Goal: Task Accomplishment & Management: Manage account settings

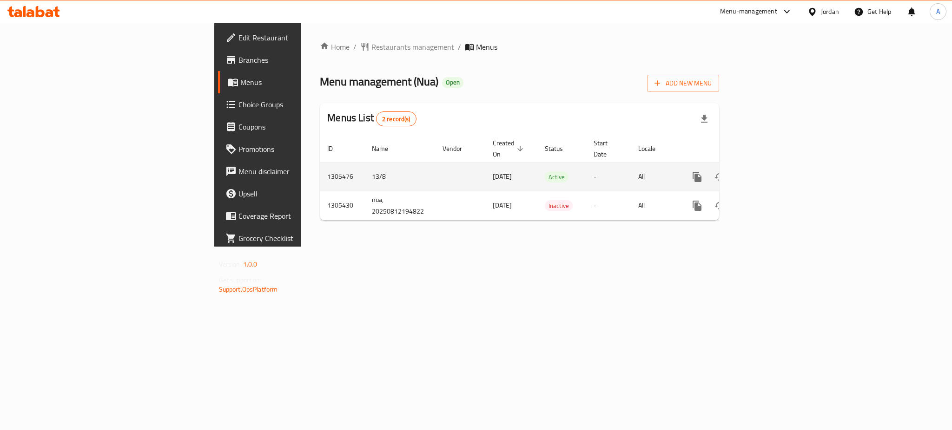
click at [770, 171] on icon "enhanced table" at bounding box center [763, 176] width 11 height 11
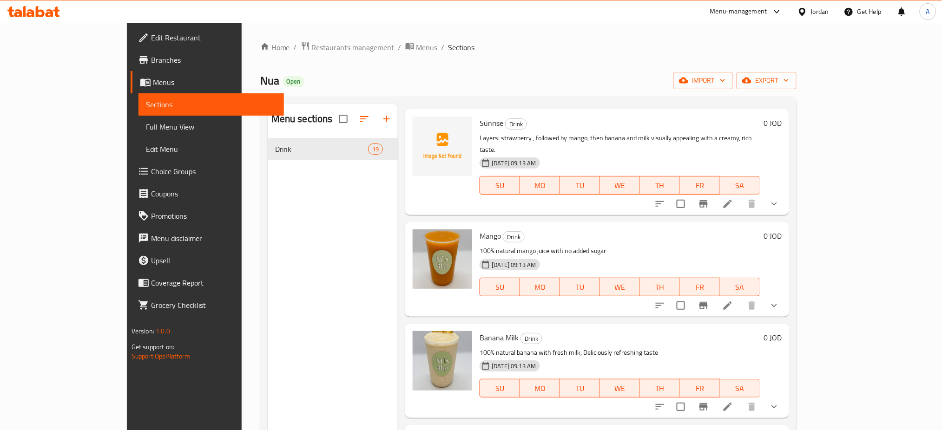
scroll to position [991, 0]
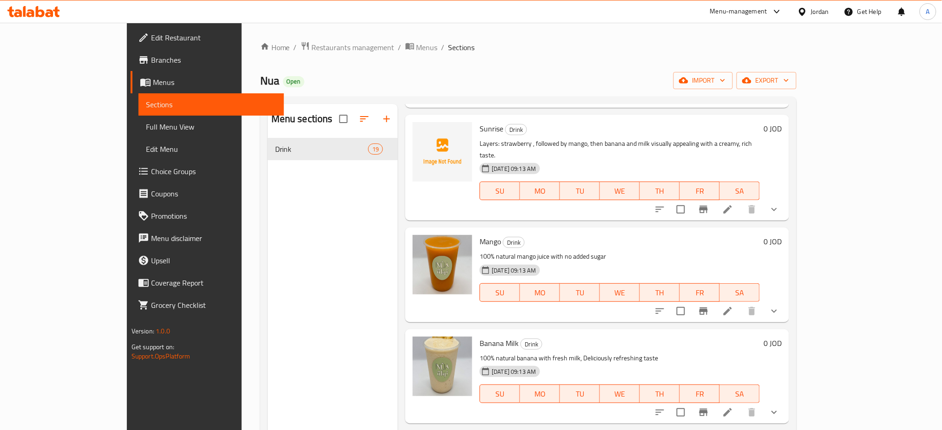
click at [733, 407] on icon at bounding box center [727, 412] width 11 height 11
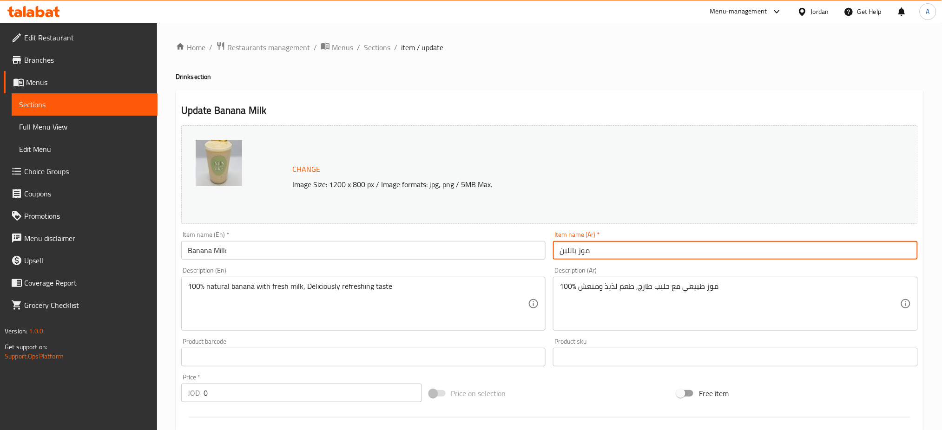
drag, startPoint x: 575, startPoint y: 253, endPoint x: 534, endPoint y: 253, distance: 40.4
click at [534, 253] on div "Change Image Size: 1200 x 800 px / Image formats: jpg, png / 5MB Max. Item name…" at bounding box center [550, 329] width 744 height 414
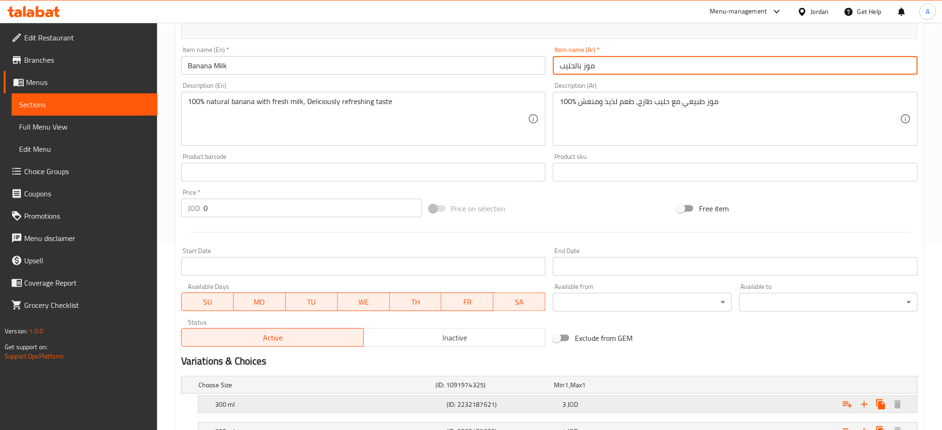
scroll to position [287, 0]
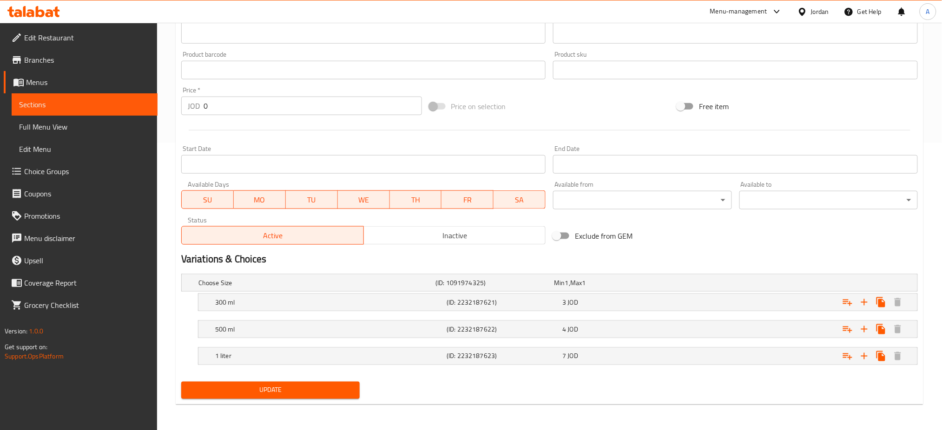
type input "موز بالحليب"
click at [301, 389] on span "Update" at bounding box center [271, 391] width 164 height 12
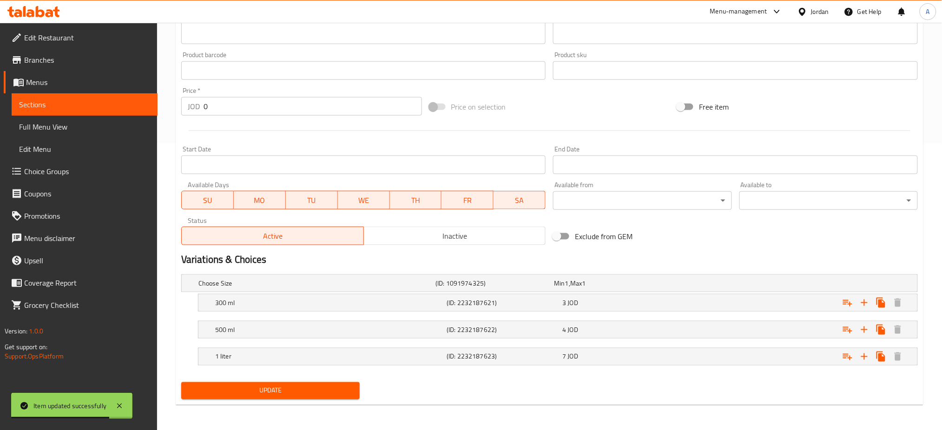
click at [277, 383] on button "Update" at bounding box center [270, 390] width 178 height 17
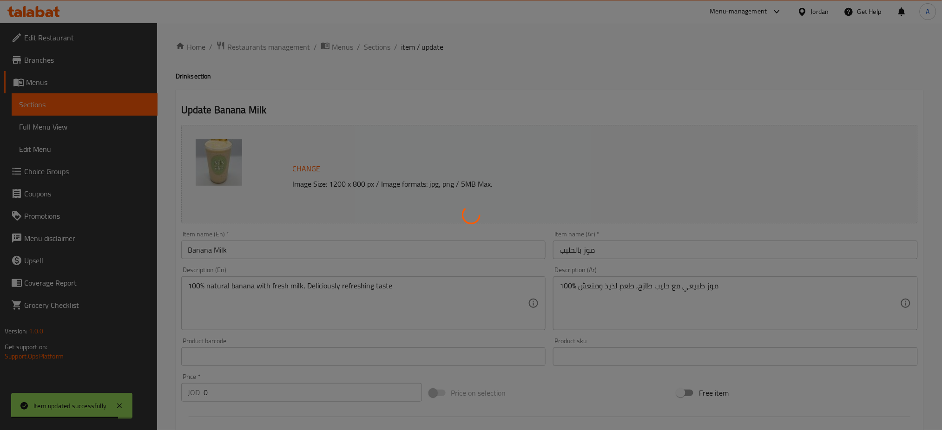
scroll to position [0, 0]
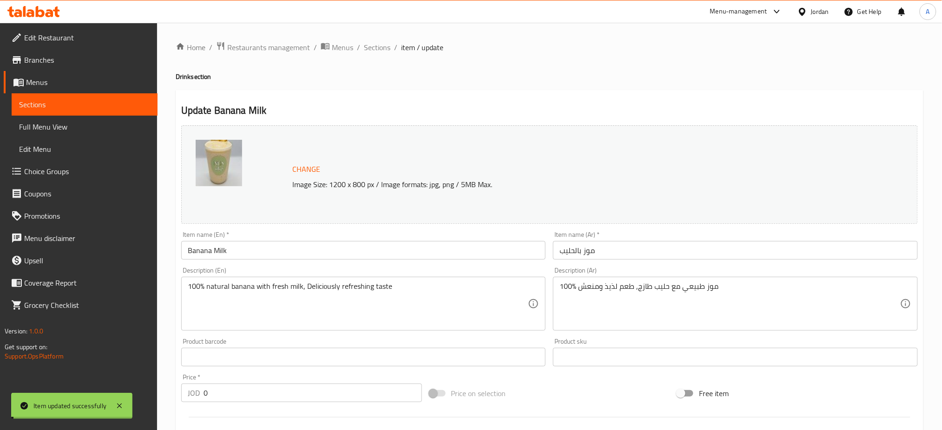
click at [704, 278] on div "100% موز طبيعي مع حليب طازج, طعم لذيذ ومنعش Description (Ar)" at bounding box center [735, 304] width 365 height 54
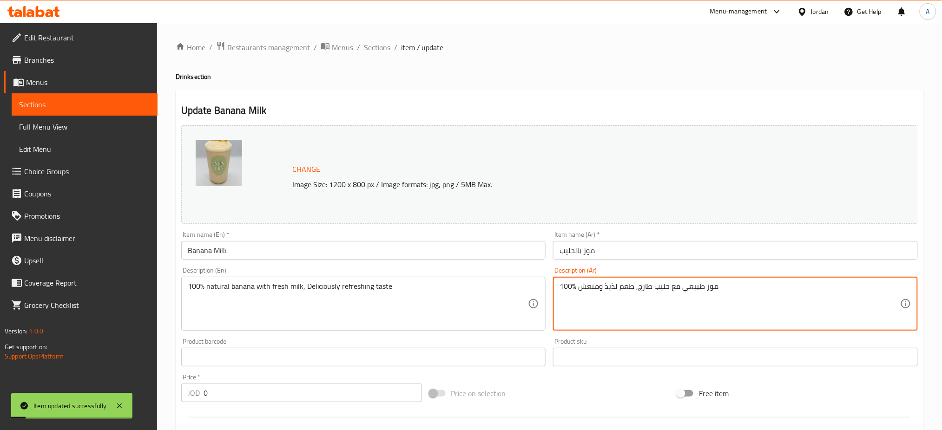
click at [733, 300] on textarea "100% موز طبيعي مع حليب طازج, طعم لذيذ ومنعش" at bounding box center [730, 304] width 341 height 44
click at [600, 286] on textarea "100% موز طبيعي مع حليب طازج, طعم لذيذ ومنعش" at bounding box center [730, 304] width 341 height 44
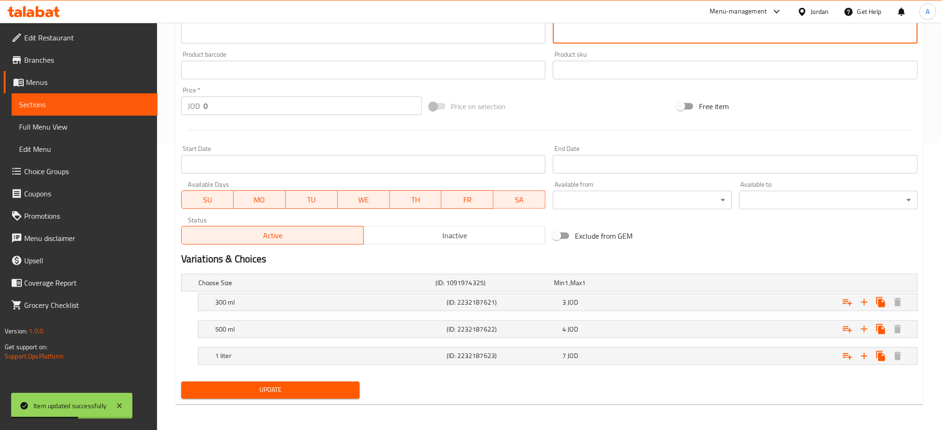
type textarea "100% موز طبيعي مع حليب طازج, طعم لذيذ ومنعش"
click at [279, 382] on button "Update" at bounding box center [270, 390] width 178 height 17
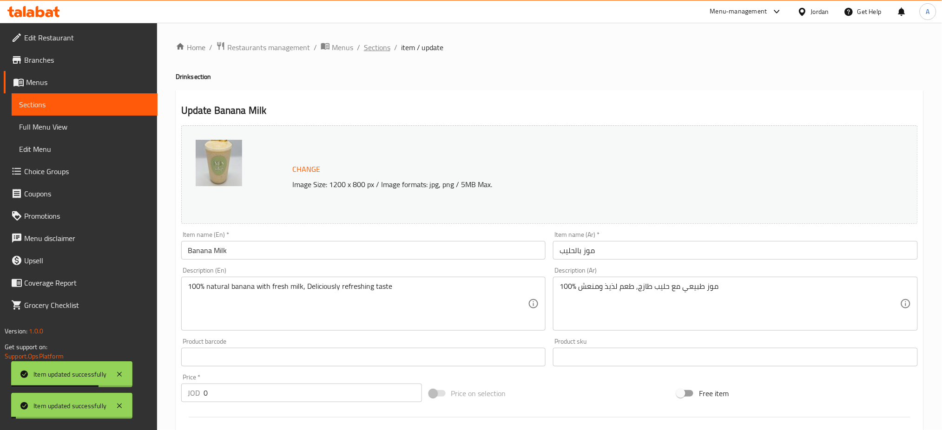
click at [375, 53] on span "Sections" at bounding box center [377, 47] width 26 height 11
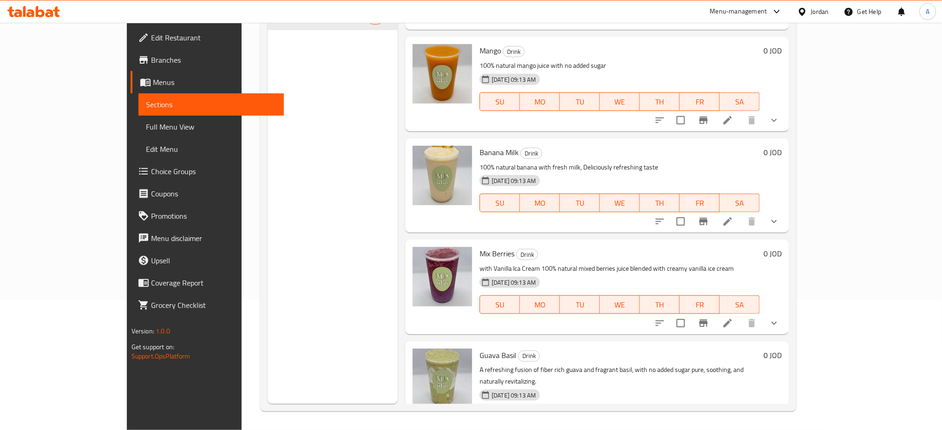
scroll to position [839, 0]
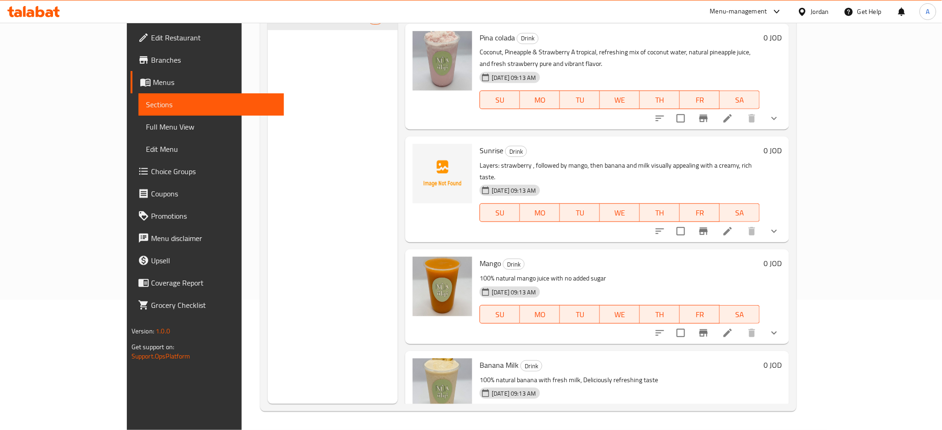
drag, startPoint x: 197, startPoint y: 302, endPoint x: 209, endPoint y: 300, distance: 12.3
click at [268, 302] on div "Menu sections Drink 19" at bounding box center [333, 189] width 131 height 430
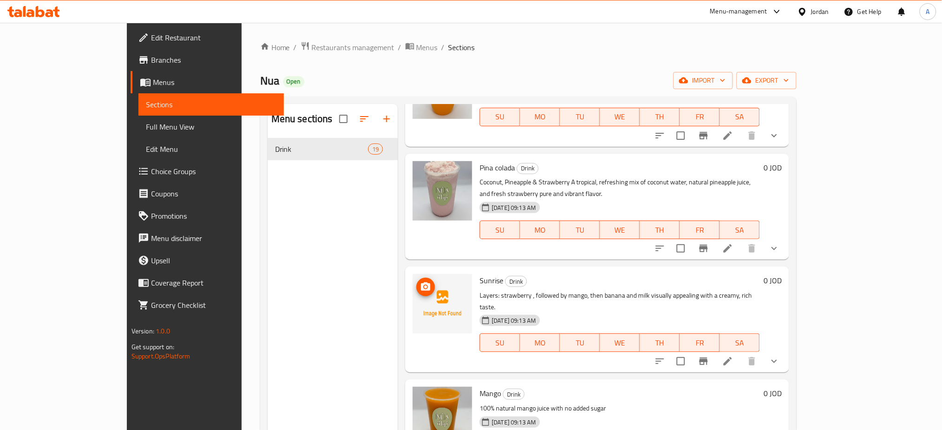
scroll to position [592, 0]
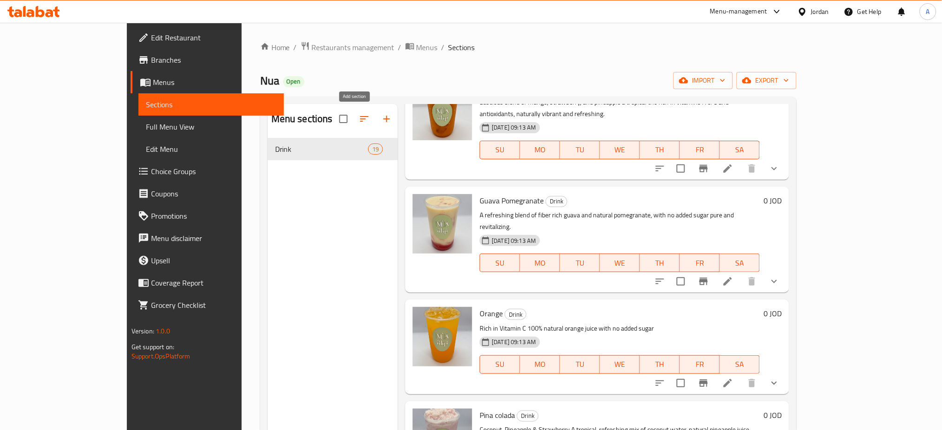
click at [381, 116] on icon "button" at bounding box center [386, 118] width 11 height 11
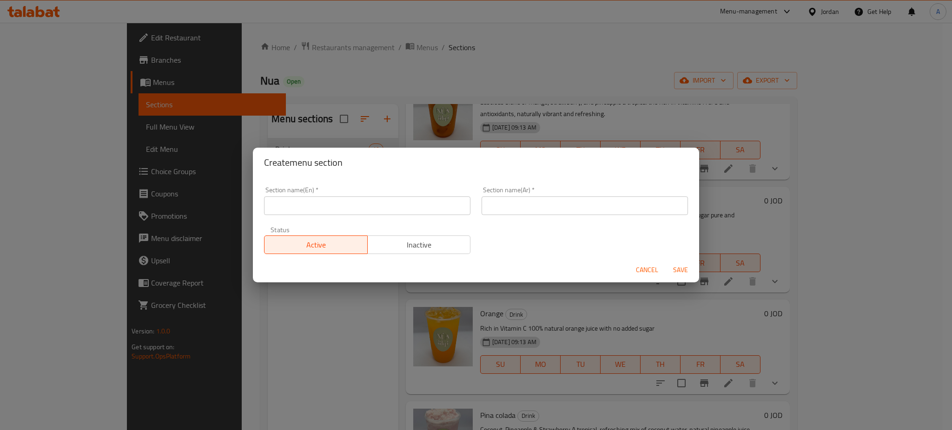
click at [334, 202] on input "text" at bounding box center [367, 206] width 206 height 19
type input "آ"
type input "Natural Juices"
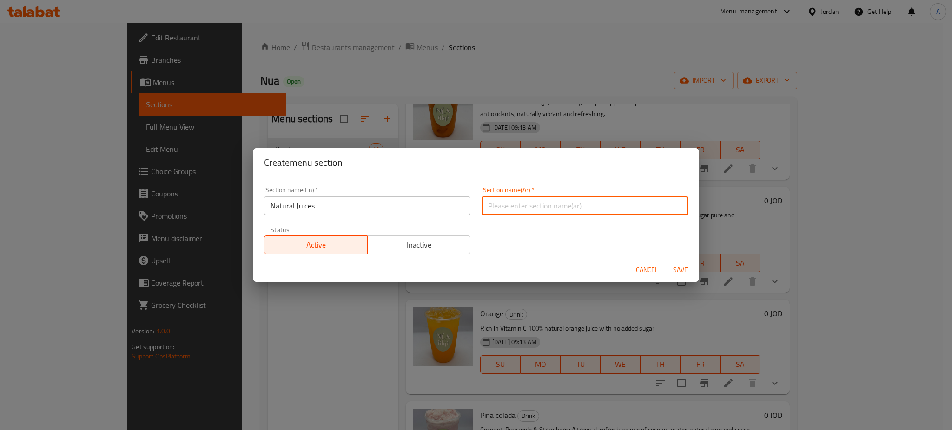
click at [526, 211] on input "text" at bounding box center [584, 206] width 206 height 19
type input "عصائر طبيعية"
click at [674, 264] on button "Save" at bounding box center [681, 270] width 30 height 17
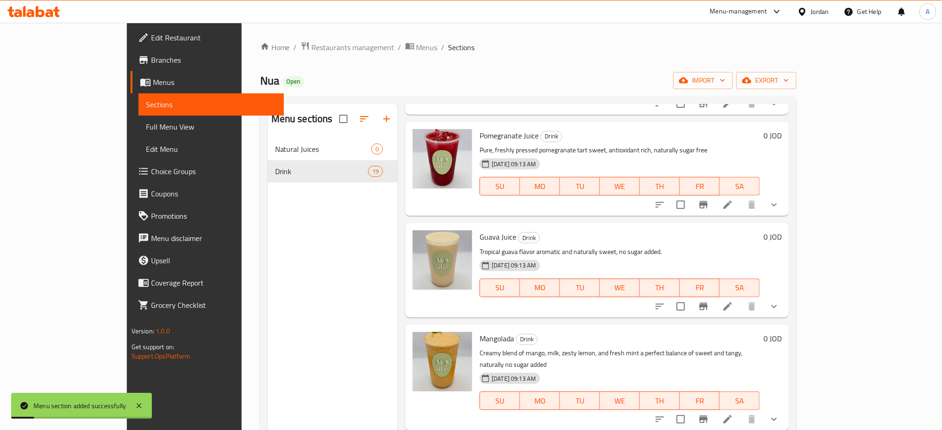
scroll to position [0, 0]
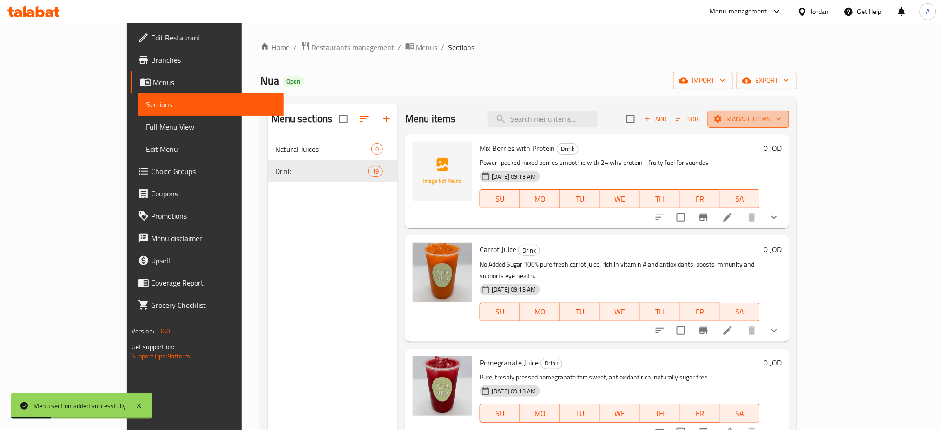
click at [782, 117] on span "Manage items" at bounding box center [748, 119] width 66 height 12
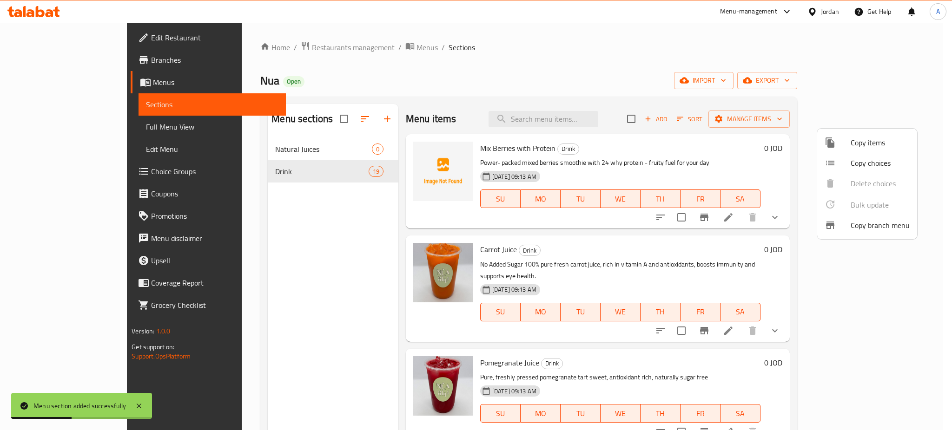
click at [745, 162] on div at bounding box center [476, 215] width 952 height 430
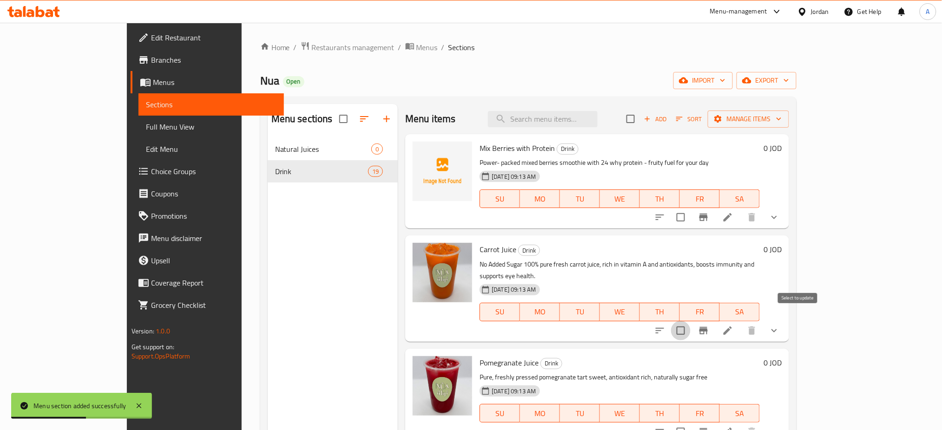
click at [691, 321] on input "checkbox" at bounding box center [681, 331] width 20 height 20
checkbox input "true"
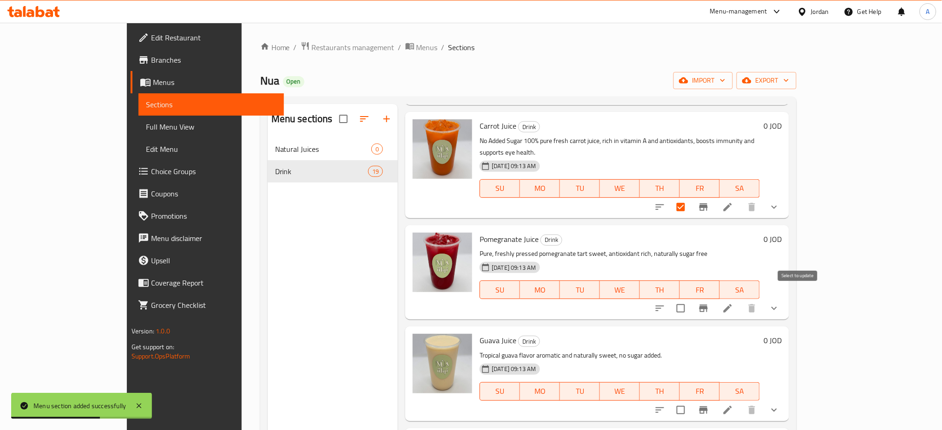
click at [691, 299] on input "checkbox" at bounding box center [681, 309] width 20 height 20
checkbox input "true"
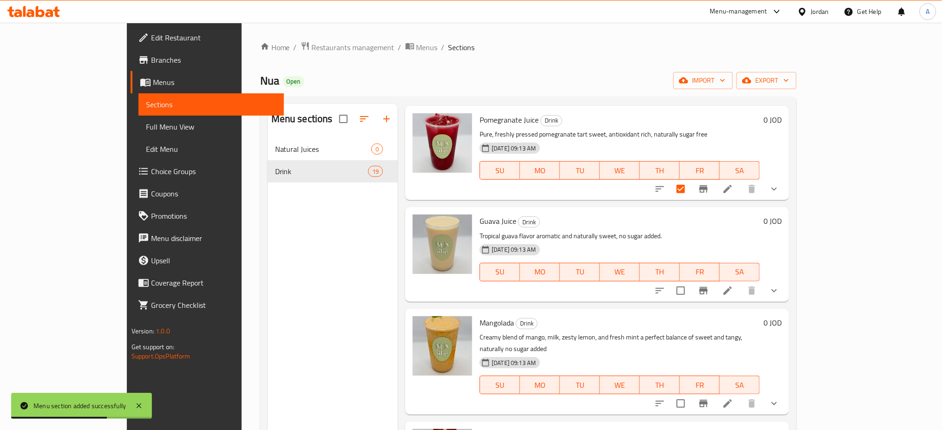
scroll to position [248, 0]
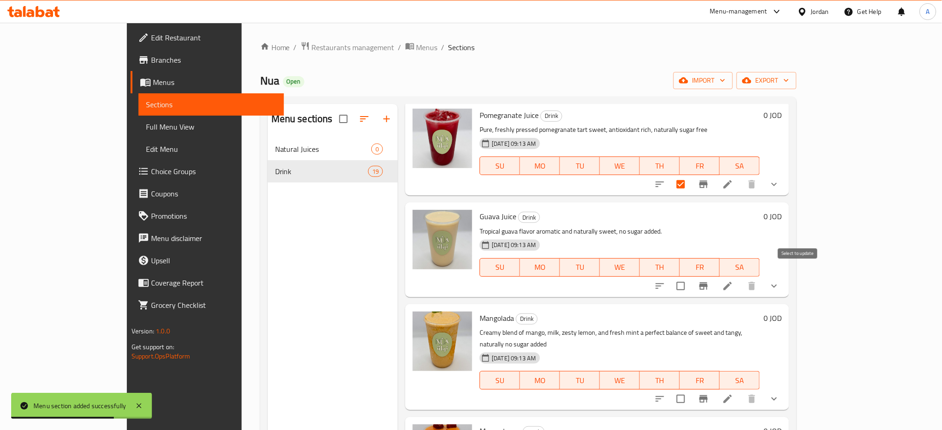
click at [691, 277] on input "checkbox" at bounding box center [681, 287] width 20 height 20
checkbox input "true"
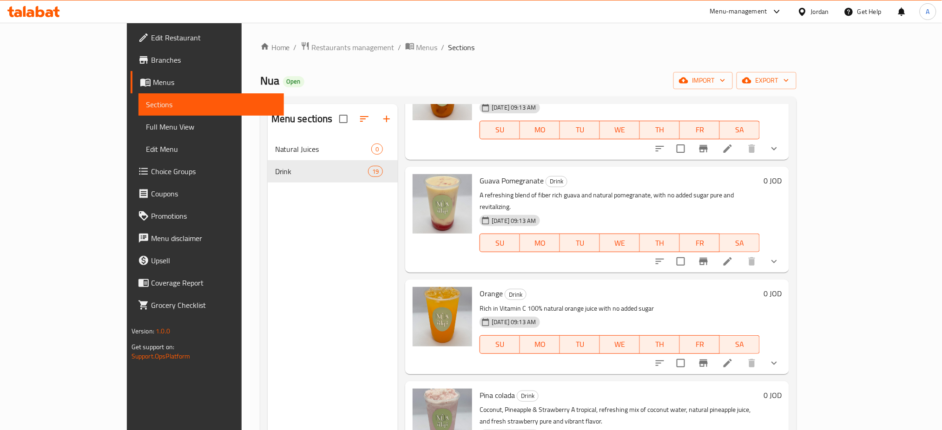
scroll to position [620, 0]
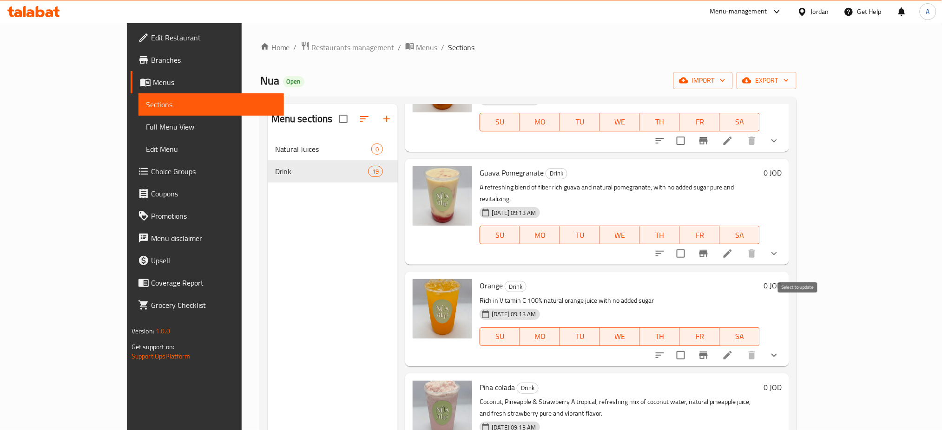
click at [691, 346] on input "checkbox" at bounding box center [681, 356] width 20 height 20
checkbox input "true"
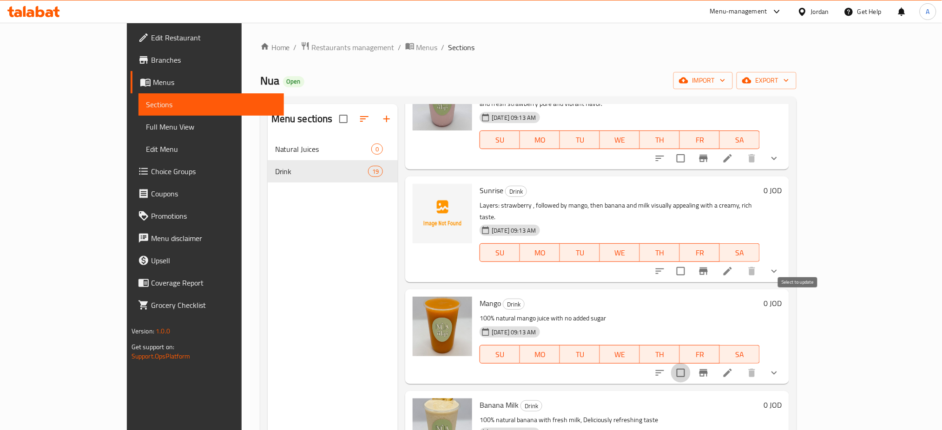
click at [691, 363] on input "checkbox" at bounding box center [681, 373] width 20 height 20
checkbox input "true"
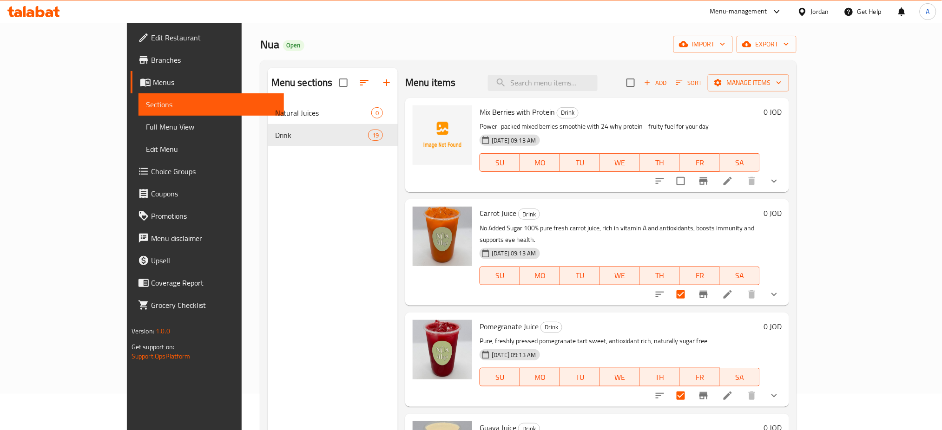
scroll to position [0, 0]
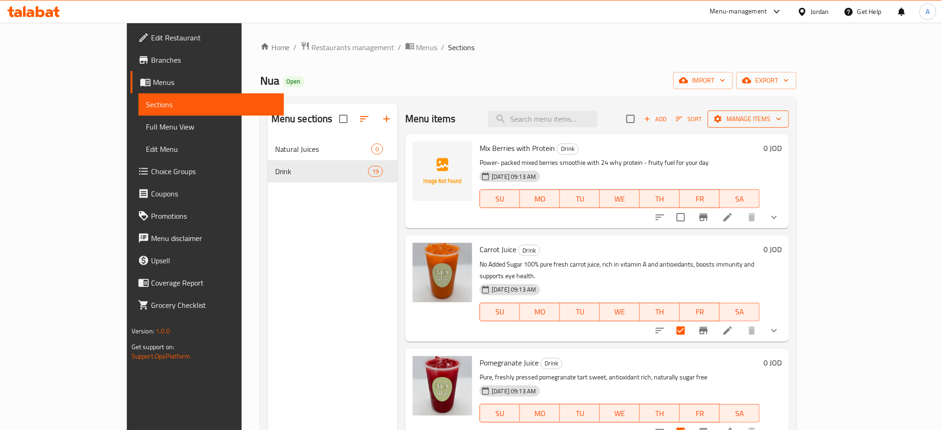
click at [789, 112] on button "Manage items" at bounding box center [748, 119] width 81 height 17
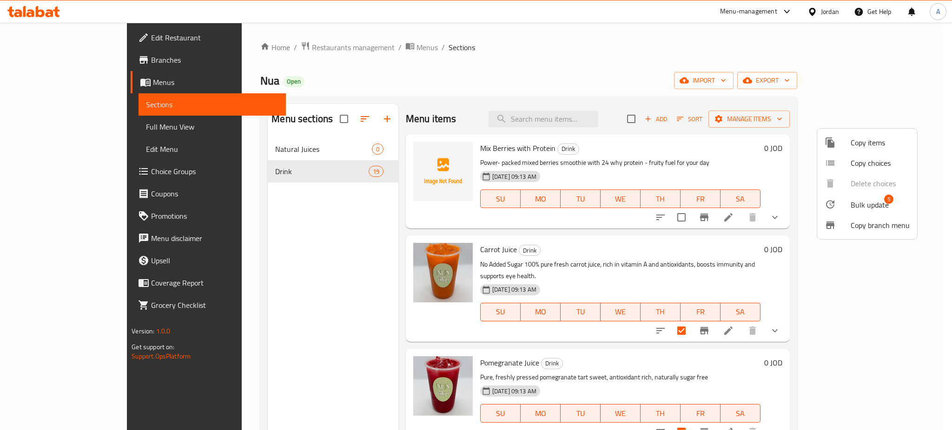
click at [869, 204] on span "Bulk update" at bounding box center [869, 204] width 38 height 11
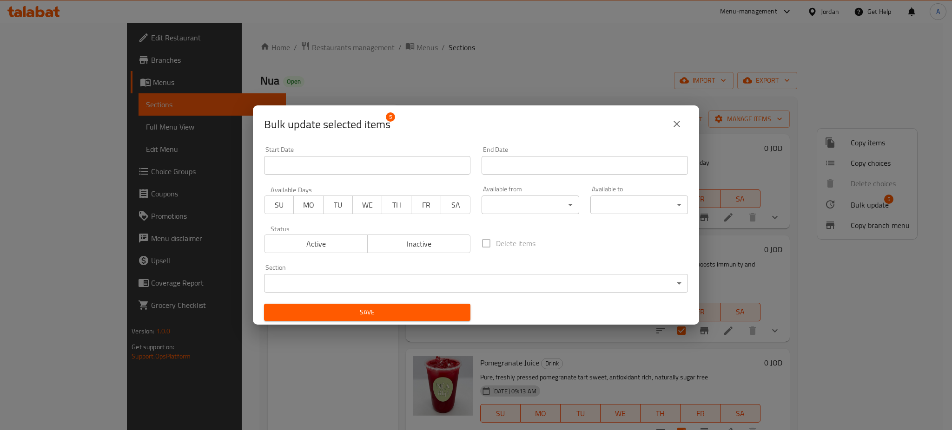
click at [329, 283] on body "​ Menu-management Jordan Get Help A Edit Restaurant Branches Menus Sections Ful…" at bounding box center [476, 227] width 952 height 408
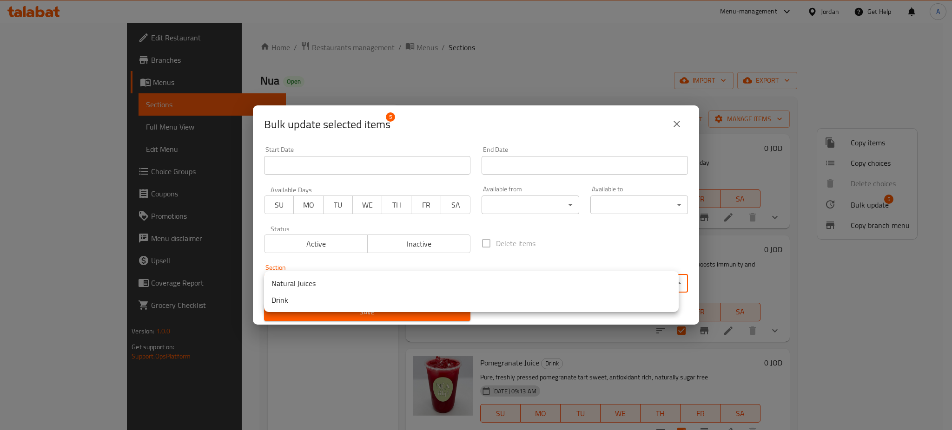
click at [343, 284] on li "Natural Juices" at bounding box center [471, 283] width 415 height 17
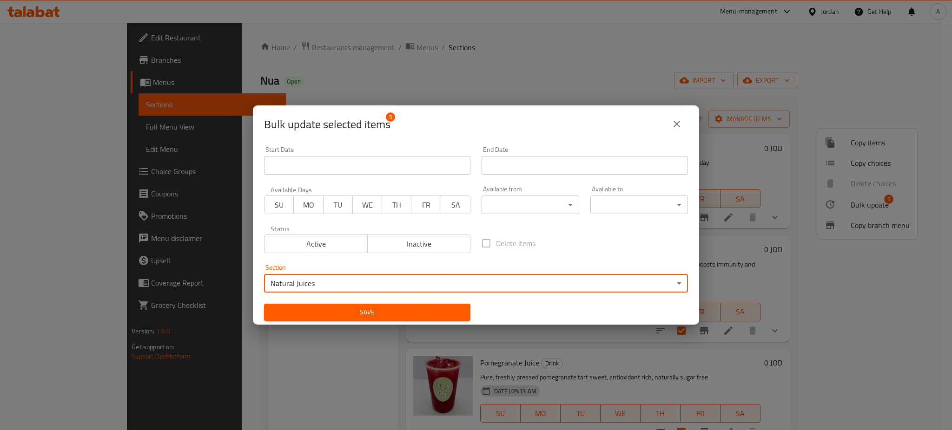
click at [355, 311] on span "Save" at bounding box center [366, 313] width 191 height 12
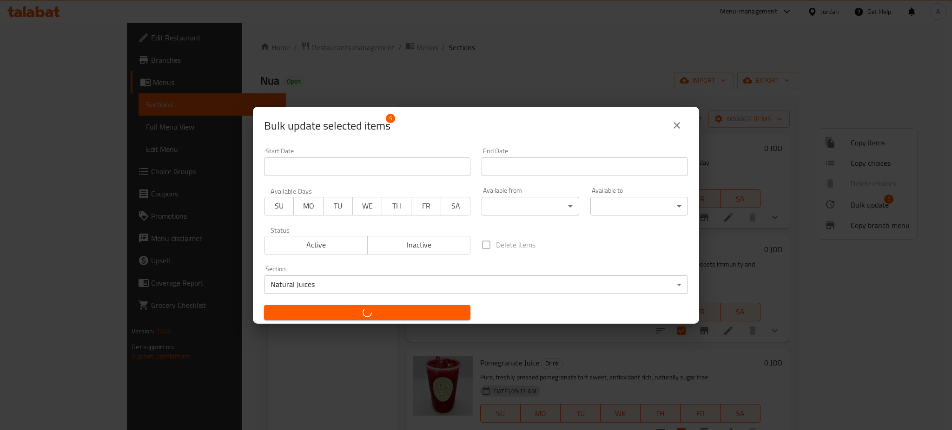
checkbox input "false"
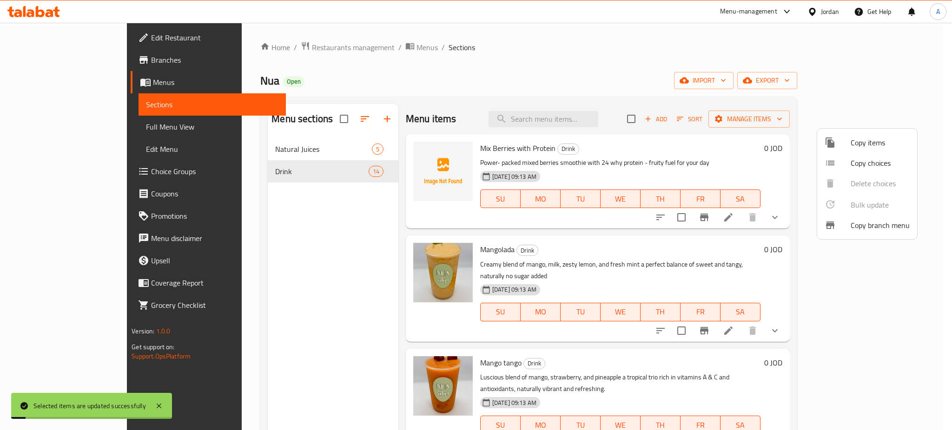
click at [295, 149] on div at bounding box center [476, 215] width 952 height 430
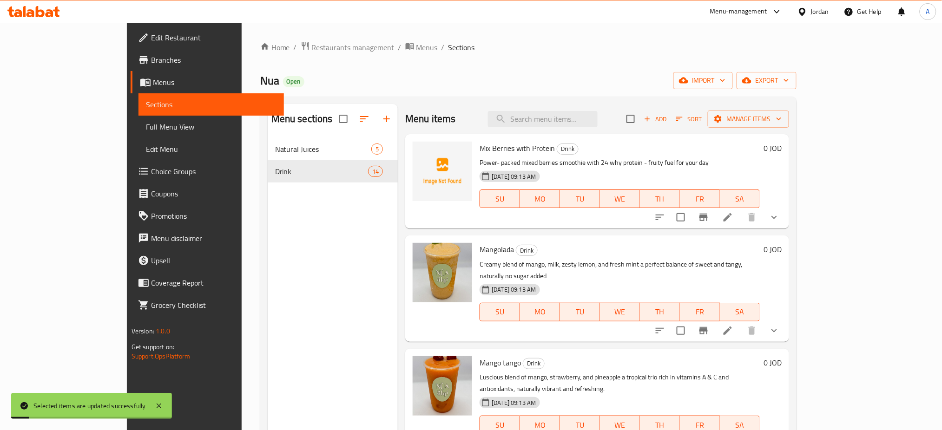
click at [295, 149] on span "Natural Juices" at bounding box center [323, 149] width 96 height 11
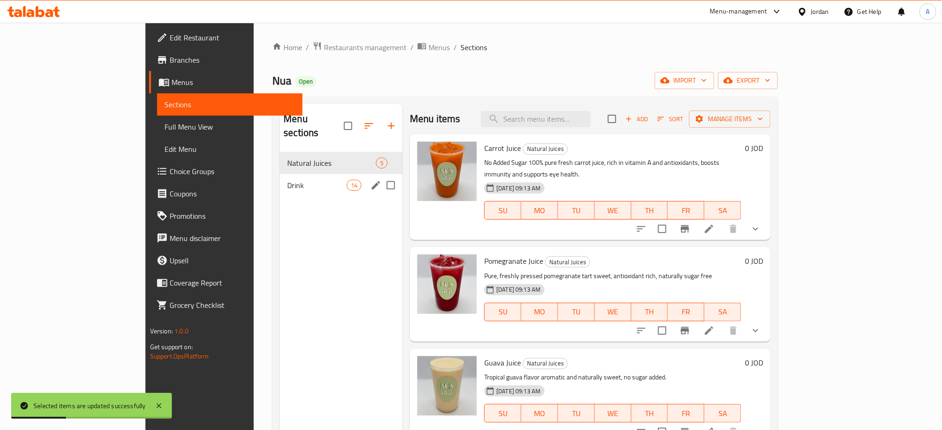
click at [291, 180] on span "Drink" at bounding box center [316, 185] width 59 height 11
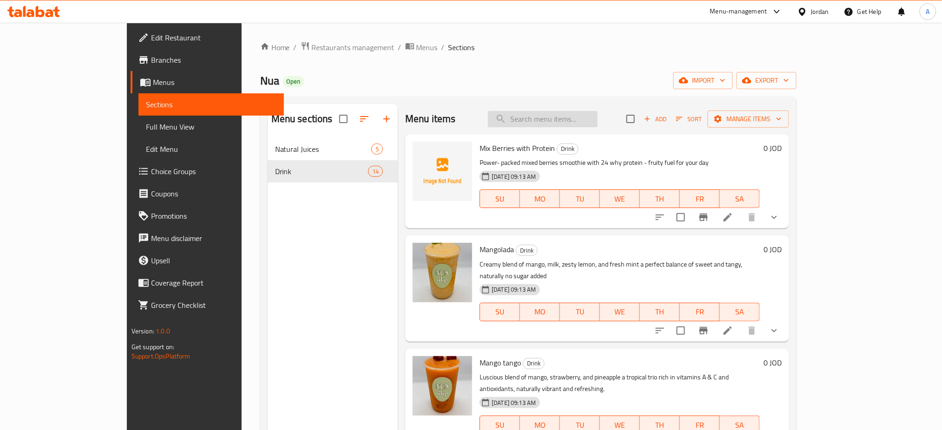
click at [543, 116] on input "search" at bounding box center [543, 119] width 110 height 16
type input "خ"
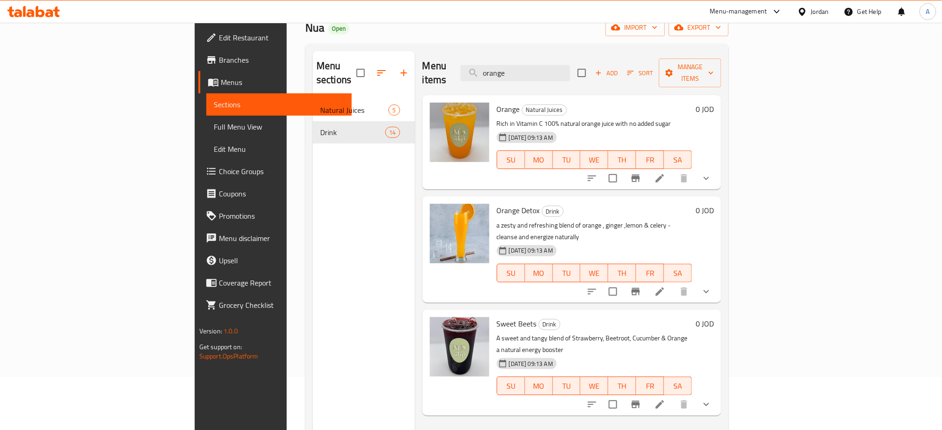
scroll to position [124, 0]
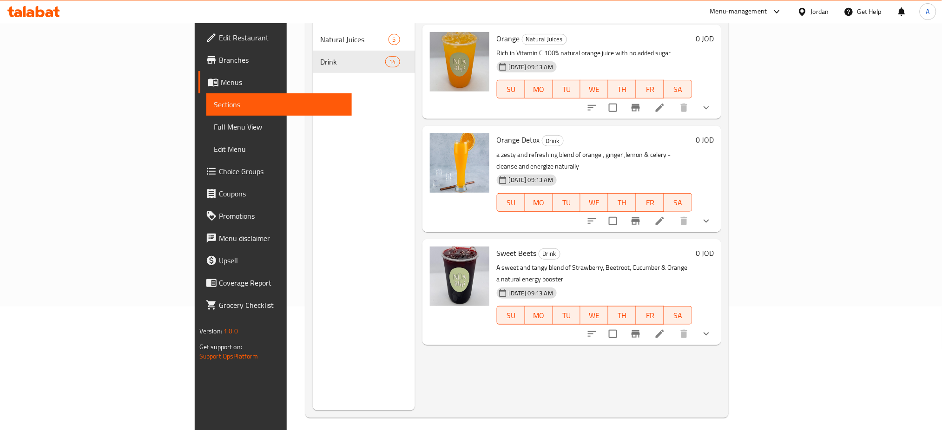
type input "orange"
click at [666, 216] on icon at bounding box center [659, 221] width 11 height 11
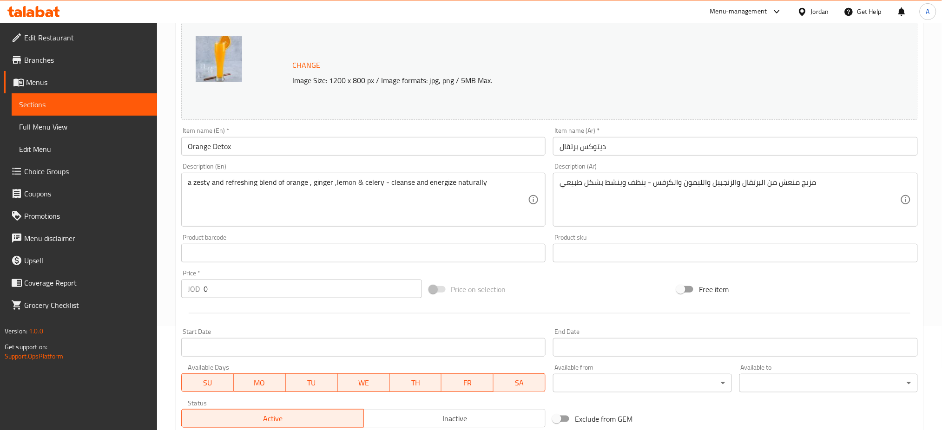
scroll to position [186, 0]
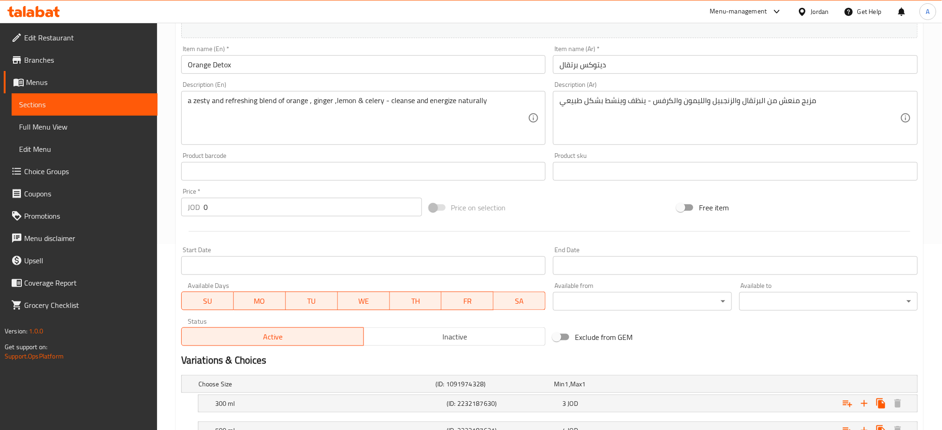
click at [772, 96] on div "مزيج منعش من البرتقال والزنجبيل والليمون والكرفس - ينظف وينشط بشكل طبيعي Descri…" at bounding box center [735, 118] width 365 height 54
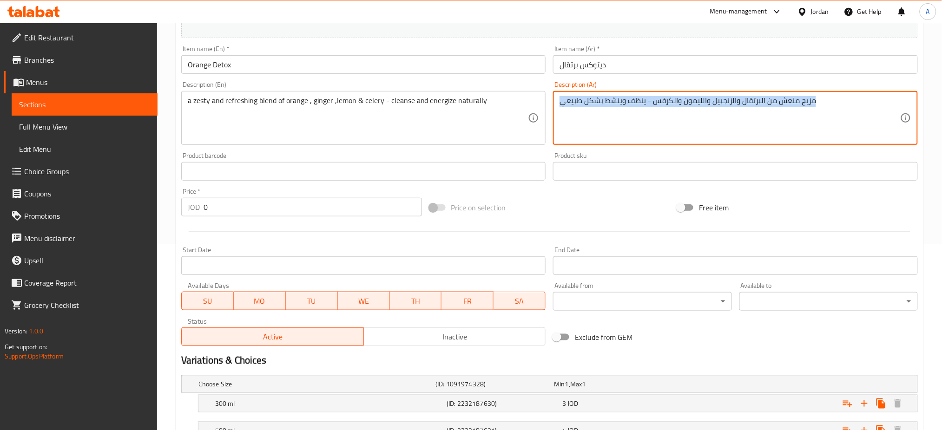
click at [772, 96] on div "مزيج منعش من البرتقال والزنجبيل والليمون والكرفس - ينظف وينشط بشكل طبيعي Descri…" at bounding box center [735, 118] width 365 height 54
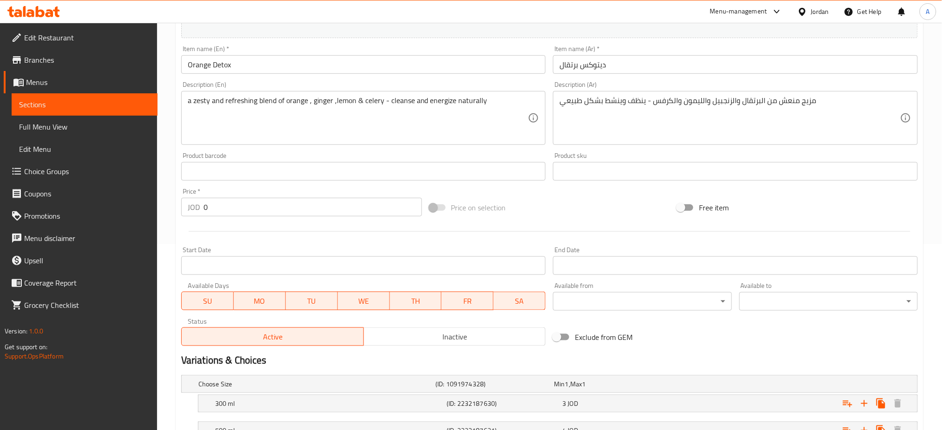
click at [558, 113] on div "مزيج منعش من البرتقال والزنجبيل والليمون والكرفس - ينظف وينشط بشكل طبيعي Descri…" at bounding box center [735, 118] width 365 height 54
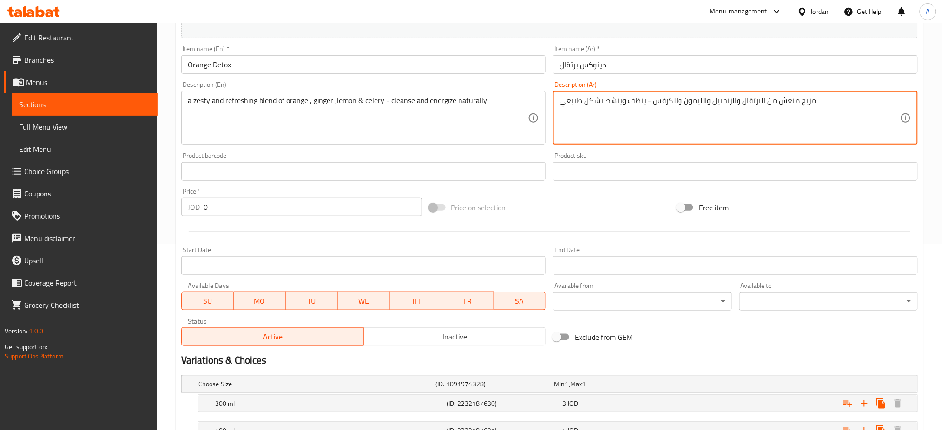
click at [564, 102] on textarea "مزيج منعش من البرتقال والزنجبيل والليمون والكرفس - ينظف وينشط بشكل طبيعي" at bounding box center [730, 118] width 341 height 44
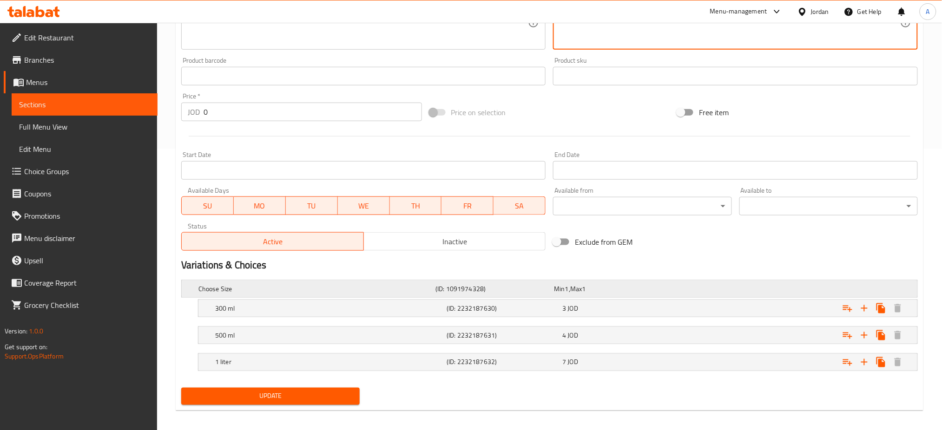
scroll to position [287, 0]
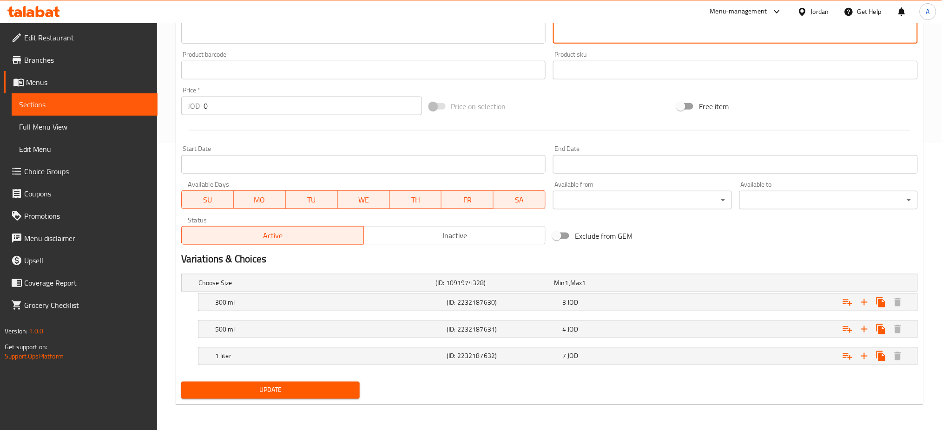
type textarea "مزيج منعش من البرتقال والزنجبيل والليمون والكرفس - ينظف وينشط بشكل طبيعي"
click at [307, 389] on span "Update" at bounding box center [271, 391] width 164 height 12
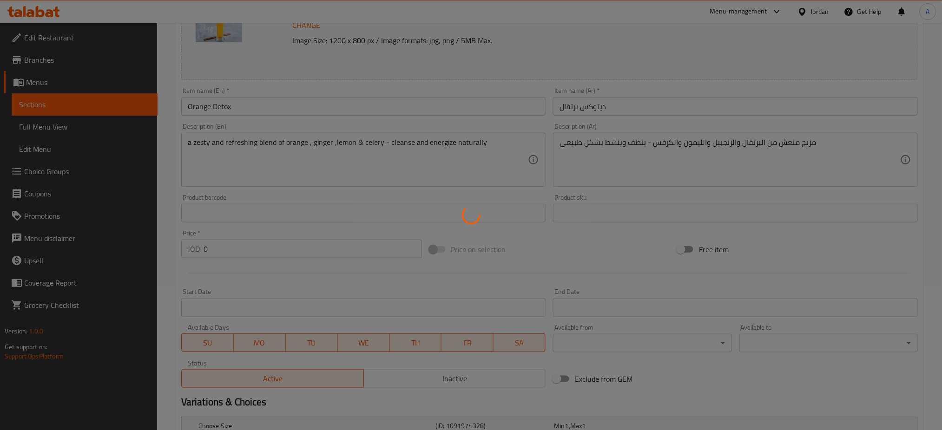
scroll to position [0, 0]
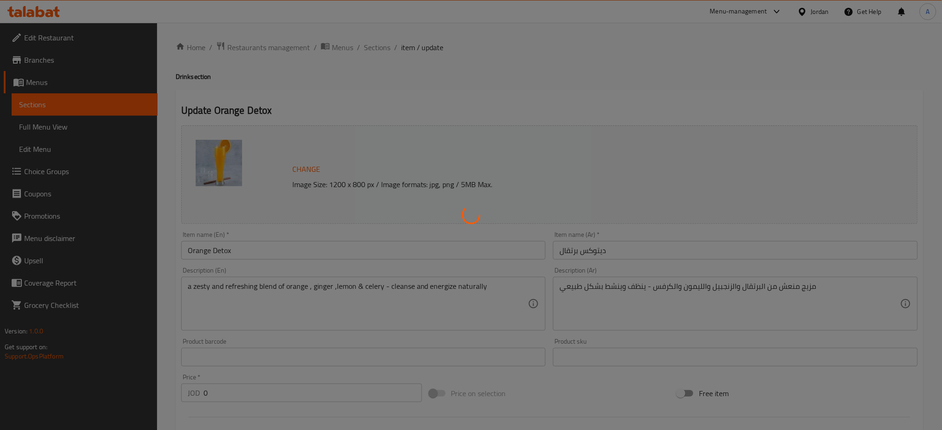
click at [303, 169] on div at bounding box center [471, 215] width 942 height 430
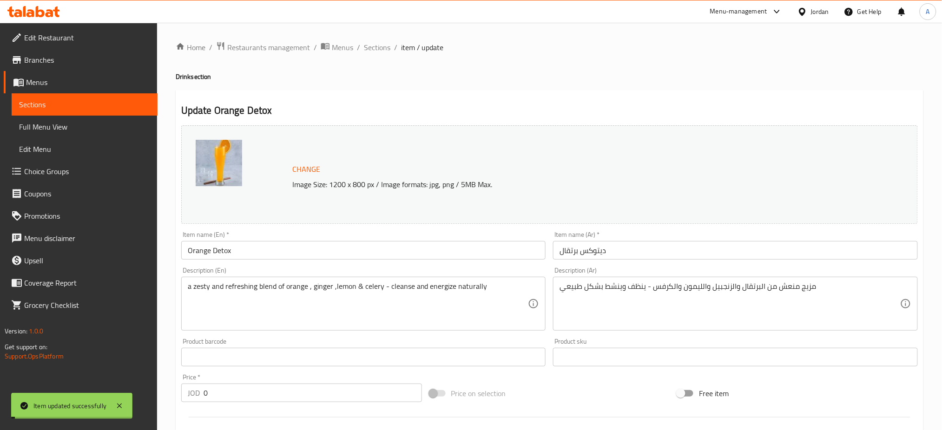
click at [308, 169] on span "Change" at bounding box center [306, 169] width 28 height 13
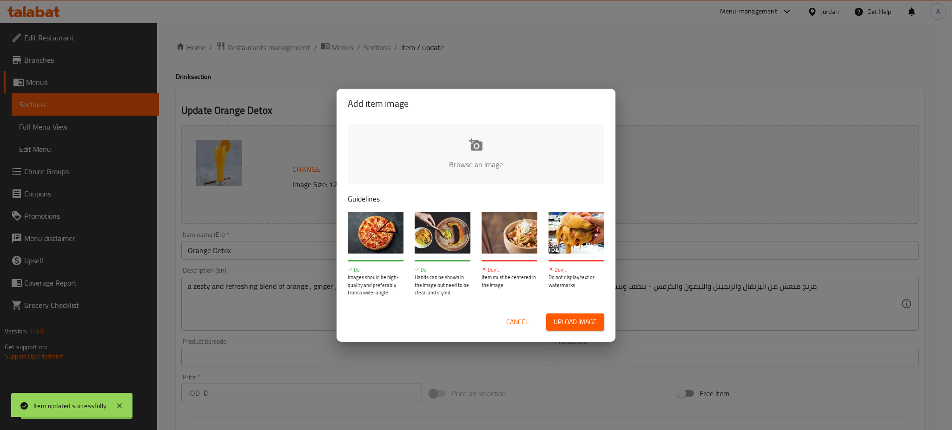
click at [442, 152] on input "file" at bounding box center [790, 167] width 885 height 87
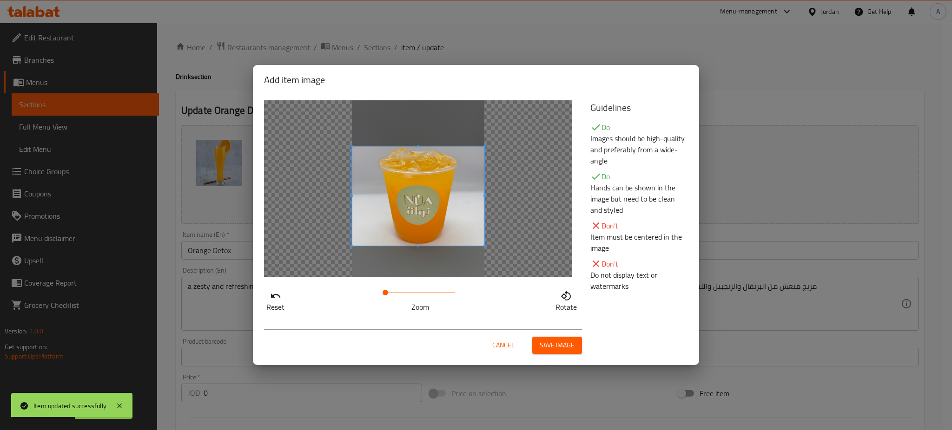
click at [441, 194] on span at bounding box center [418, 195] width 132 height 99
click at [551, 347] on span "Save image" at bounding box center [557, 346] width 35 height 12
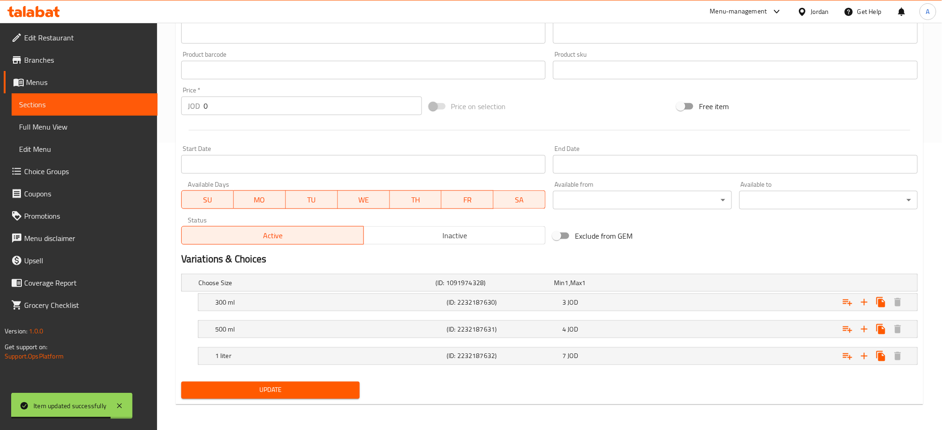
click at [307, 389] on span "Update" at bounding box center [271, 391] width 164 height 12
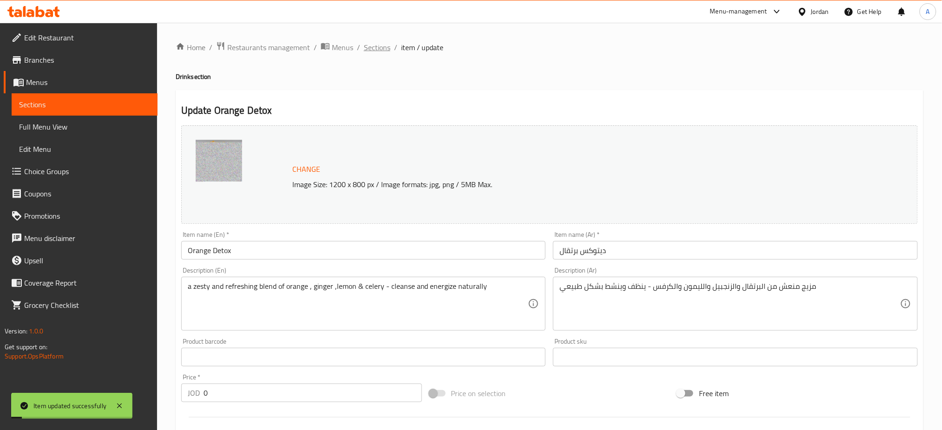
click at [382, 49] on span "Sections" at bounding box center [377, 47] width 26 height 11
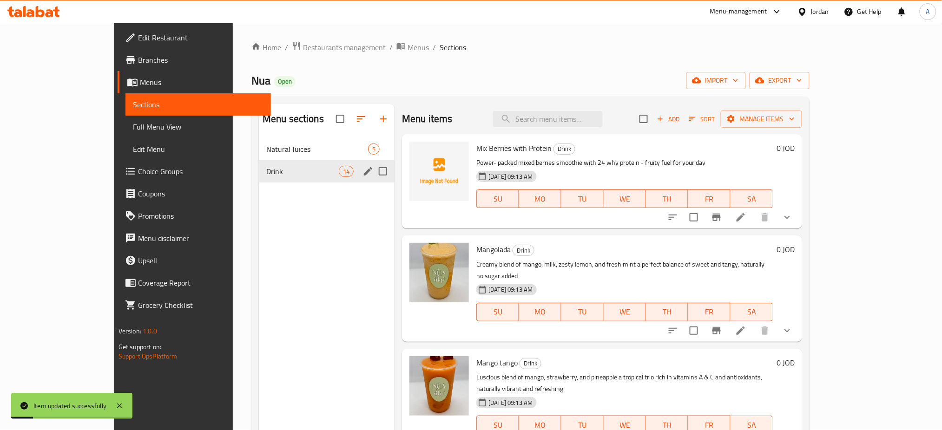
click at [297, 211] on div "Menu sections Natural Juices 5 Drink 14" at bounding box center [327, 319] width 136 height 430
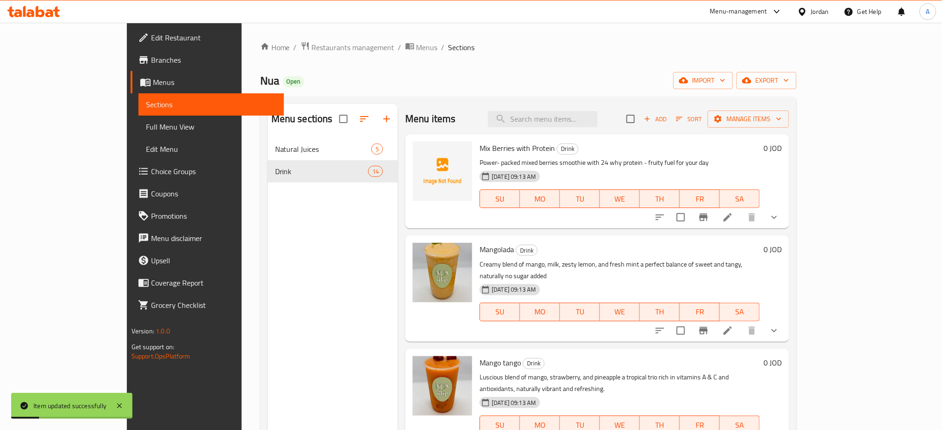
click at [381, 118] on icon "button" at bounding box center [386, 118] width 11 height 11
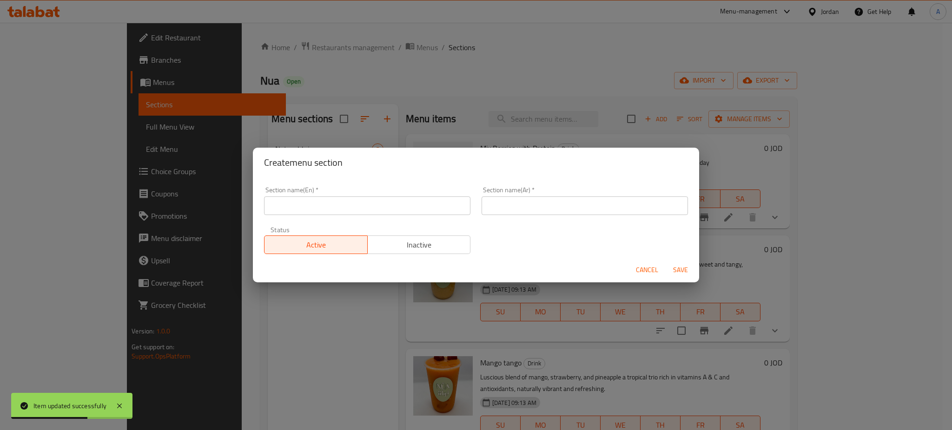
click at [266, 207] on input "text" at bounding box center [367, 206] width 206 height 19
paste input "NŨA Mix"
type input "NŨA Mix"
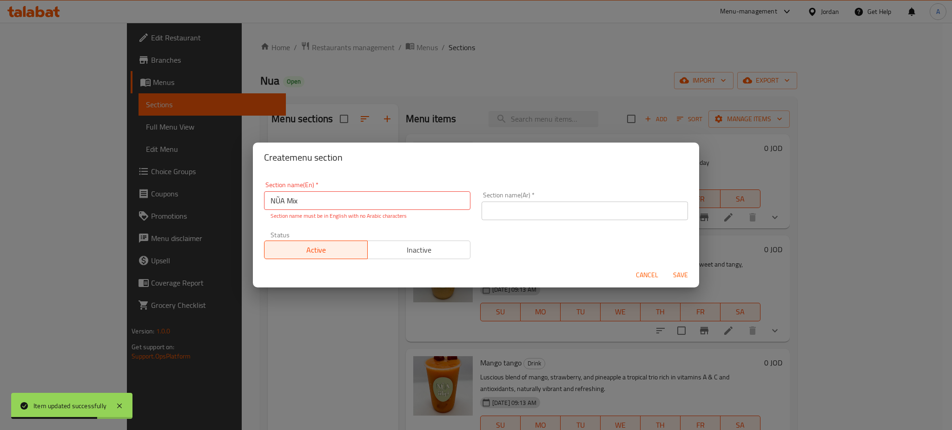
click at [516, 217] on div "Section name(Ar)   * Section name(Ar) *" at bounding box center [584, 206] width 217 height 40
click at [528, 207] on input "text" at bounding box center [584, 211] width 206 height 19
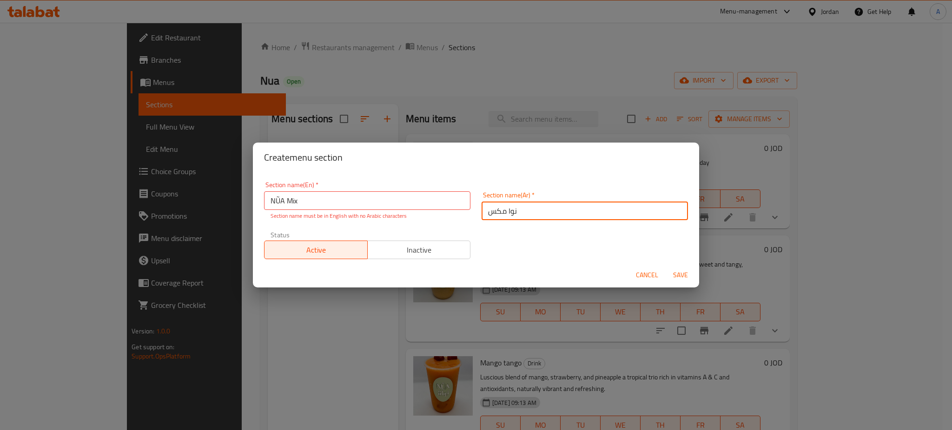
type input "نوا مكس"
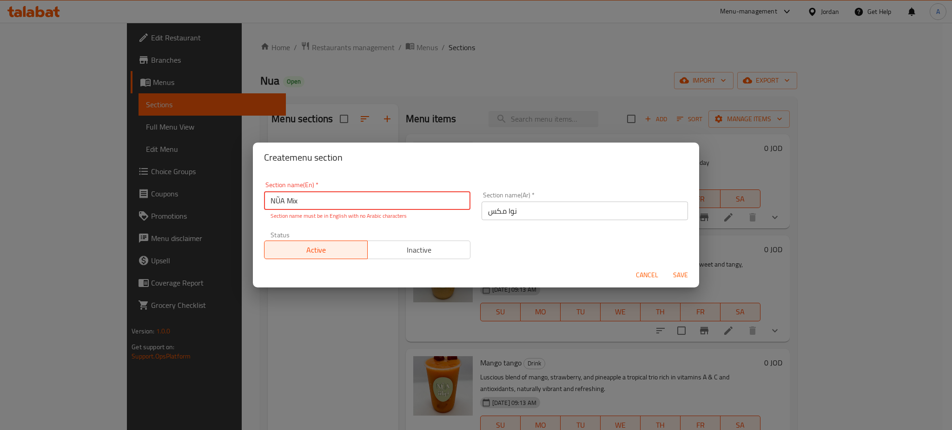
drag, startPoint x: 284, startPoint y: 200, endPoint x: 277, endPoint y: 201, distance: 7.5
click at [277, 201] on input "NŨA Mix" at bounding box center [367, 200] width 206 height 19
type input "NUA Mix"
click at [670, 270] on span "Save" at bounding box center [680, 276] width 22 height 12
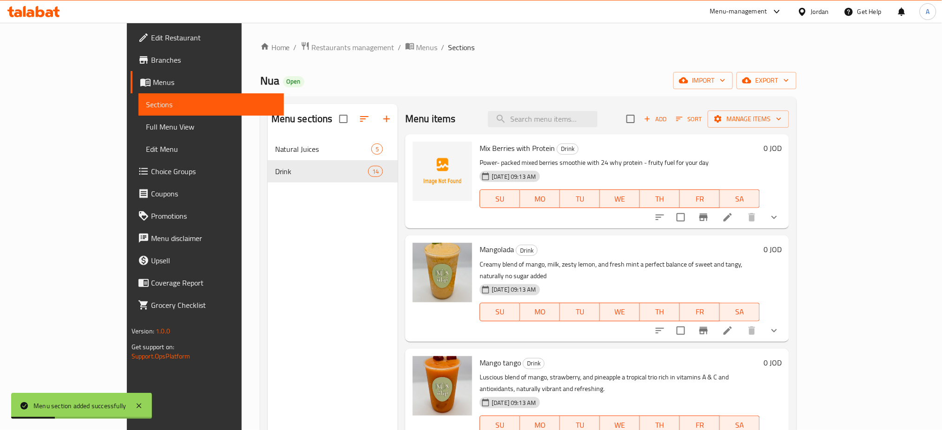
click at [268, 308] on div "Menu sections Natural Juices 5 Drink 14" at bounding box center [333, 319] width 131 height 430
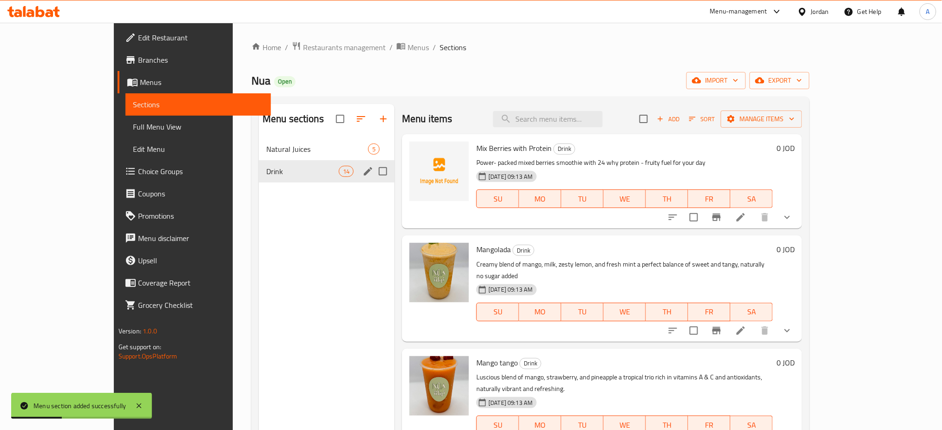
click at [267, 152] on span "Natural Juices" at bounding box center [317, 149] width 102 height 11
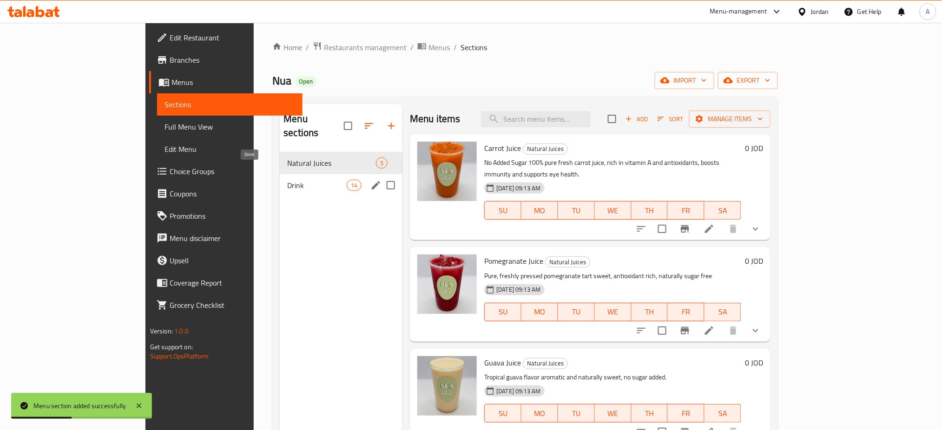
click at [287, 180] on span "Drink" at bounding box center [316, 185] width 59 height 11
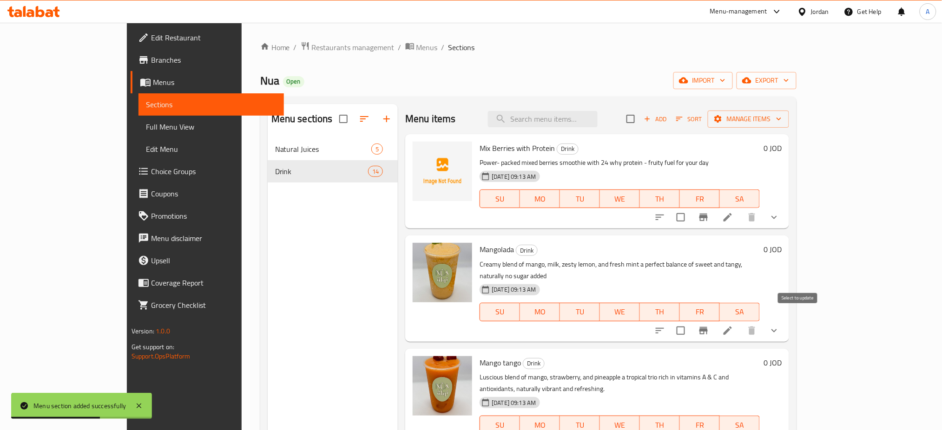
click at [691, 322] on input "checkbox" at bounding box center [681, 331] width 20 height 20
checkbox input "true"
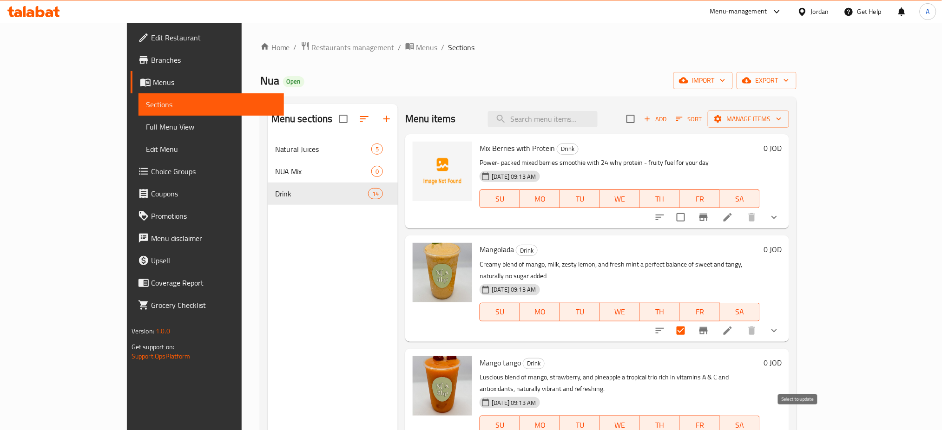
checkbox input "true"
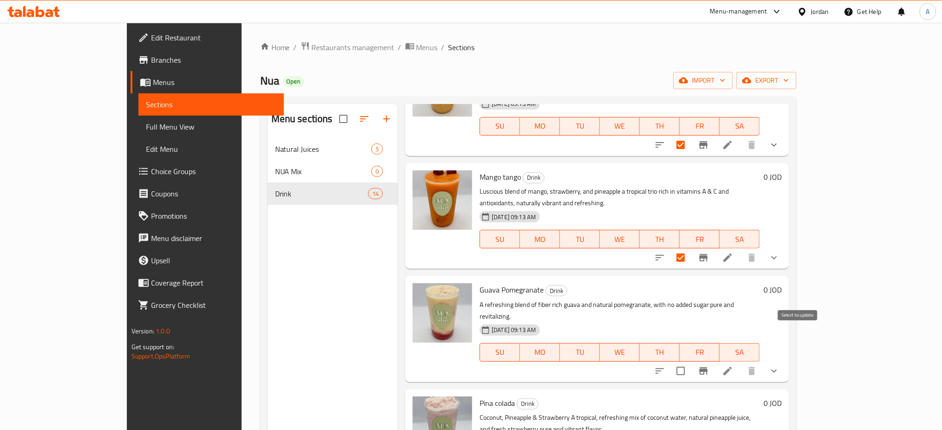
click at [691, 362] on input "checkbox" at bounding box center [681, 372] width 20 height 20
checkbox input "true"
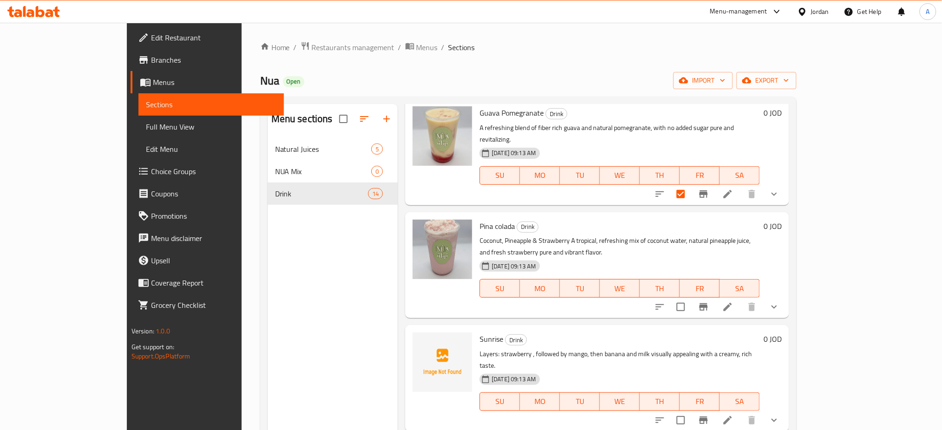
scroll to position [372, 0]
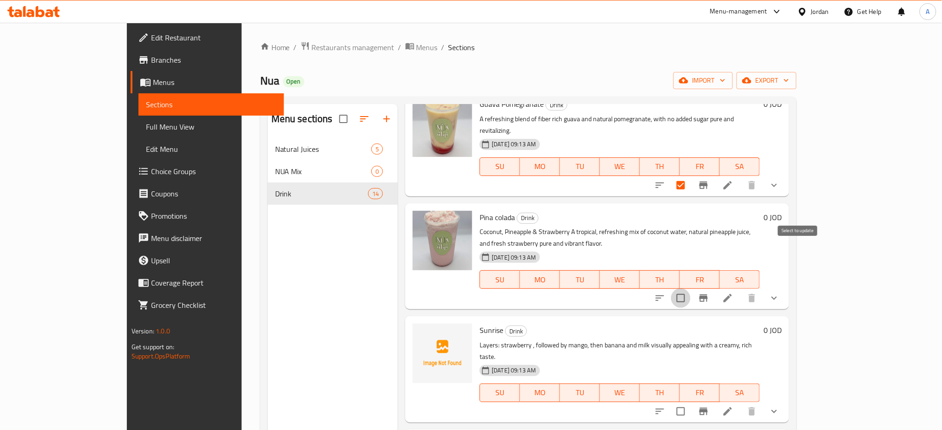
click at [691, 289] on input "checkbox" at bounding box center [681, 299] width 20 height 20
checkbox input "true"
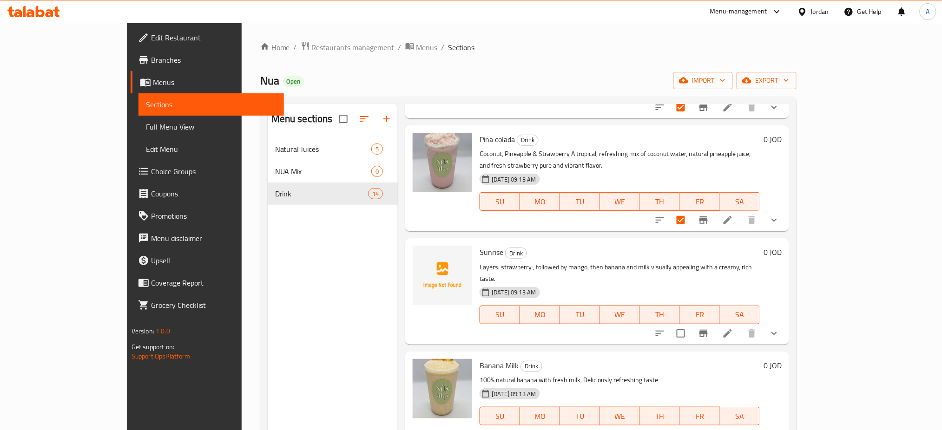
scroll to position [434, 0]
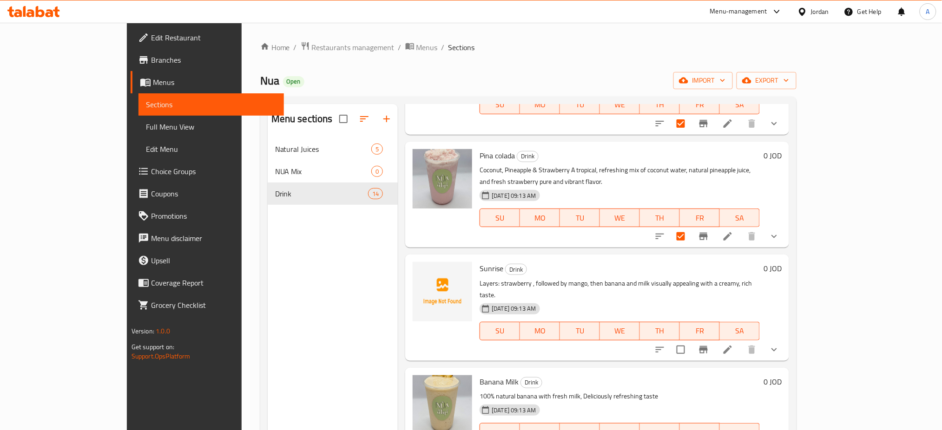
click at [691, 340] on input "checkbox" at bounding box center [681, 350] width 20 height 20
checkbox input "true"
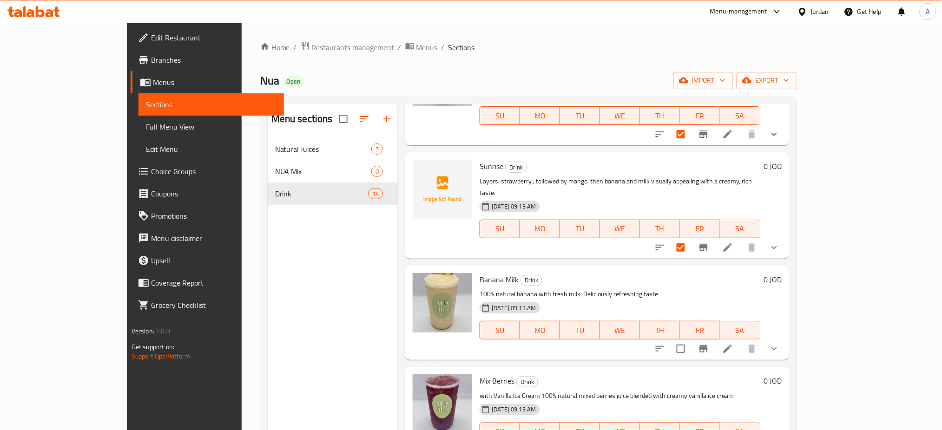
scroll to position [558, 0]
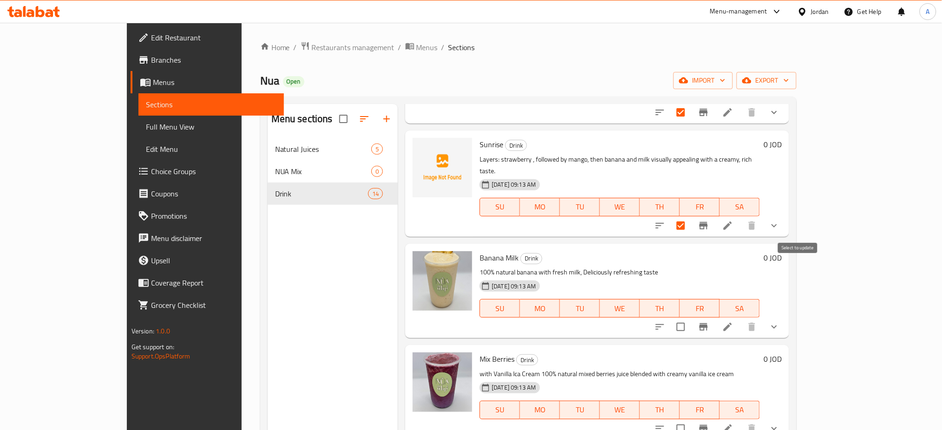
click at [691, 317] on input "checkbox" at bounding box center [681, 327] width 20 height 20
checkbox input "true"
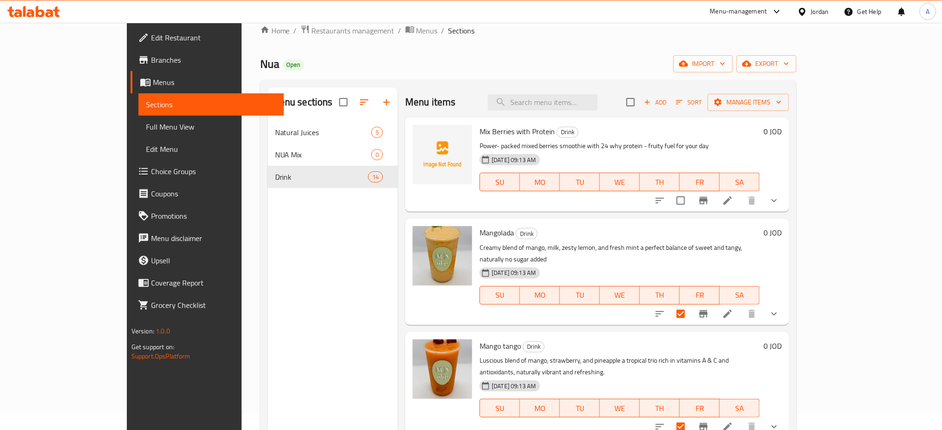
scroll to position [0, 0]
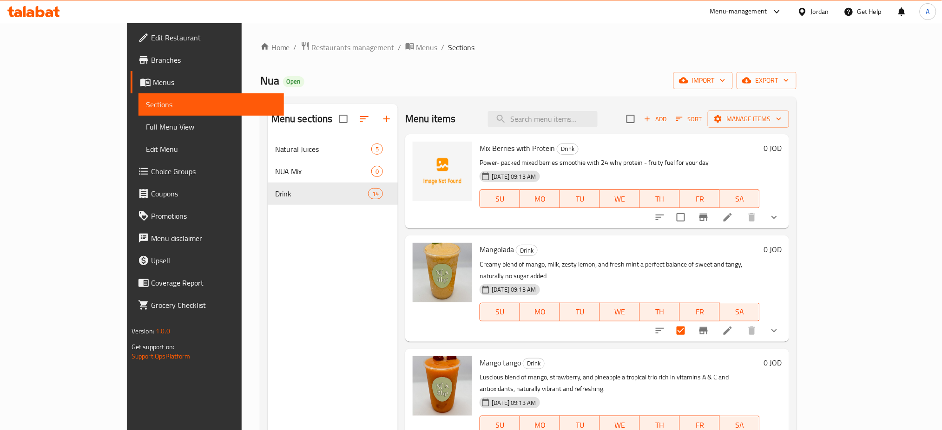
click at [789, 106] on div "Menu items Add Sort Manage items" at bounding box center [597, 119] width 384 height 30
click at [789, 112] on button "Manage items" at bounding box center [748, 119] width 81 height 17
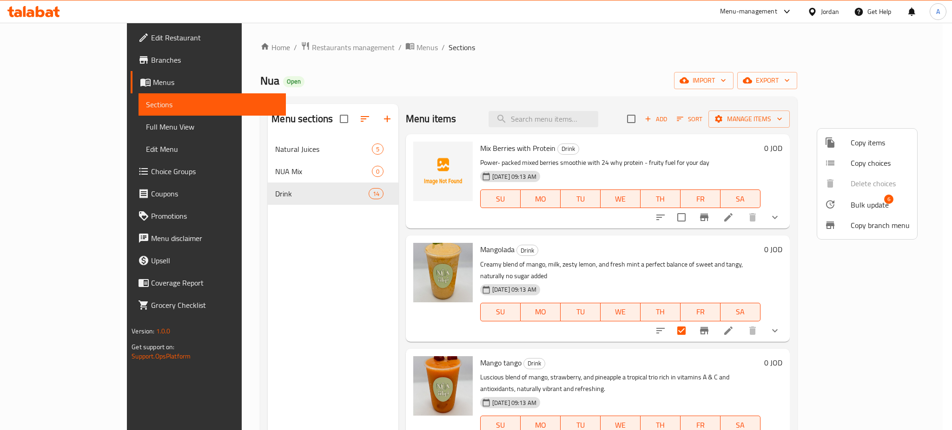
click at [857, 201] on span "Bulk update" at bounding box center [869, 204] width 38 height 11
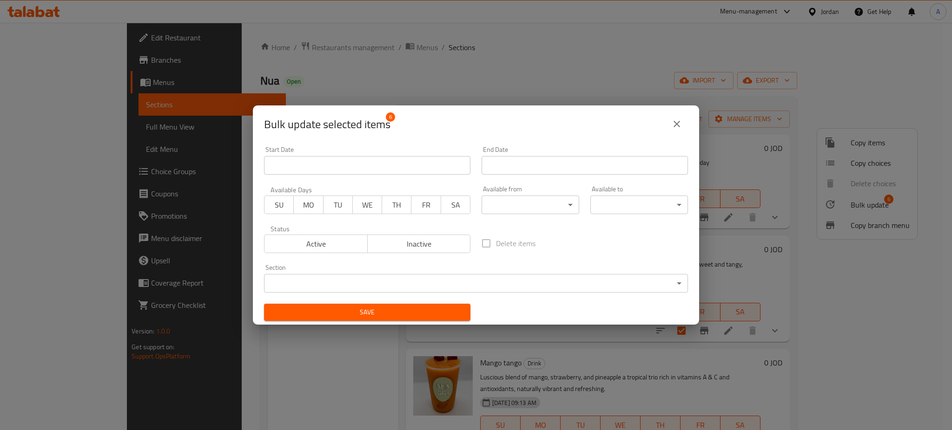
click at [487, 278] on body "​ Menu-management Jordan Get Help A Edit Restaurant Branches Menus Sections Ful…" at bounding box center [476, 227] width 952 height 408
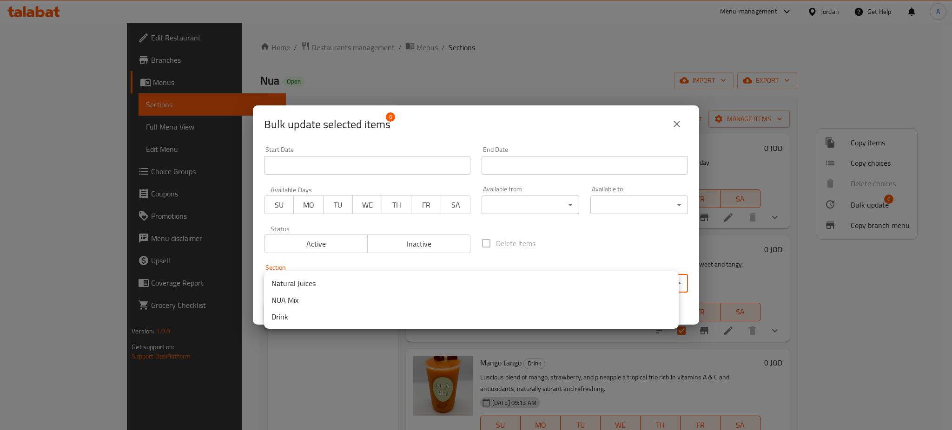
click at [454, 305] on li "NUA Mix" at bounding box center [471, 300] width 415 height 17
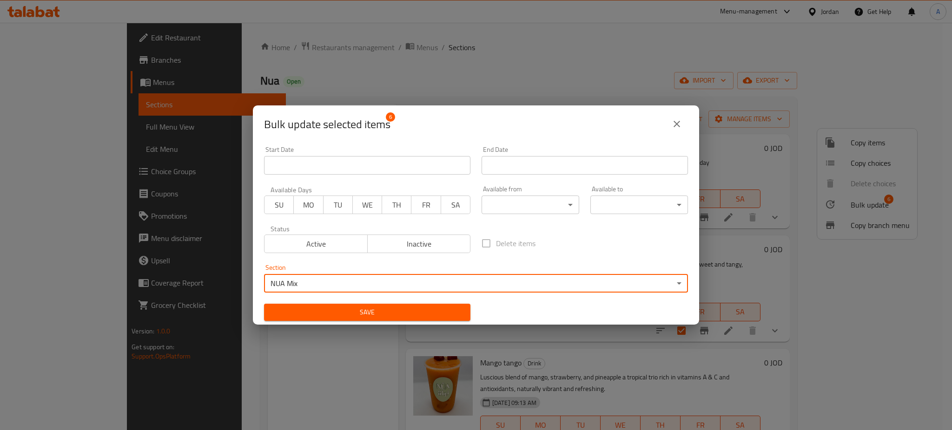
click at [414, 305] on button "Save" at bounding box center [367, 312] width 206 height 17
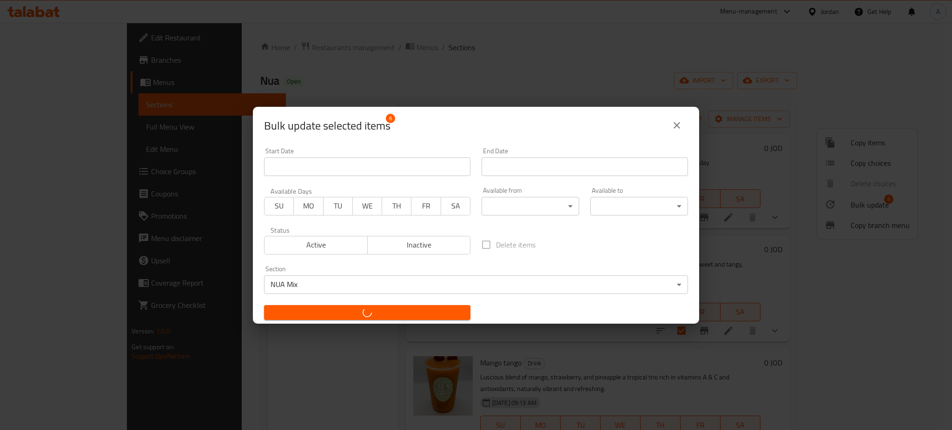
checkbox input "false"
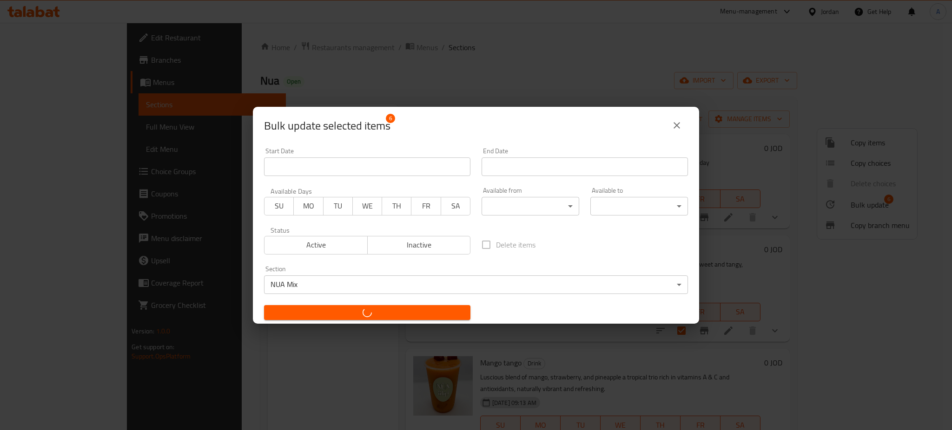
checkbox input "false"
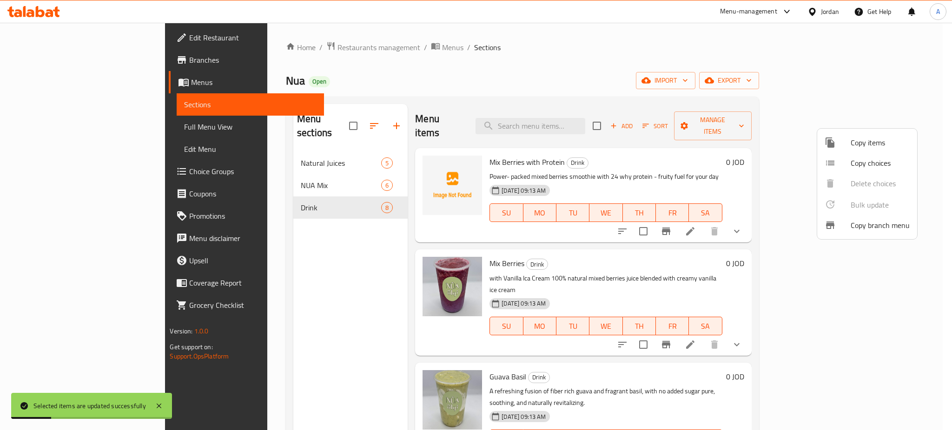
click at [212, 288] on div at bounding box center [476, 215] width 952 height 430
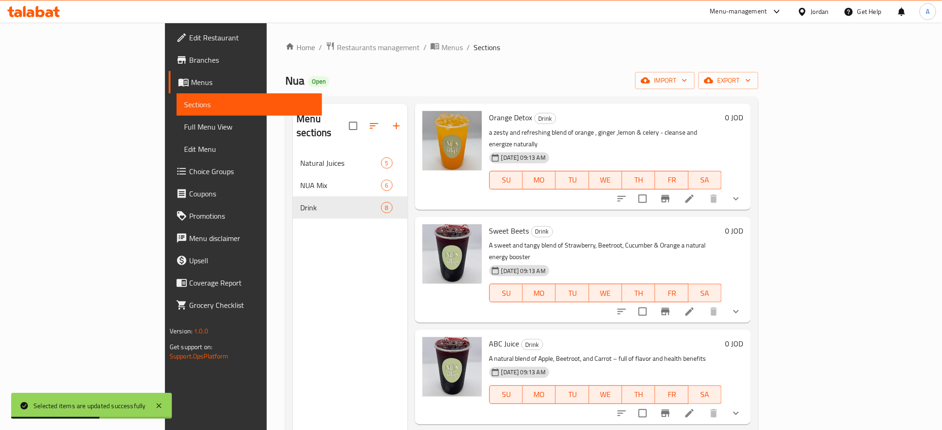
scroll to position [404, 0]
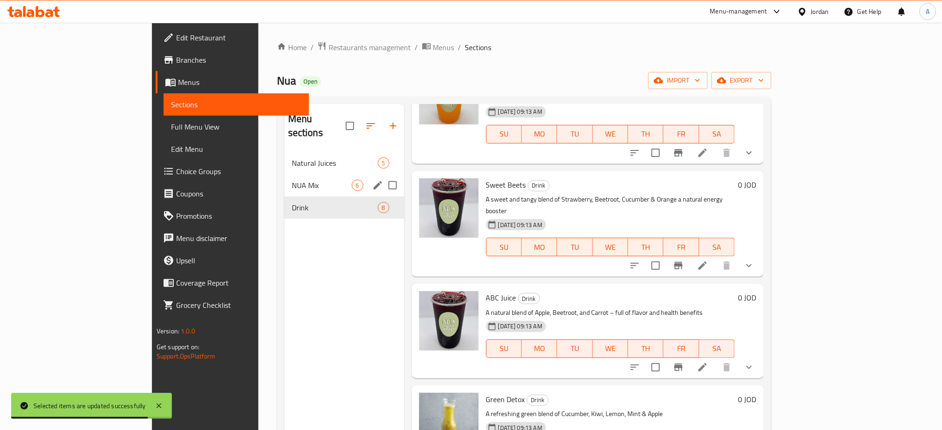
click at [292, 180] on span "NUA Mix" at bounding box center [322, 185] width 60 height 11
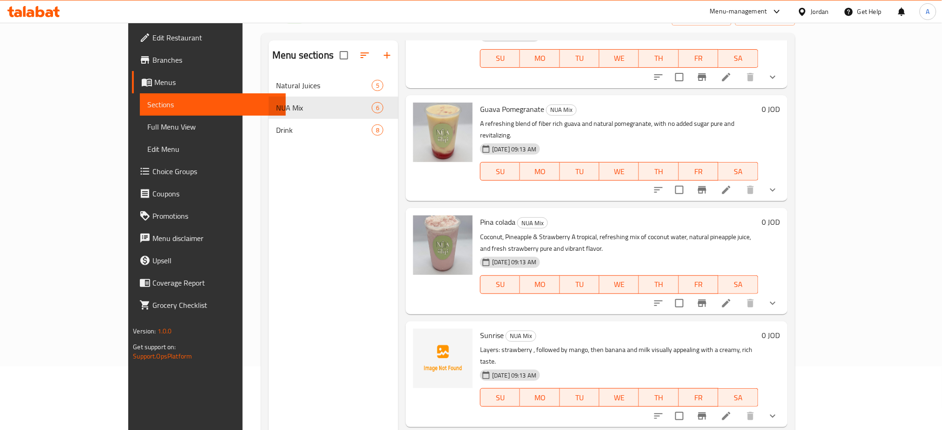
scroll to position [130, 0]
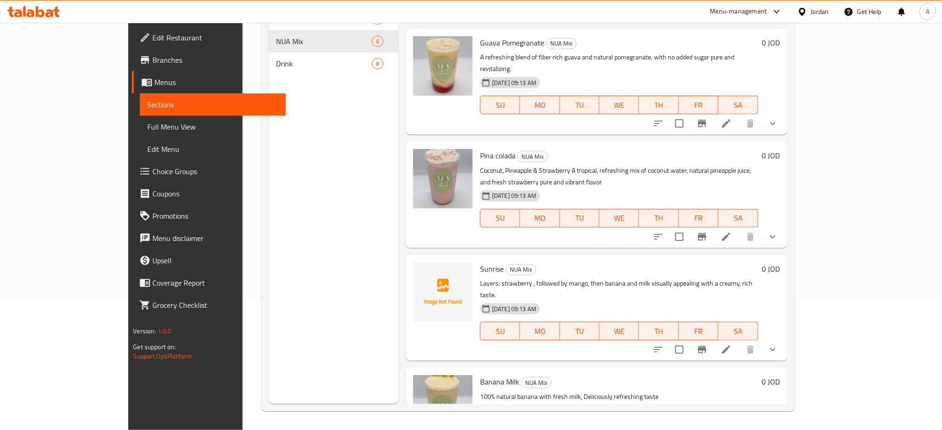
drag, startPoint x: 243, startPoint y: 167, endPoint x: 259, endPoint y: 164, distance: 16.6
click at [269, 167] on div "Menu sections Natural Juices 5 NUA Mix 6 Drink 8" at bounding box center [334, 189] width 130 height 430
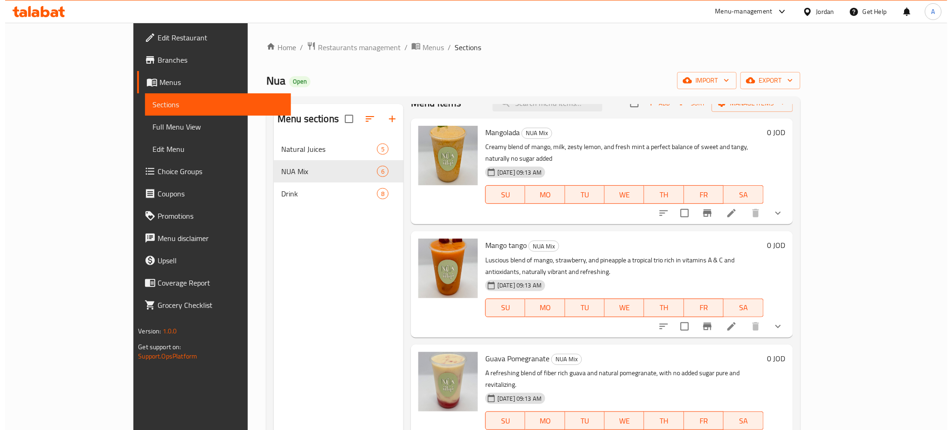
scroll to position [0, 0]
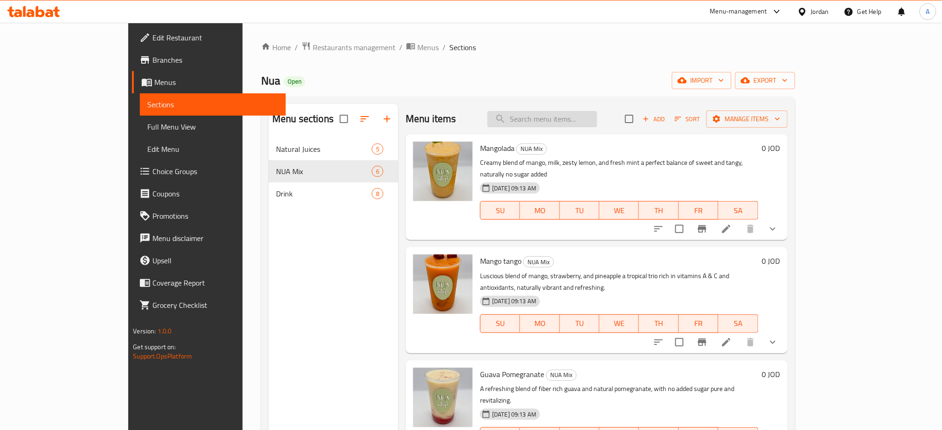
click at [561, 123] on input "search" at bounding box center [543, 119] width 110 height 16
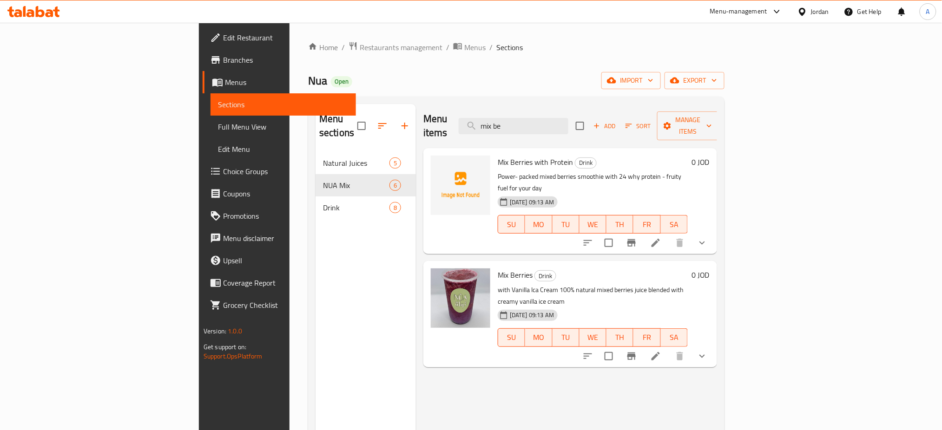
type input "mix be"
click at [717, 399] on div "Menu items mix be Add Sort Manage items Mix Berries with Protein Drink Power- p…" at bounding box center [566, 319] width 301 height 430
click at [660, 352] on icon at bounding box center [656, 356] width 8 height 8
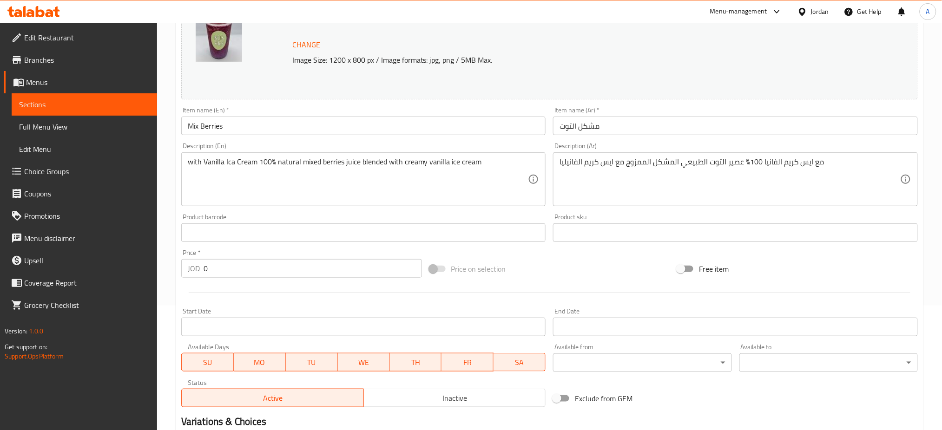
scroll to position [287, 0]
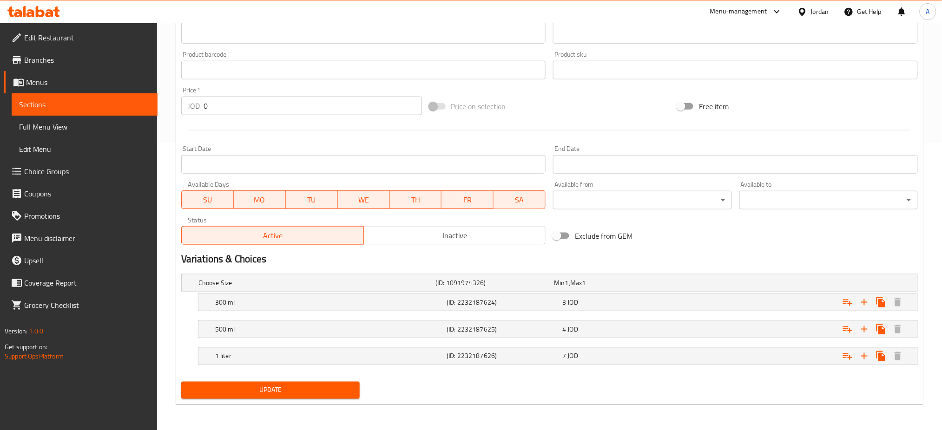
click at [686, 419] on div "Home / Restaurants management / Menus / Sections / item / update Drink section …" at bounding box center [549, 83] width 785 height 695
click at [771, 285] on div "Expand" at bounding box center [789, 283] width 237 height 4
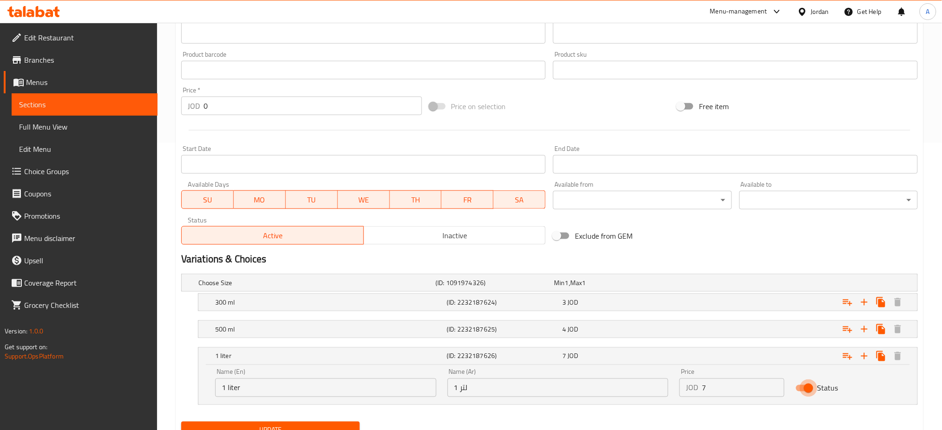
drag, startPoint x: 804, startPoint y: 392, endPoint x: 778, endPoint y: 393, distance: 26.5
click at [804, 391] on input "Status" at bounding box center [808, 389] width 53 height 18
checkbox input "false"
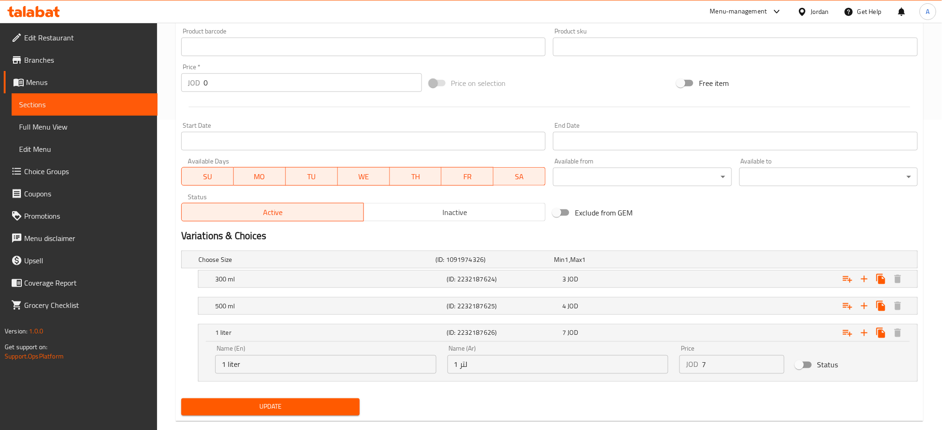
scroll to position [328, 0]
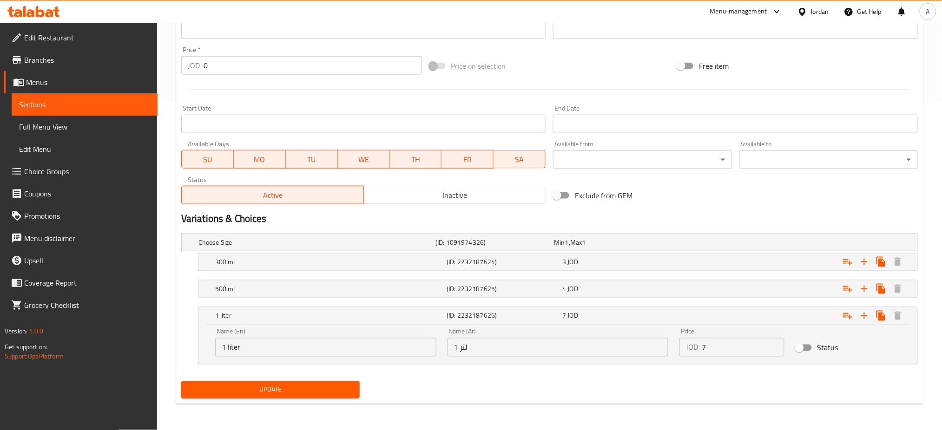
click at [317, 378] on div "Update" at bounding box center [271, 390] width 186 height 25
click at [315, 389] on span "Update" at bounding box center [271, 390] width 164 height 12
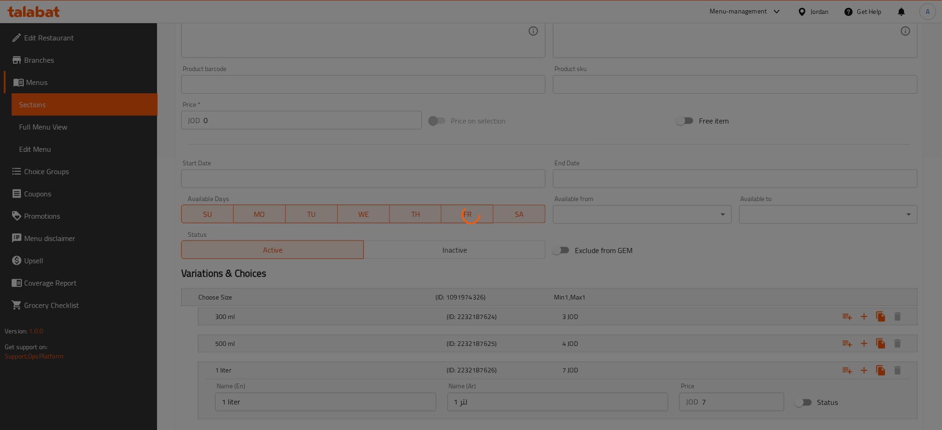
scroll to position [18, 0]
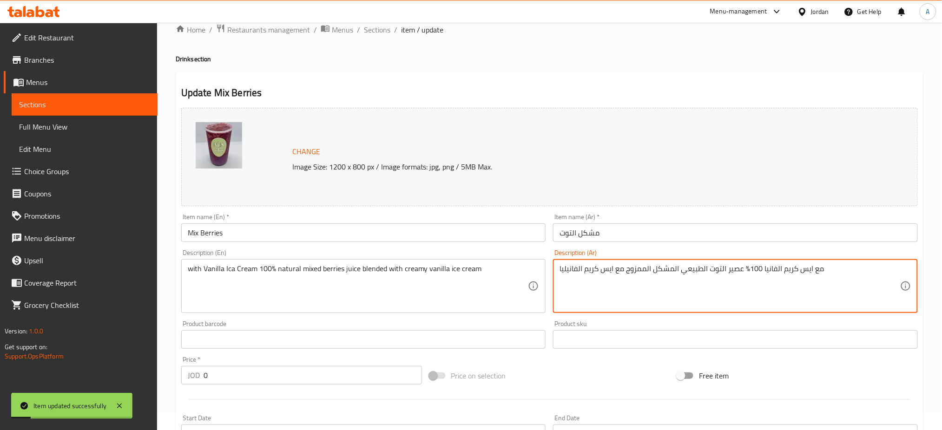
click at [610, 266] on textarea "مع ايس كريم الفانيا 100% عصير التوت الطبيعي المشكل الممزوج مع ايس كريم الفانيليا" at bounding box center [730, 286] width 341 height 44
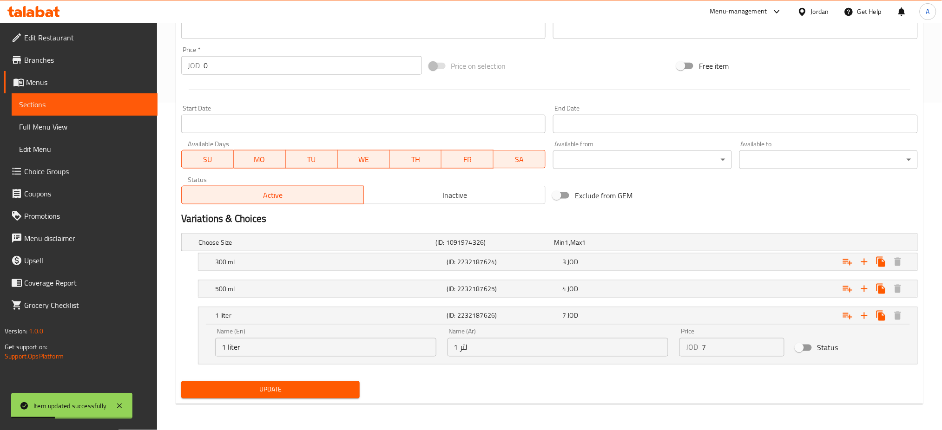
type textarea "مع ايس كريم الفانيا 100% عصير التوت الطبيعي المشكل الممزوج مع ايس كريم الفانيليا"
click at [340, 383] on button "Update" at bounding box center [270, 390] width 178 height 17
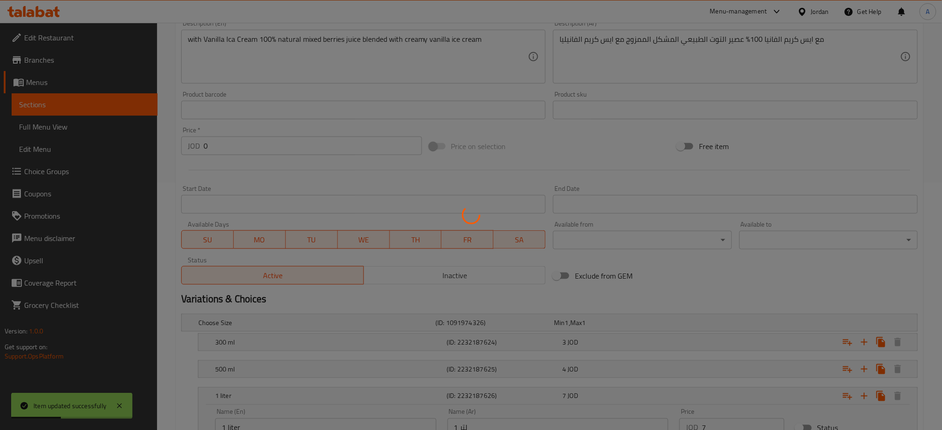
scroll to position [142, 0]
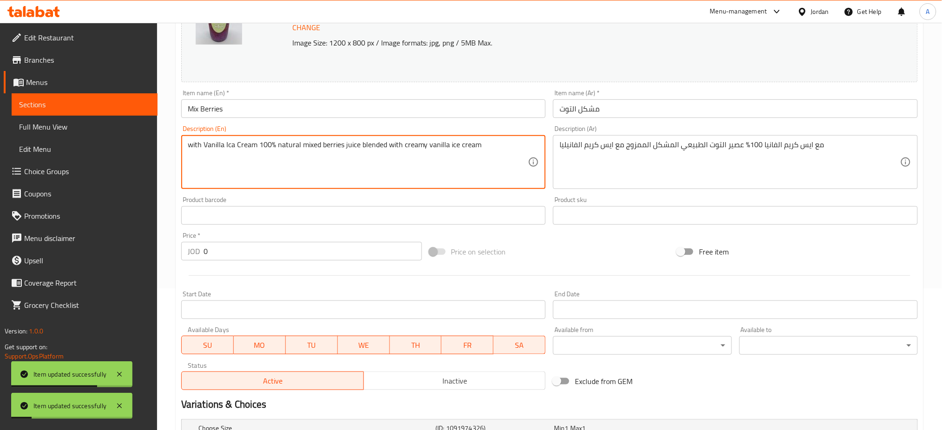
click at [188, 161] on textarea "with Vanilla Ica Cream 100% natural mixed berries juice blended with creamy van…" at bounding box center [358, 162] width 341 height 44
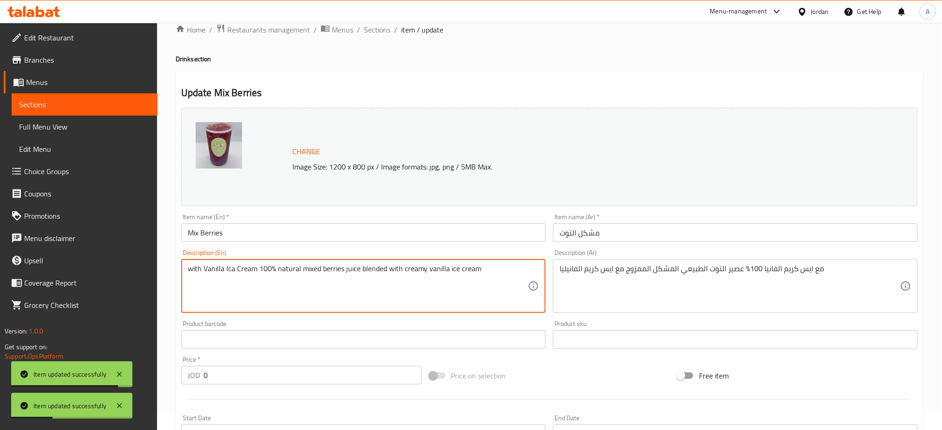
scroll to position [328, 0]
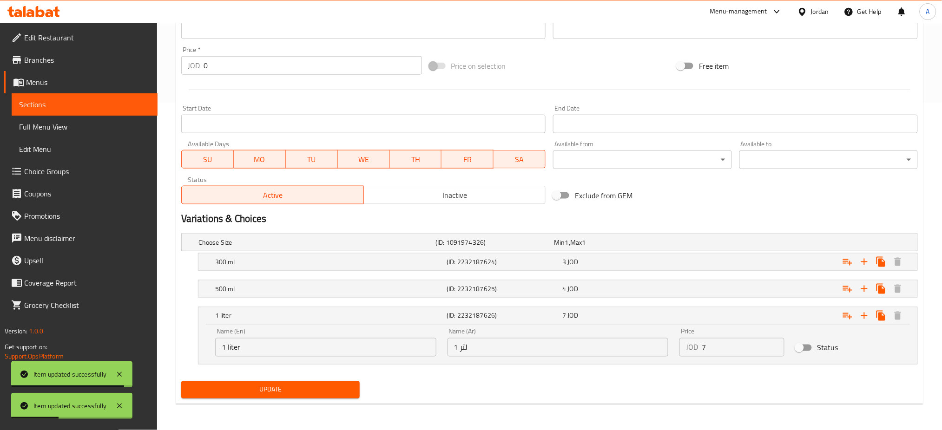
type textarea "with Vanilla Ica Cream 100% natural mixed berries juice blended with creamy van…"
click at [287, 386] on span "Update" at bounding box center [271, 390] width 164 height 12
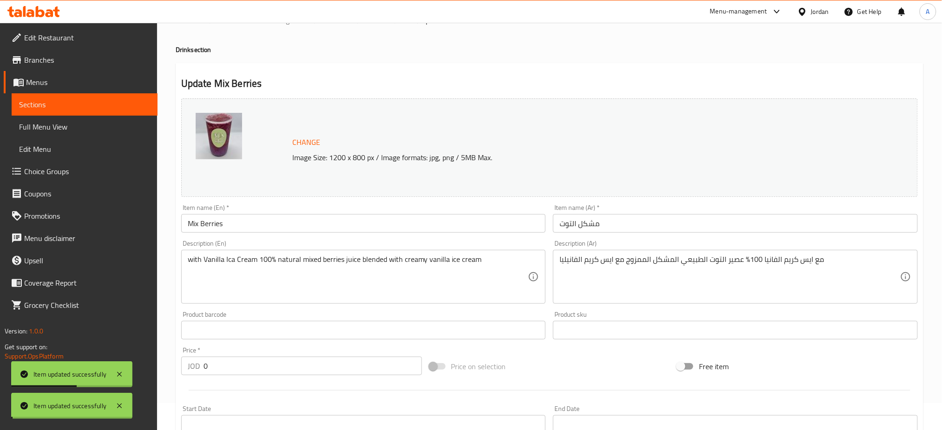
scroll to position [0, 0]
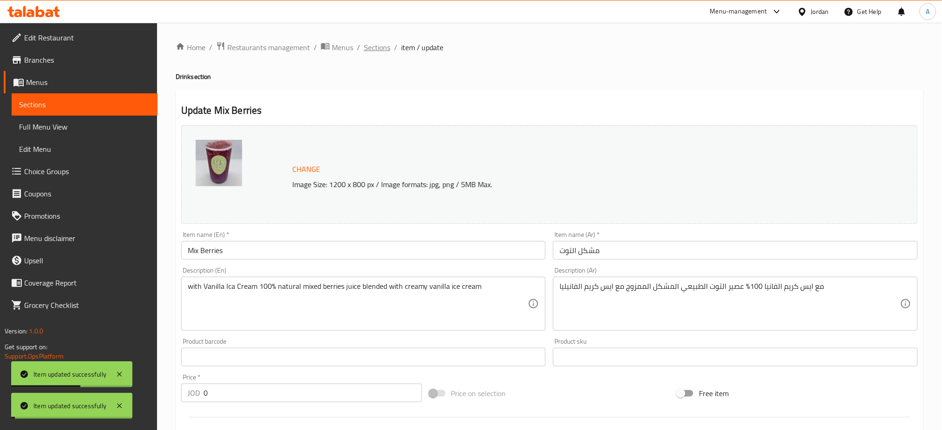
click at [377, 45] on span "Sections" at bounding box center [377, 47] width 26 height 11
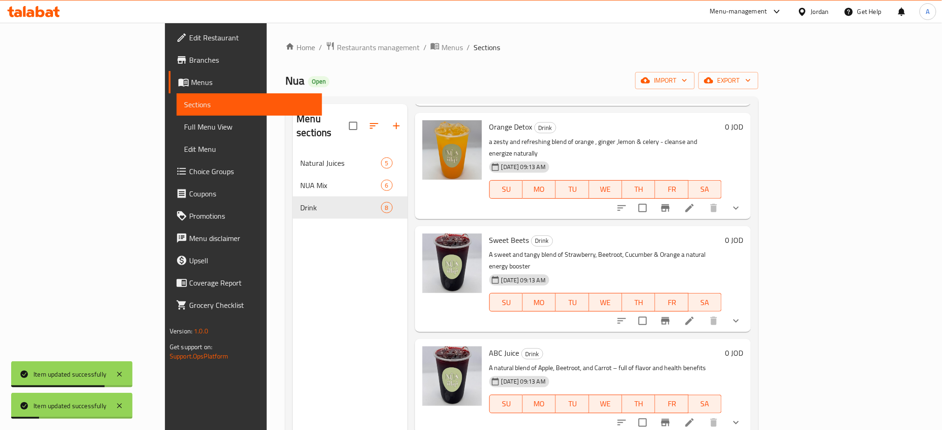
scroll to position [404, 0]
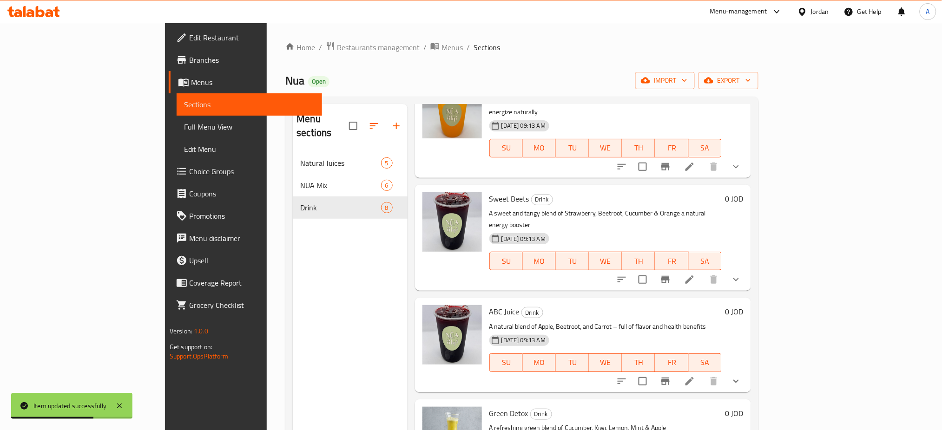
click at [293, 289] on div "Menu sections Natural Juices 5 NUA Mix 6 Drink 8" at bounding box center [350, 319] width 114 height 430
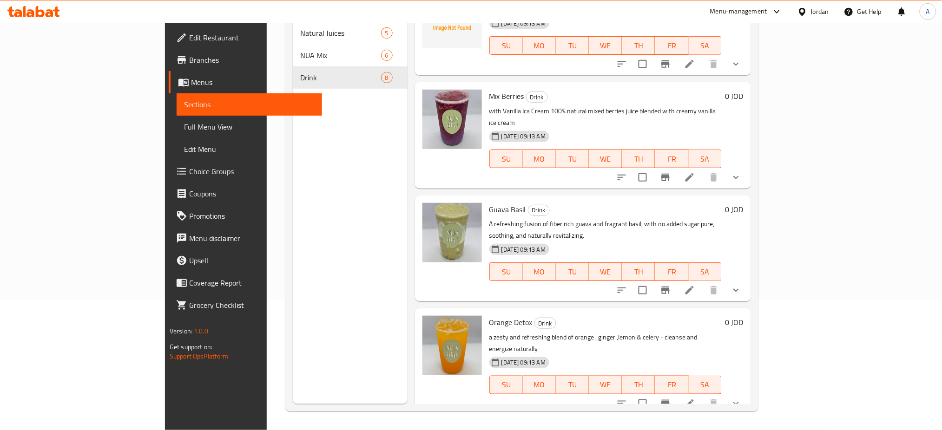
scroll to position [0, 0]
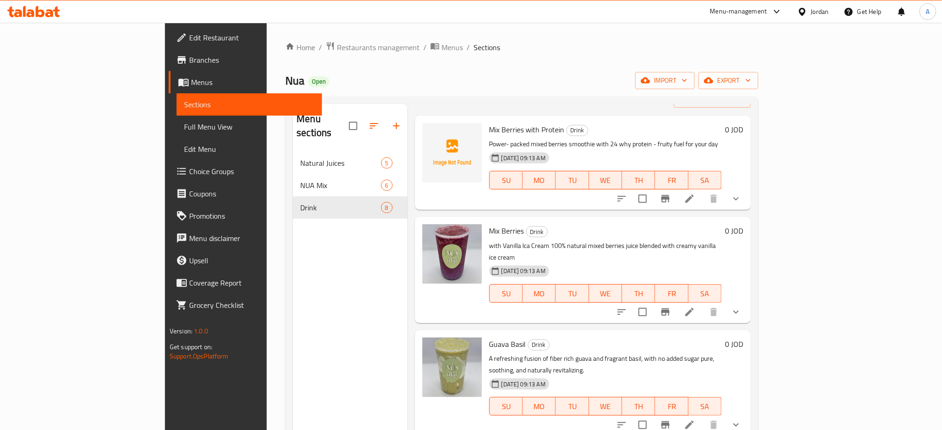
click at [391, 120] on icon "button" at bounding box center [396, 125] width 11 height 11
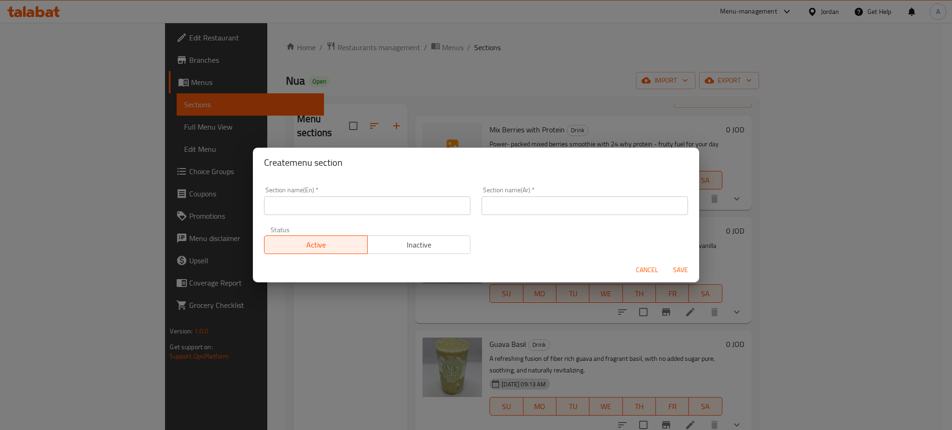
click at [266, 201] on input "text" at bounding box center [367, 206] width 206 height 19
paste input "Detox"
type input "Detox"
click at [521, 206] on input "text" at bounding box center [584, 206] width 206 height 19
type input "ديتوكس"
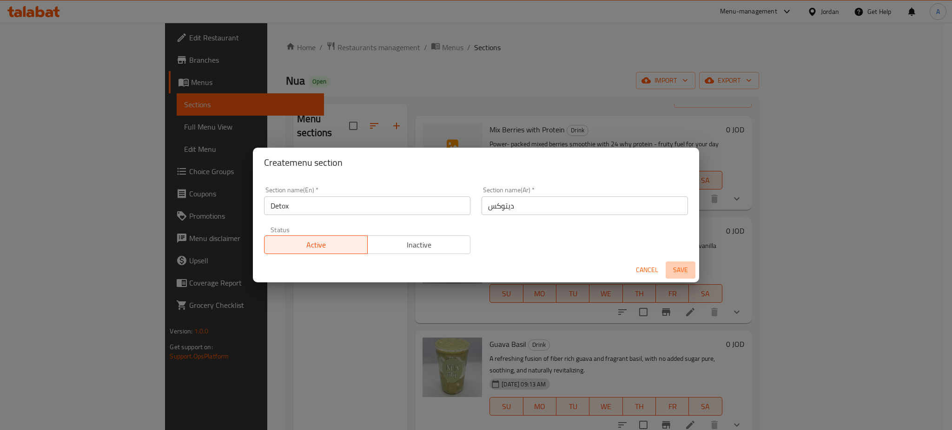
click at [688, 274] on span "Save" at bounding box center [680, 270] width 22 height 12
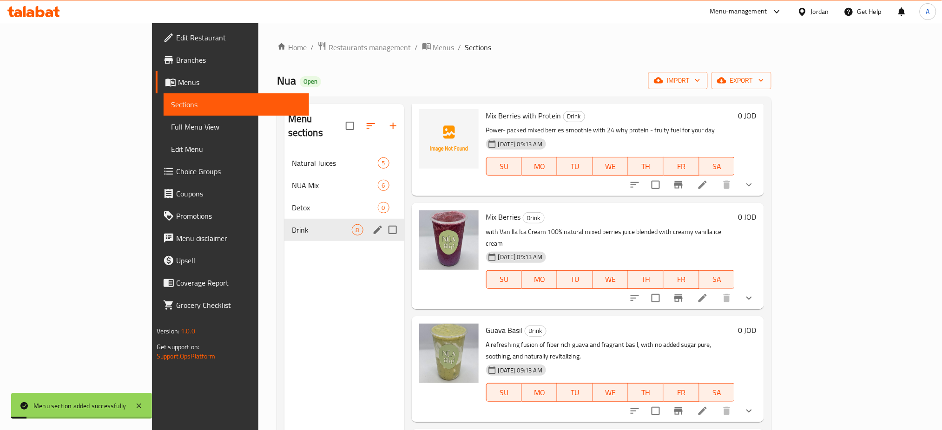
click at [284, 219] on div "Drink 8" at bounding box center [344, 230] width 120 height 22
click at [292, 202] on span "Detox" at bounding box center [335, 207] width 86 height 11
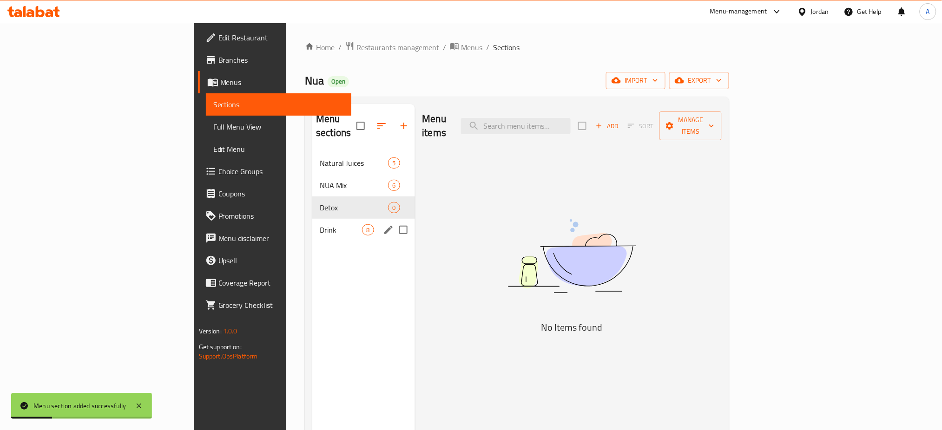
click at [320, 224] on span "Drink" at bounding box center [341, 229] width 42 height 11
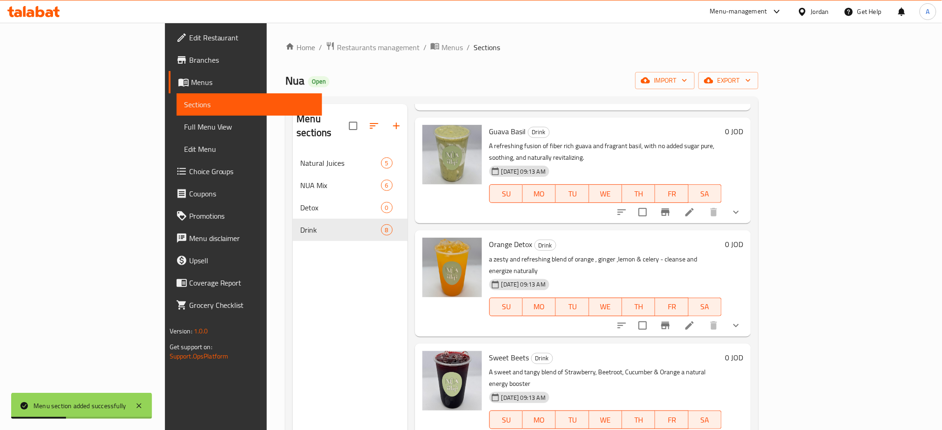
scroll to position [248, 0]
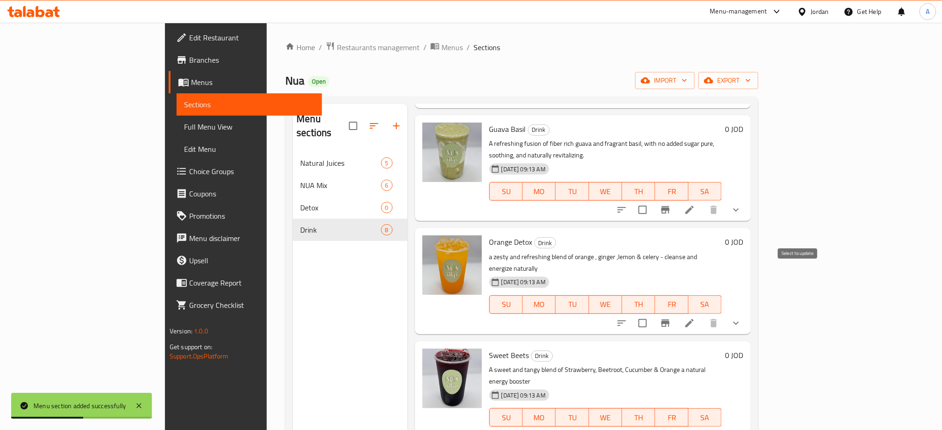
click at [652, 314] on input "checkbox" at bounding box center [643, 324] width 20 height 20
checkbox input "true"
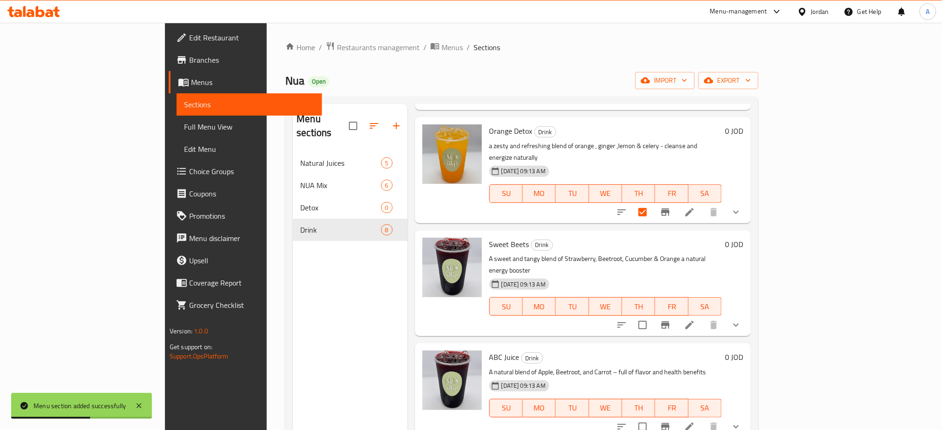
scroll to position [372, 0]
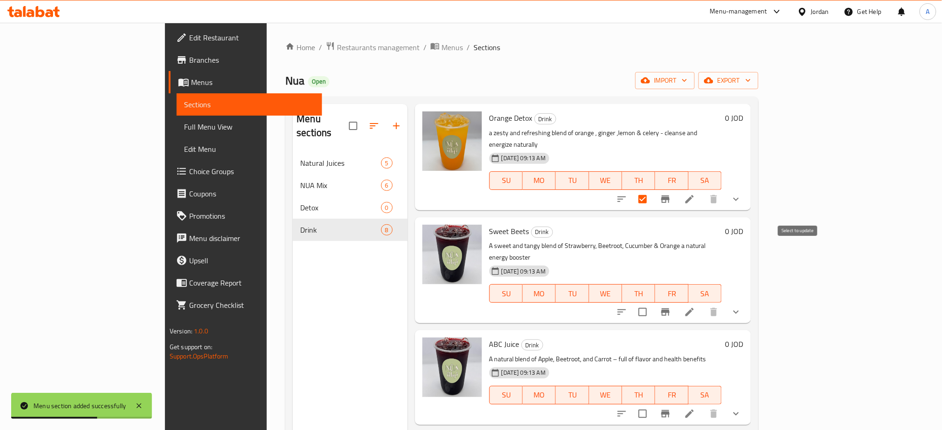
click at [652, 303] on input "checkbox" at bounding box center [643, 313] width 20 height 20
checkbox input "true"
click at [652, 404] on input "checkbox" at bounding box center [643, 414] width 20 height 20
checkbox input "true"
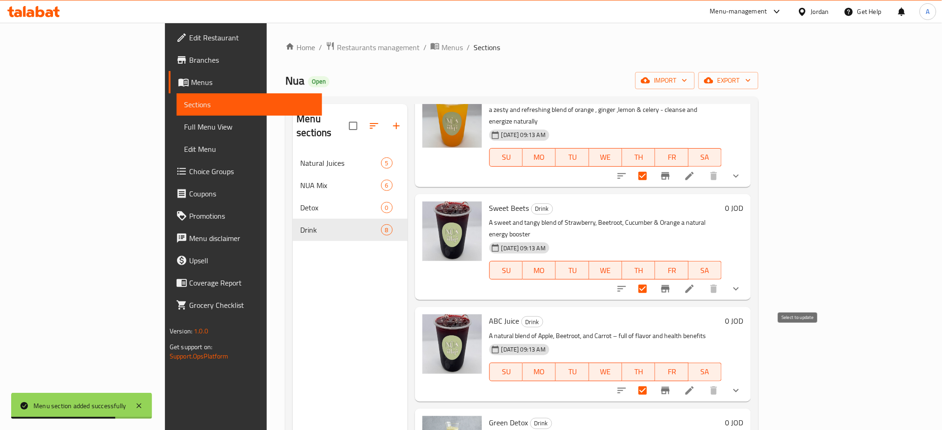
scroll to position [404, 0]
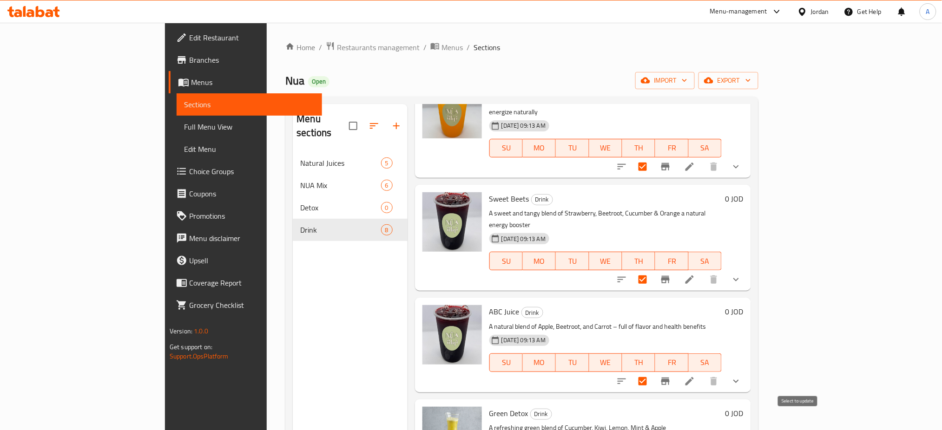
checkbox input "true"
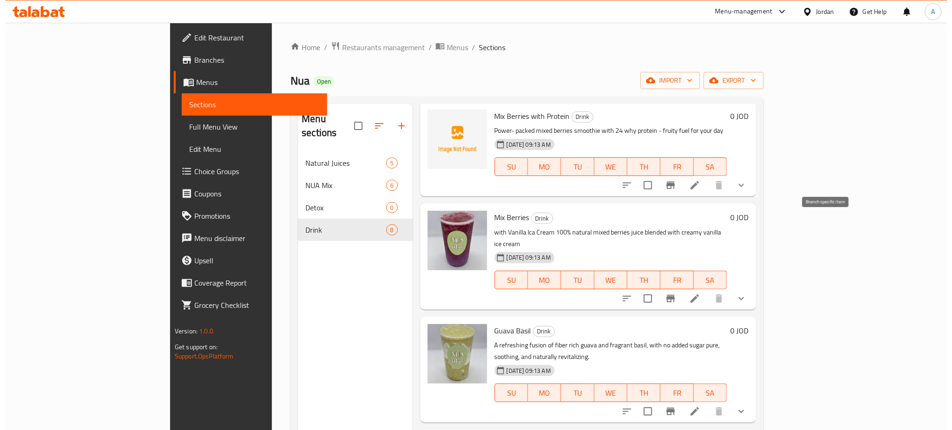
scroll to position [0, 0]
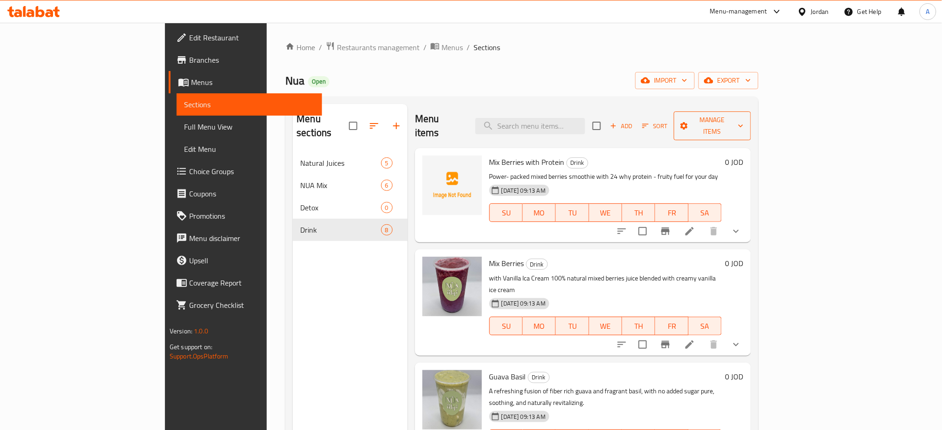
click at [744, 125] on span "Manage items" at bounding box center [712, 125] width 62 height 23
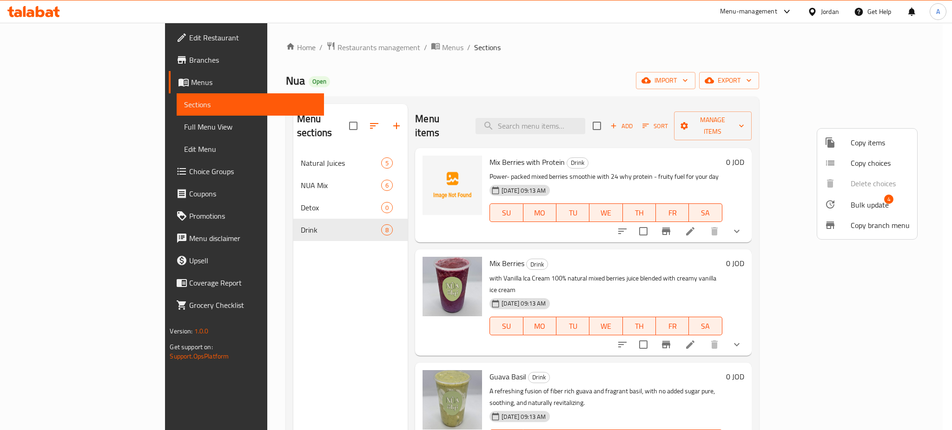
click at [865, 201] on span "Bulk update" at bounding box center [869, 204] width 38 height 11
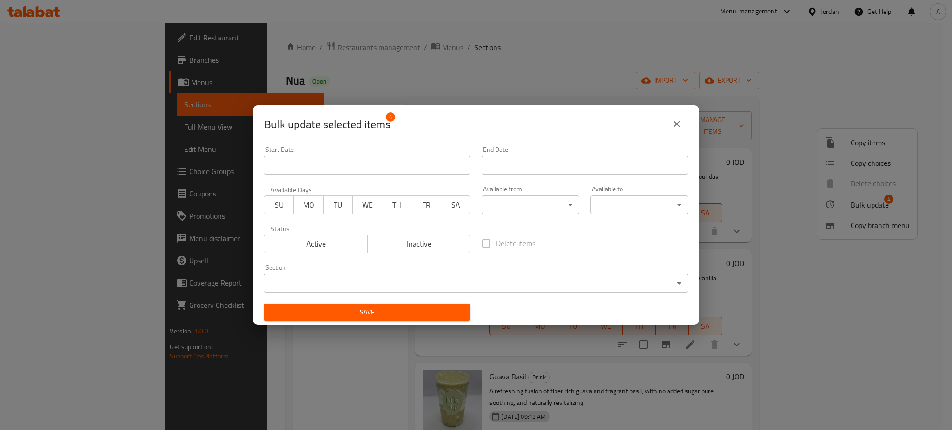
click at [376, 283] on body "​ Menu-management Jordan Get Help A Edit Restaurant Branches Menus Sections Ful…" at bounding box center [476, 227] width 952 height 408
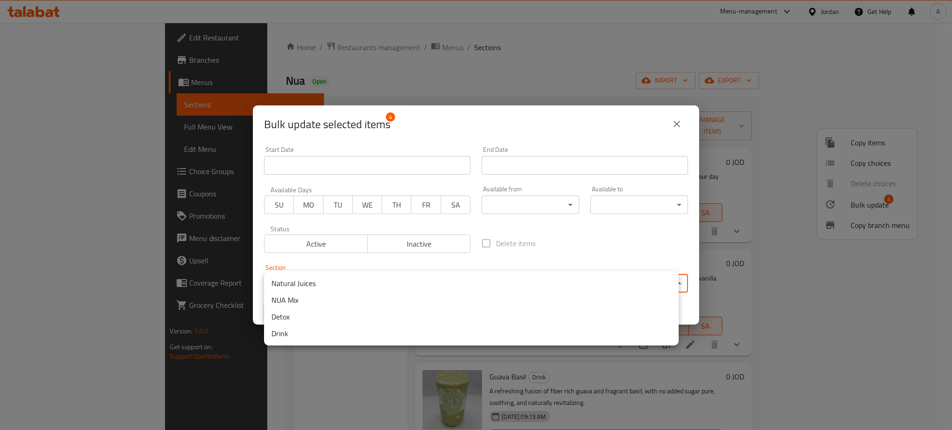
click at [376, 315] on li "Detox" at bounding box center [471, 317] width 415 height 17
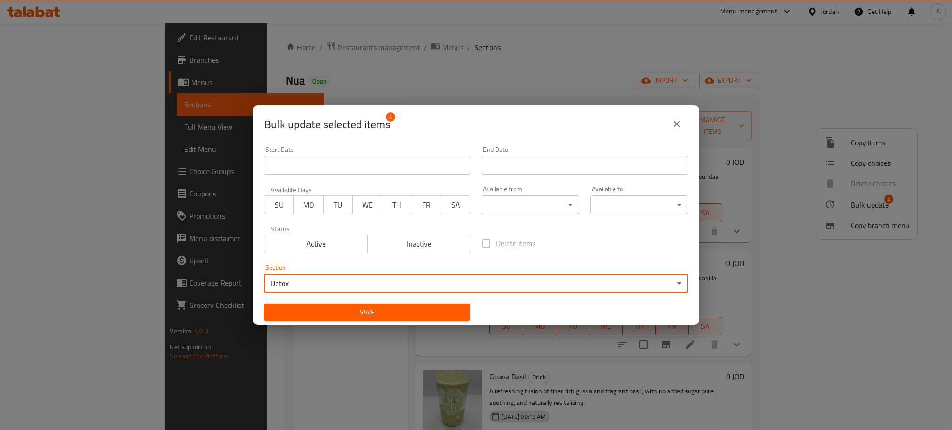
click at [420, 312] on span "Save" at bounding box center [366, 313] width 191 height 12
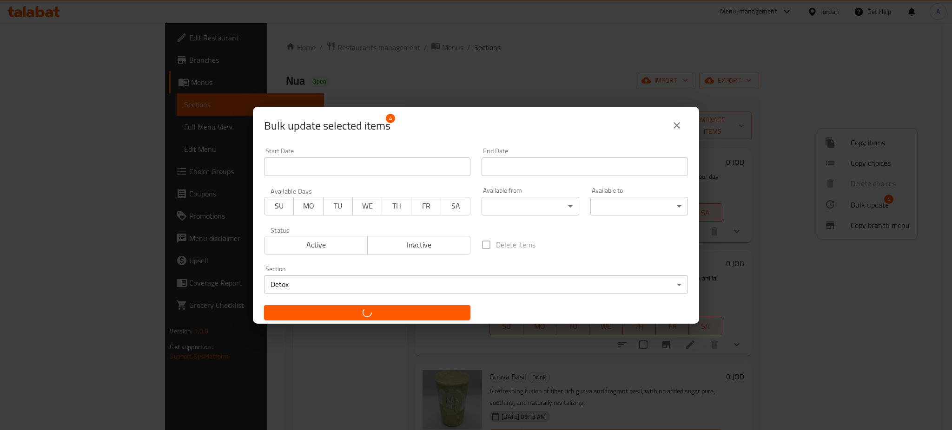
checkbox input "false"
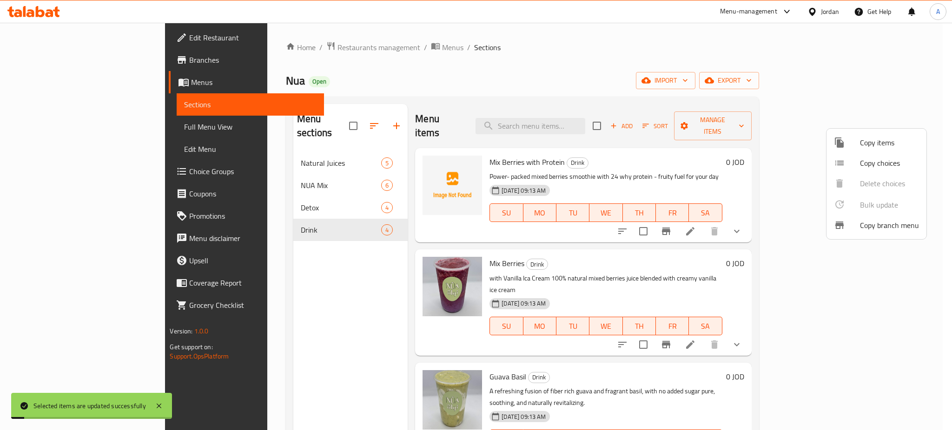
click at [269, 350] on div at bounding box center [476, 215] width 952 height 430
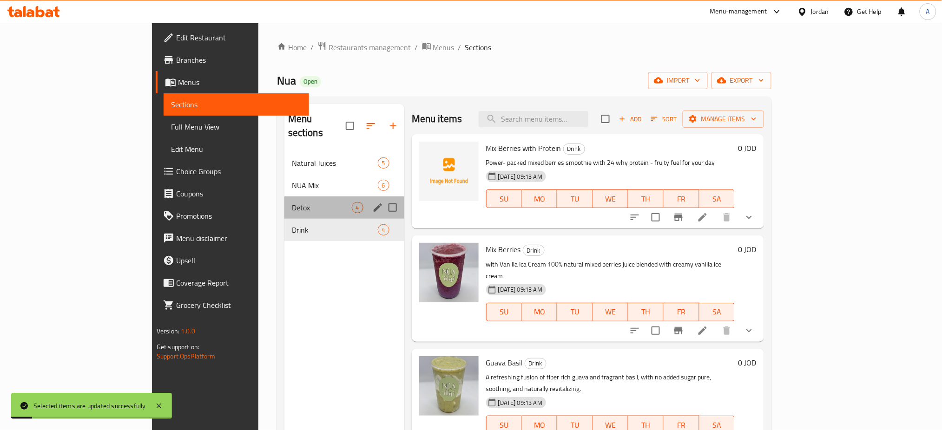
click at [308, 202] on span "Detox" at bounding box center [322, 207] width 60 height 11
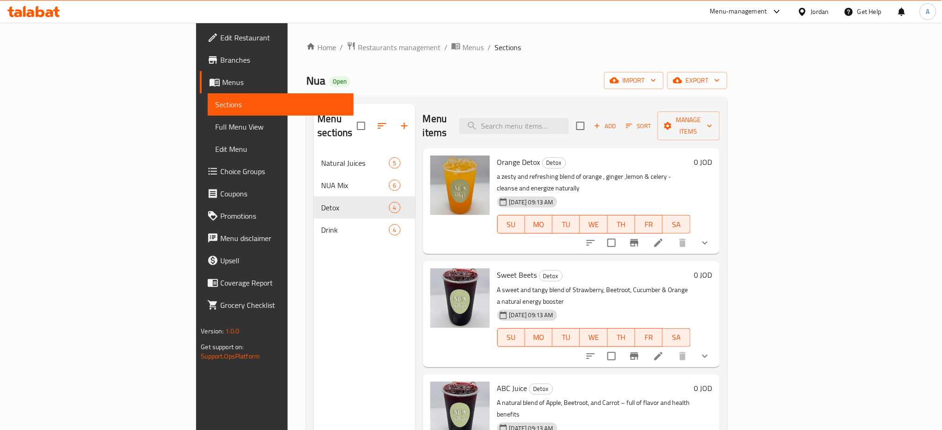
click at [314, 283] on div "Menu sections Natural Juices 5 NUA Mix 6 Detox 4 Drink 4" at bounding box center [364, 319] width 101 height 430
click at [569, 126] on input "search" at bounding box center [514, 126] width 110 height 16
type input "ة"
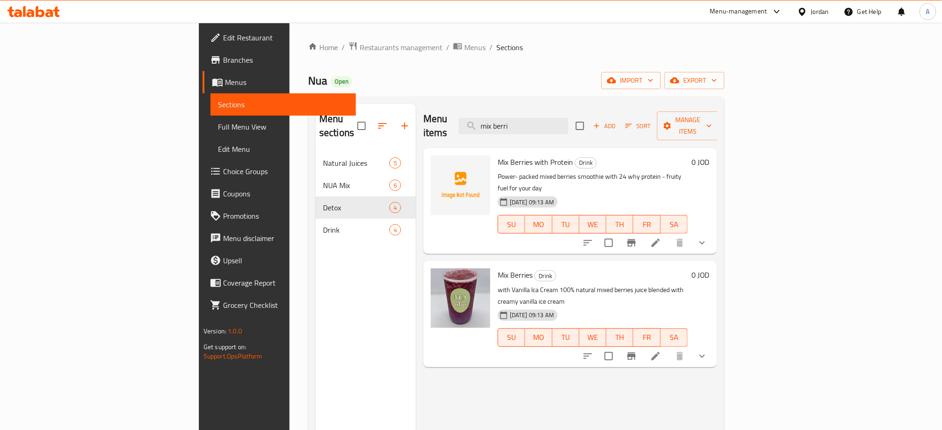
type input "mix berri"
click at [669, 348] on li at bounding box center [656, 356] width 26 height 17
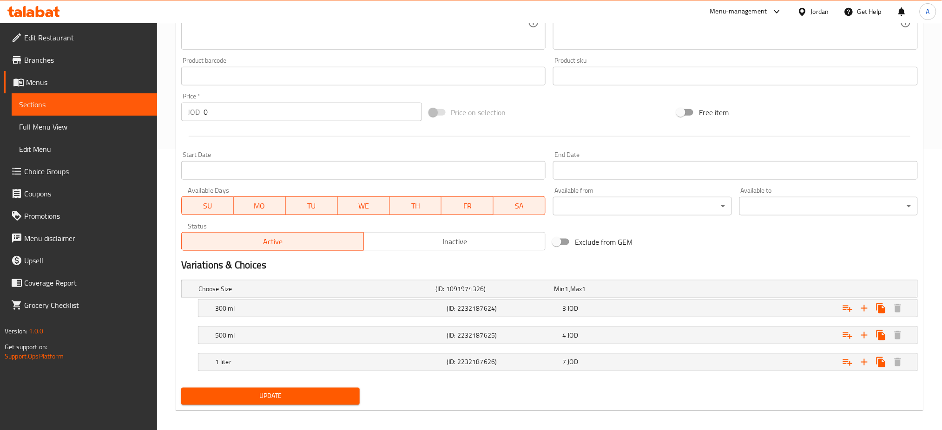
scroll to position [287, 0]
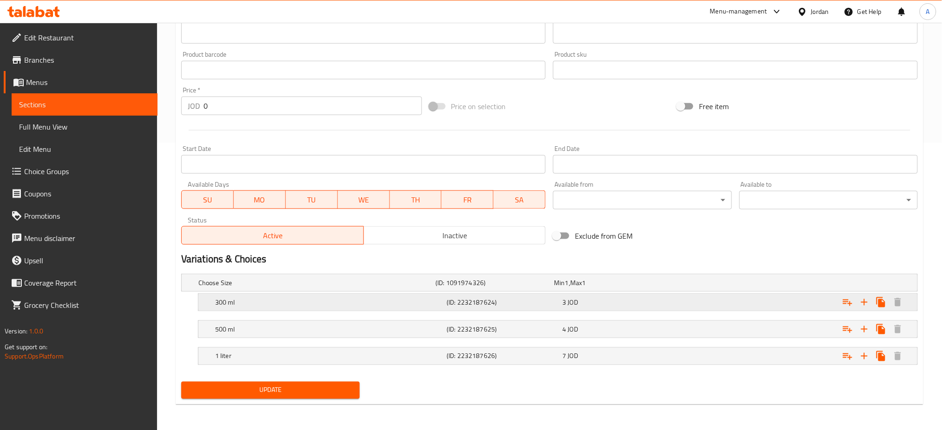
click at [666, 293] on div "300 ml (ID: 2232187624) 3 JOD" at bounding box center [553, 283] width 712 height 20
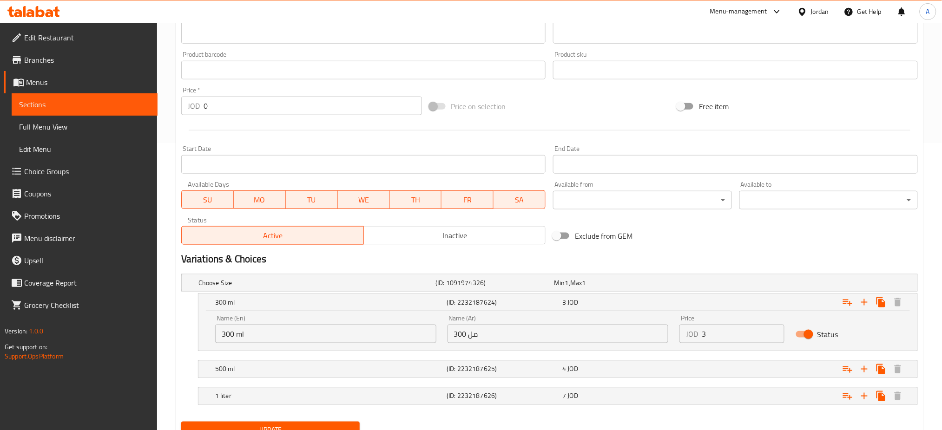
click at [720, 334] on input "3" at bounding box center [743, 334] width 83 height 19
type input "3.5"
click at [626, 288] on div "4 JOD" at bounding box center [611, 282] width 115 height 9
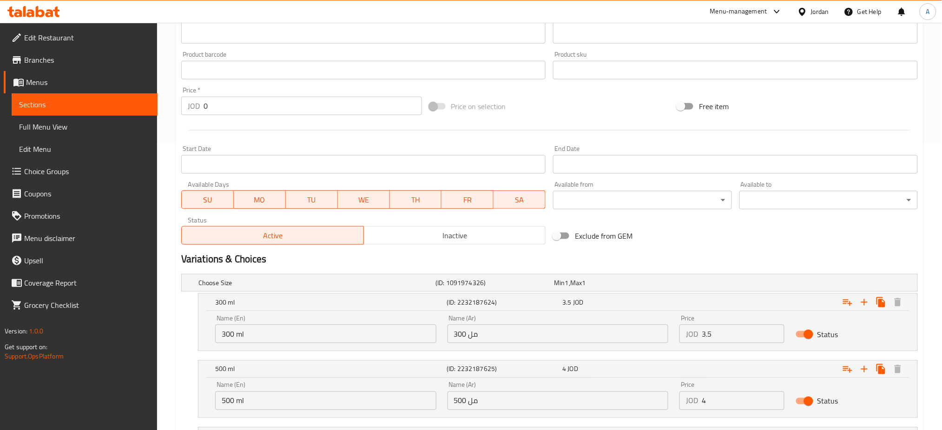
click at [720, 399] on input "4" at bounding box center [743, 401] width 83 height 19
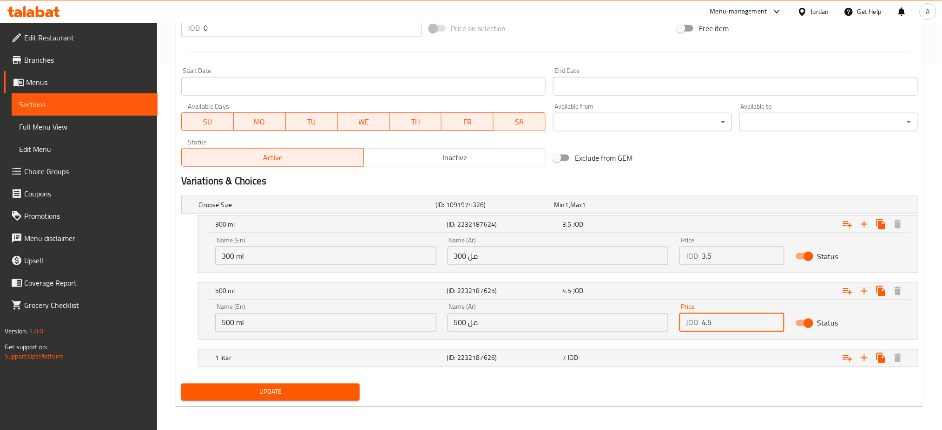
scroll to position [368, 0]
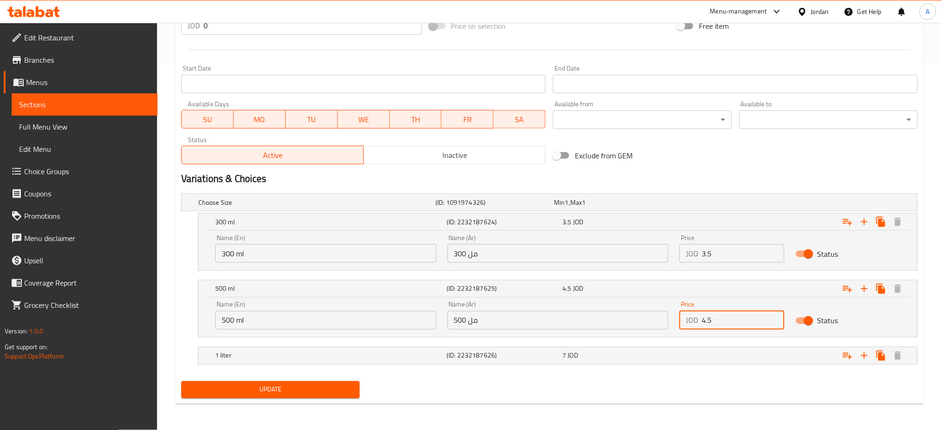
type input "4.5"
click at [320, 385] on span "Update" at bounding box center [271, 390] width 164 height 12
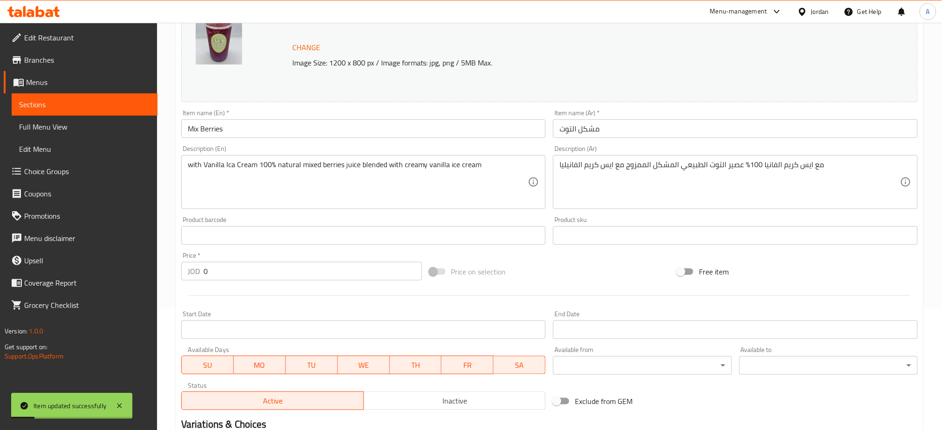
scroll to position [120, 0]
drag, startPoint x: 226, startPoint y: 171, endPoint x: 247, endPoint y: 174, distance: 21.0
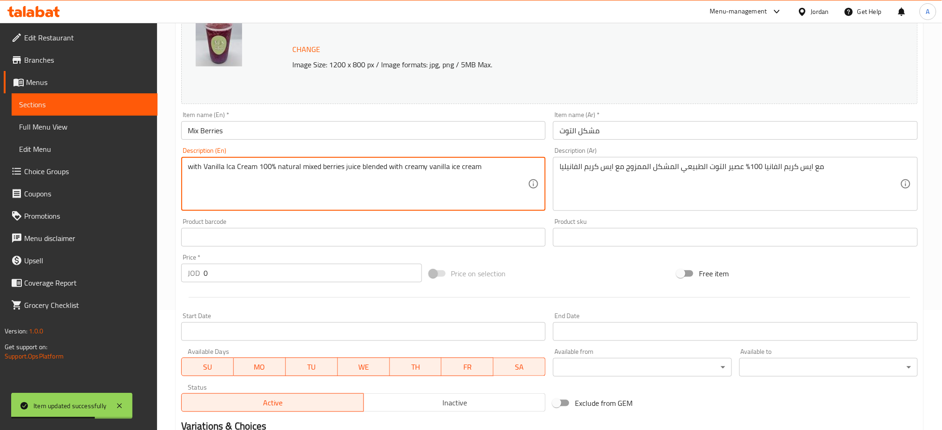
drag, startPoint x: 510, startPoint y: 168, endPoint x: 0, endPoint y: 147, distance: 510.2
click at [0, 147] on div "Edit Restaurant Branches Menus Sections Full Menu View Edit Menu Choice Groups …" at bounding box center [471, 290] width 942 height 775
paste textarea "Power-packed mixed berries smoothie with 24g whey protein – fruity fuel for you…"
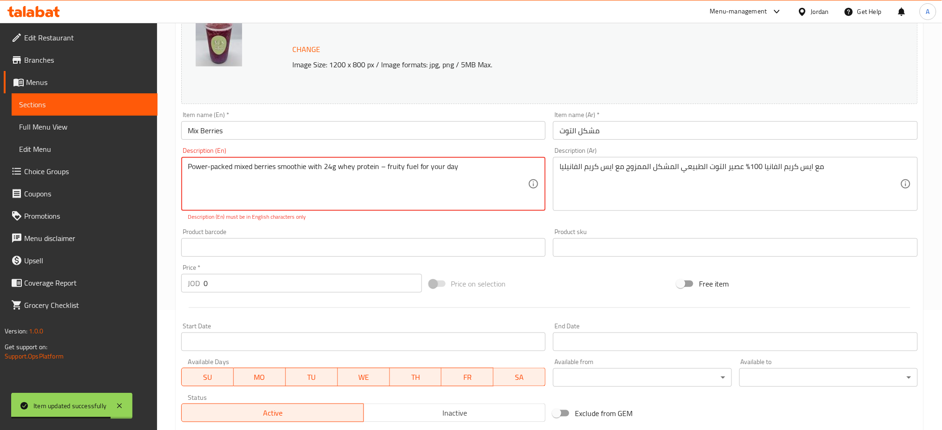
type textarea "Power-packed mixed berries smoothie with 24g whey protein – fruity fuel for you…"
click at [784, 169] on textarea "مع ايس كريم الفانيا 100% عصير التوت الطبيعي المشكل الممزوج مع ايس كريم الفانيليا" at bounding box center [730, 184] width 341 height 44
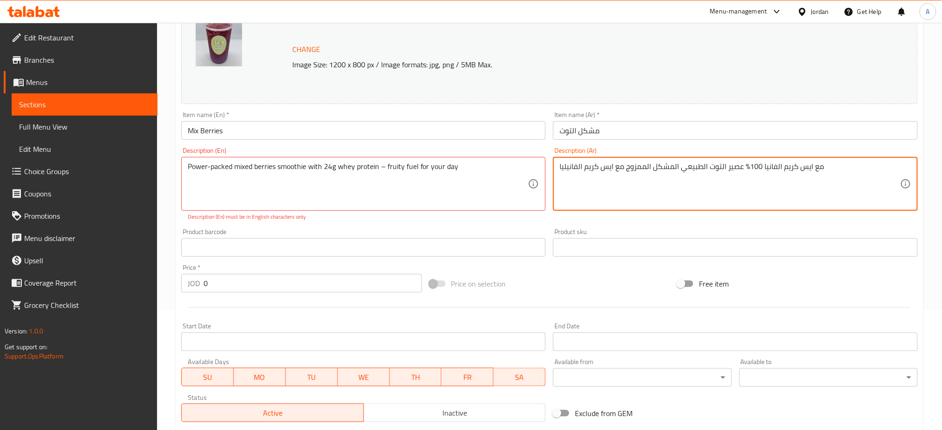
click at [784, 169] on textarea "مع ايس كريم الفانيا 100% عصير التوت الطبيعي المشكل الممزوج مع ايس كريم الفانيليا" at bounding box center [730, 184] width 341 height 44
paste textarea "سموثي التوت المشكّل الغني بالطاقة مع 24 غرام من بروتين مصل الحليب – وقود فاكهي …"
drag, startPoint x: 633, startPoint y: 168, endPoint x: 625, endPoint y: 165, distance: 8.5
click at [625, 165] on textarea "سموثي التوت المشكّل الغني بالطاقة مع 24 غرام من بروتين مصل الحليب – وقود فاكهي …" at bounding box center [730, 184] width 341 height 44
drag, startPoint x: 664, startPoint y: 167, endPoint x: 645, endPoint y: 166, distance: 18.6
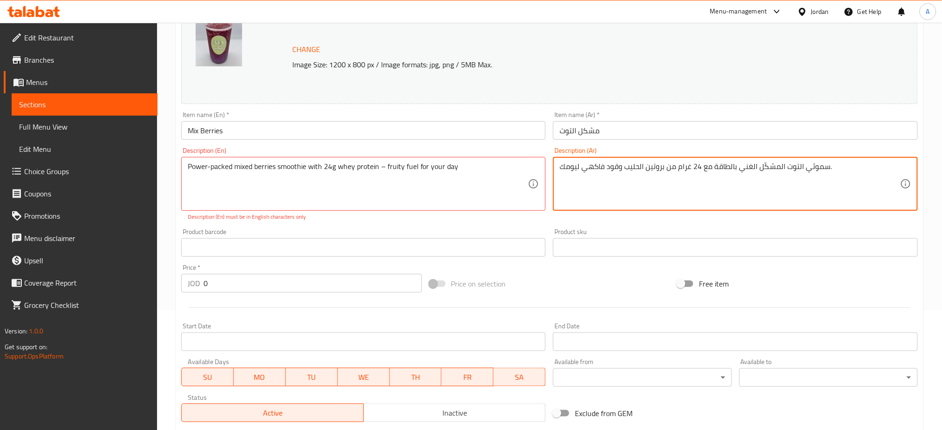
click at [624, 166] on textarea "سموثي التوت المشكّل الغني بالطاقة مع 24 غرام من بروتين الحليب وقود فاكهي ليومك." at bounding box center [730, 184] width 341 height 44
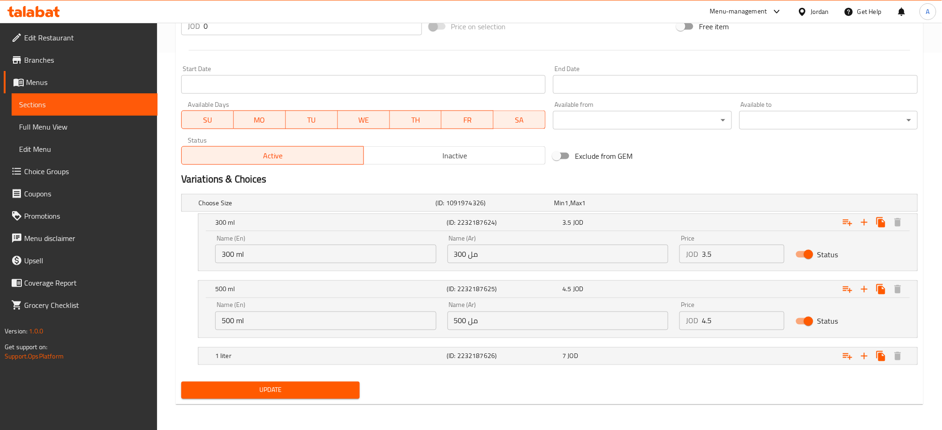
type textarea "سموثي التوت المشكّل الغني بالطاقة مع 24 غرام من بروتين الحليب, وقود فاكهي ليومك."
click at [328, 395] on span "Update" at bounding box center [271, 391] width 164 height 12
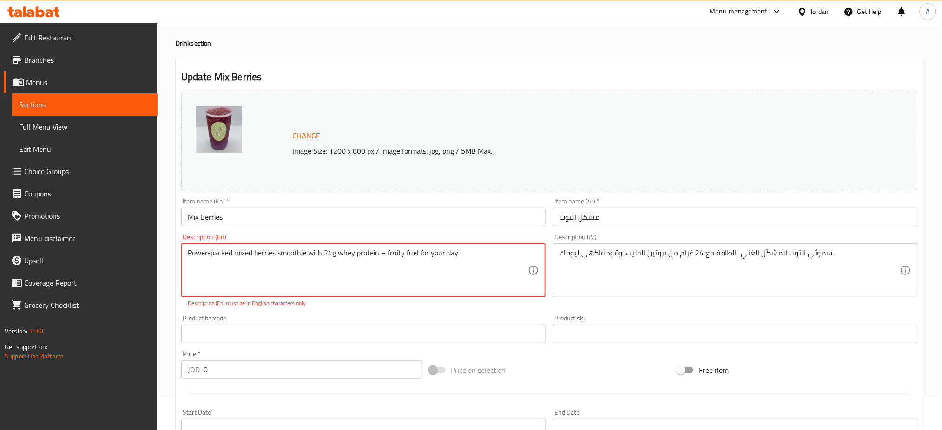
scroll to position [0, 0]
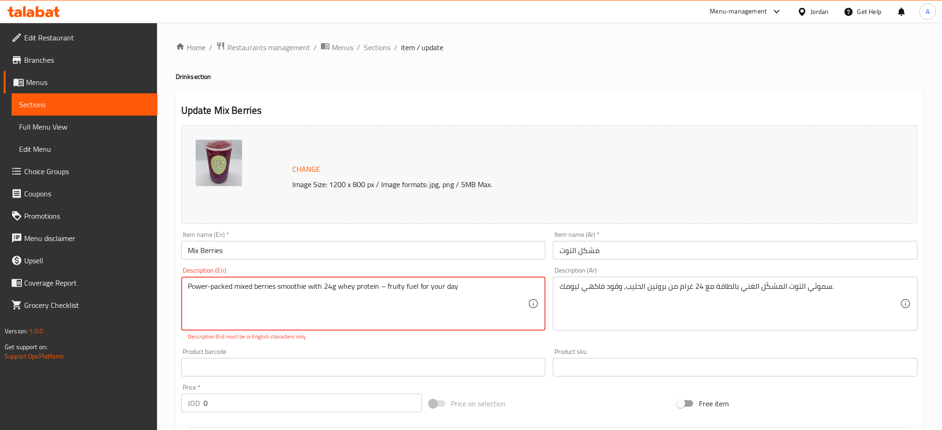
click at [382, 288] on textarea "Power-packed mixed berries smoothie with 24g whey protein – fruity fuel for you…" at bounding box center [358, 304] width 341 height 44
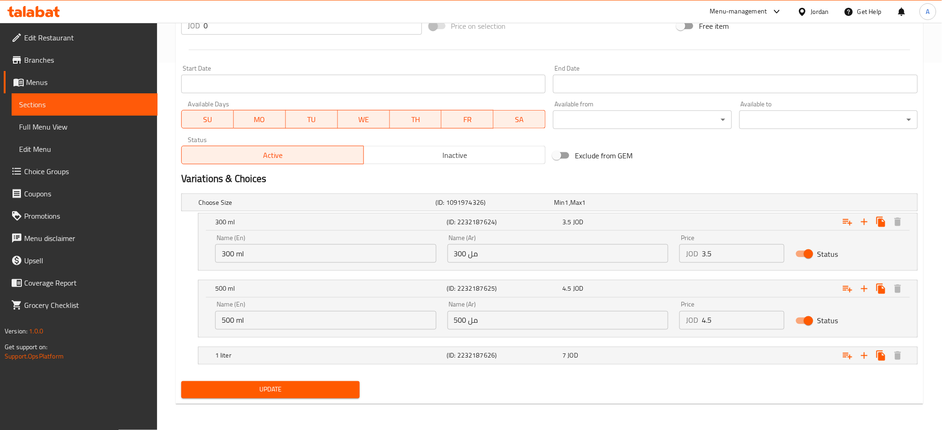
click at [285, 389] on span "Update" at bounding box center [271, 390] width 164 height 12
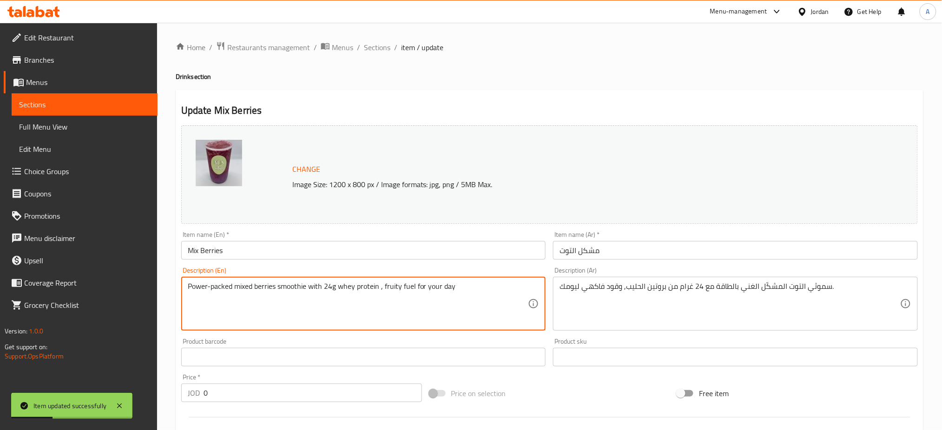
paste textarea "Ingredients: ✓ Mixed berries ✓ Fresh milk ✓ strawberry ✓ 24g Whey protein"
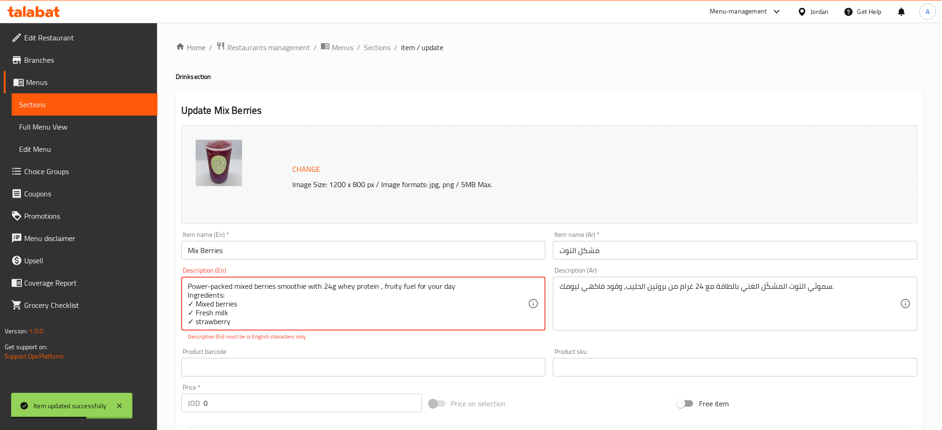
drag, startPoint x: 196, startPoint y: 307, endPoint x: 172, endPoint y: 305, distance: 23.8
click at [172, 305] on div "Home / Restaurants management / Menus / Sections / item / update Drink section …" at bounding box center [549, 415] width 785 height 785
click at [199, 301] on textarea "Power-packed mixed berries smoothie with 24g whey protein , fruity fuel for you…" at bounding box center [358, 304] width 341 height 44
drag, startPoint x: 195, startPoint y: 304, endPoint x: 181, endPoint y: 303, distance: 13.9
click at [181, 303] on div "Power-packed mixed berries smoothie with 24g whey protein , fruity fuel for you…" at bounding box center [363, 304] width 365 height 54
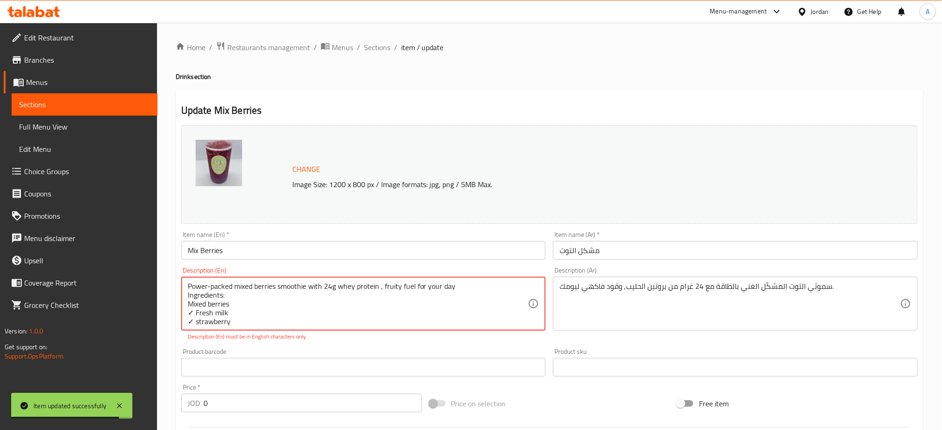
drag, startPoint x: 197, startPoint y: 314, endPoint x: 183, endPoint y: 313, distance: 14.0
click at [183, 313] on div "Power-packed mixed berries smoothie with 24g whey protein , fruity fuel for you…" at bounding box center [363, 304] width 365 height 54
click at [190, 313] on textarea "Power-packed mixed berries smoothie with 24g whey protein , fruity fuel for you…" at bounding box center [358, 304] width 341 height 44
drag, startPoint x: 195, startPoint y: 312, endPoint x: 180, endPoint y: 312, distance: 14.9
click at [180, 312] on div "Description (En) Power-packed mixed berries smoothie with 24g whey protein , fr…" at bounding box center [364, 304] width 372 height 81
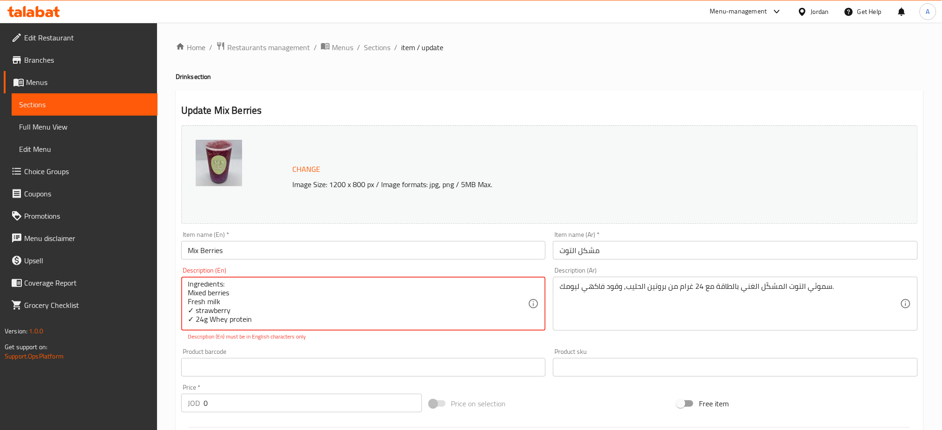
drag, startPoint x: 195, startPoint y: 320, endPoint x: 189, endPoint y: 320, distance: 6.5
click at [185, 320] on div "Power-packed mixed berries smoothie with 24g whey protein , fruity fuel for you…" at bounding box center [363, 304] width 365 height 54
click at [201, 310] on textarea "Power-packed mixed berries smoothie with 24g whey protein , fruity fuel for you…" at bounding box center [358, 304] width 341 height 44
drag, startPoint x: 196, startPoint y: 303, endPoint x: 181, endPoint y: 303, distance: 14.4
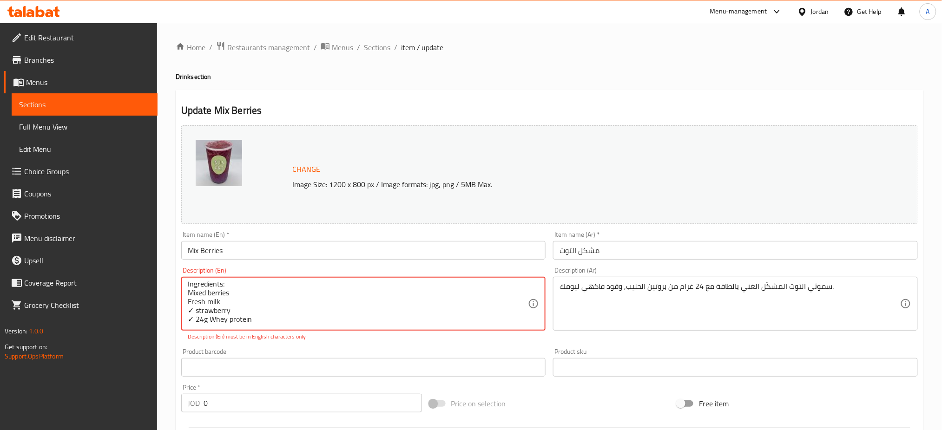
click at [181, 303] on div "Power-packed mixed berries smoothie with 24g whey protein , fruity fuel for you…" at bounding box center [363, 304] width 365 height 54
drag, startPoint x: 196, startPoint y: 315, endPoint x: 182, endPoint y: 314, distance: 13.9
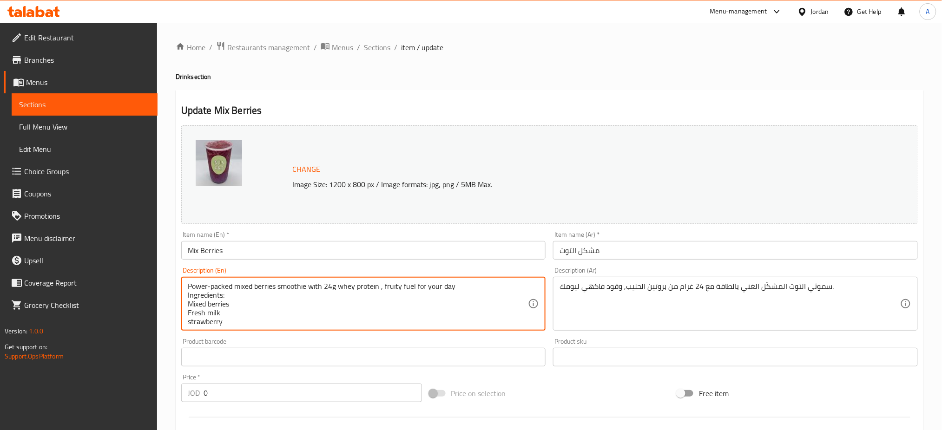
type textarea "Power-packed mixed berries smoothie with 24g whey protein , fruity fuel for you…"
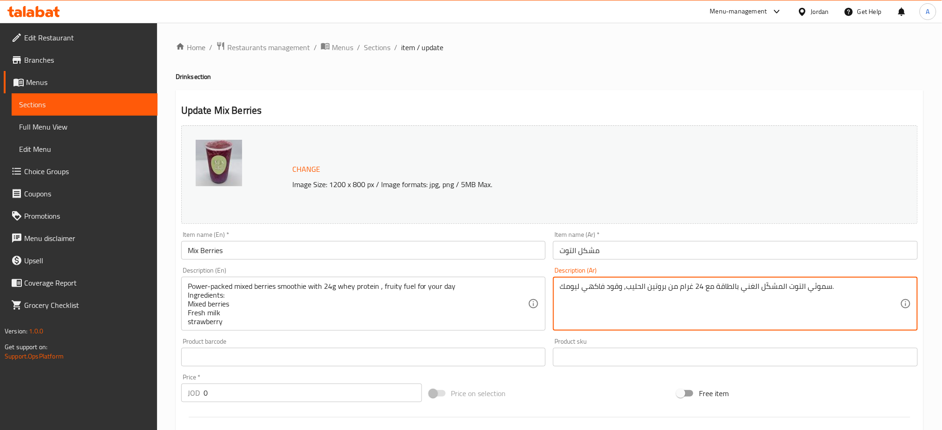
click at [831, 287] on textarea "سموثي التوت المشكّل الغني بالطاقة مع 24 غرام من بروتين الحليب, وقود فاكهي ليومك." at bounding box center [730, 304] width 341 height 44
paste textarea "المكونات: ✓ توت مشكّل ✓ حليب طازج ✓ فراولة ✓ 24 غرام بروتين مصل الحليب"
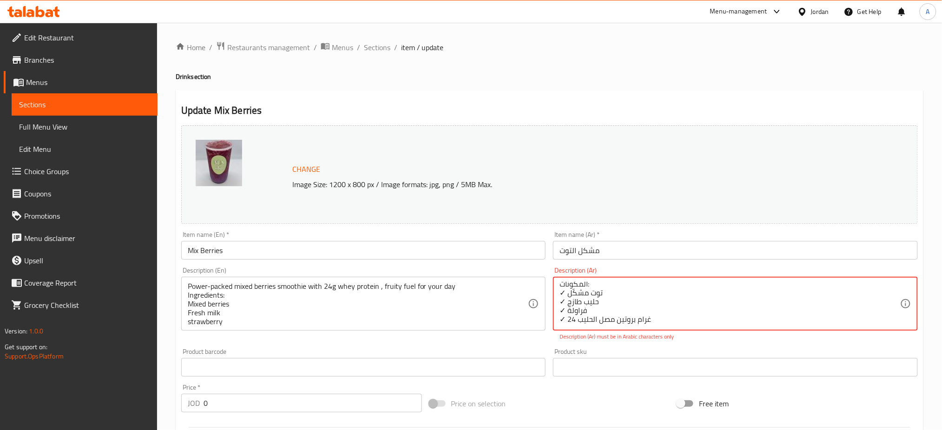
drag, startPoint x: 566, startPoint y: 294, endPoint x: 557, endPoint y: 293, distance: 8.9
click at [557, 293] on div "سموثي التوت المشكّل الغني بالطاقة مع 24 غرام من بروتين الحليب, وقود فاكهي ليومك…" at bounding box center [735, 304] width 365 height 54
drag, startPoint x: 567, startPoint y: 302, endPoint x: 559, endPoint y: 302, distance: 7.9
drag, startPoint x: 567, startPoint y: 310, endPoint x: 558, endPoint y: 311, distance: 8.9
click at [566, 320] on textarea "سموثي التوت المشكّل الغني بالطاقة مع 24 غرام من بروتين الحليب, وقود فاكهي ليومك…" at bounding box center [730, 304] width 341 height 44
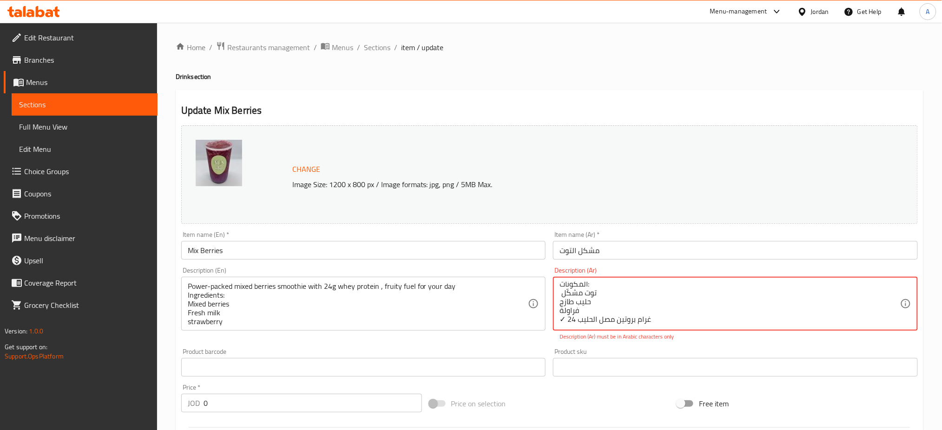
click at [566, 320] on textarea "سموثي التوت المشكّل الغني بالطاقة مع 24 غرام من بروتين الحليب, وقود فاكهي ليومك…" at bounding box center [730, 304] width 341 height 44
drag, startPoint x: 567, startPoint y: 318, endPoint x: 563, endPoint y: 296, distance: 23.1
drag, startPoint x: 563, startPoint y: 292, endPoint x: 556, endPoint y: 293, distance: 6.5
click at [556, 293] on div "سموثي التوت المشكّل الغني بالطاقة مع 24 غرام من بروتين الحليب, وقود فاكهي ليومك…" at bounding box center [735, 304] width 365 height 54
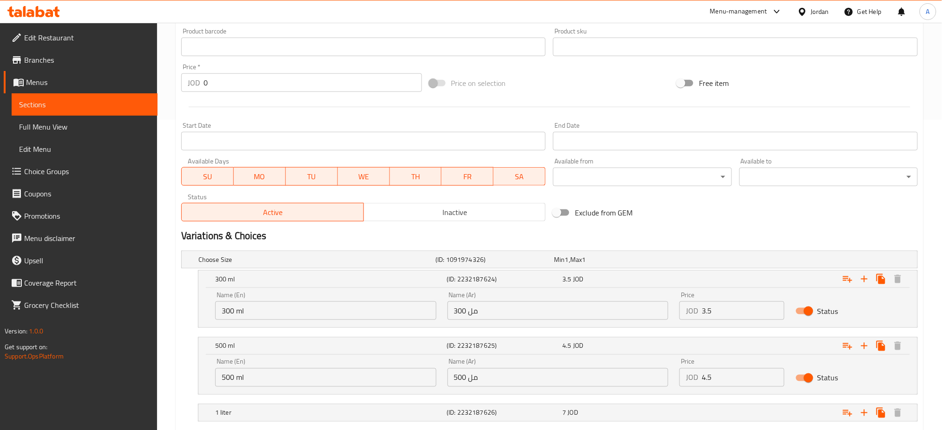
scroll to position [368, 0]
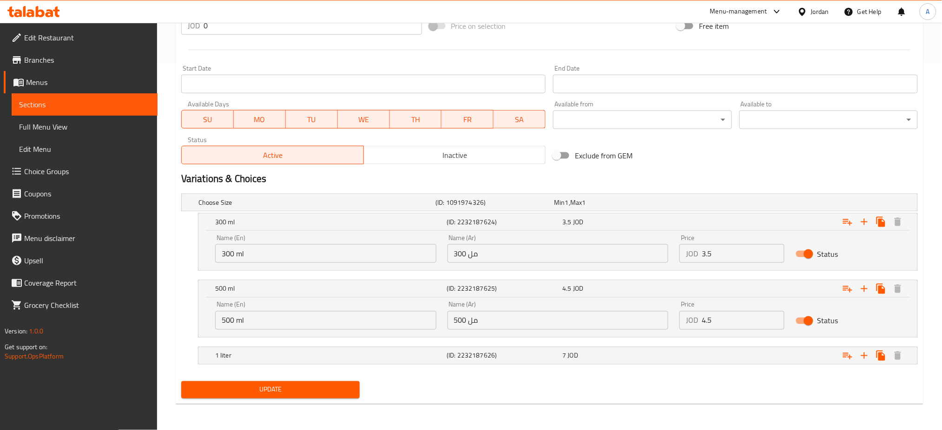
type textarea "سموثي التوت المشكّل الغني بالطاقة مع 24 غرام من بروتين الحليب, وقود فاكهي ليومك…"
click at [323, 388] on span "Update" at bounding box center [271, 390] width 164 height 12
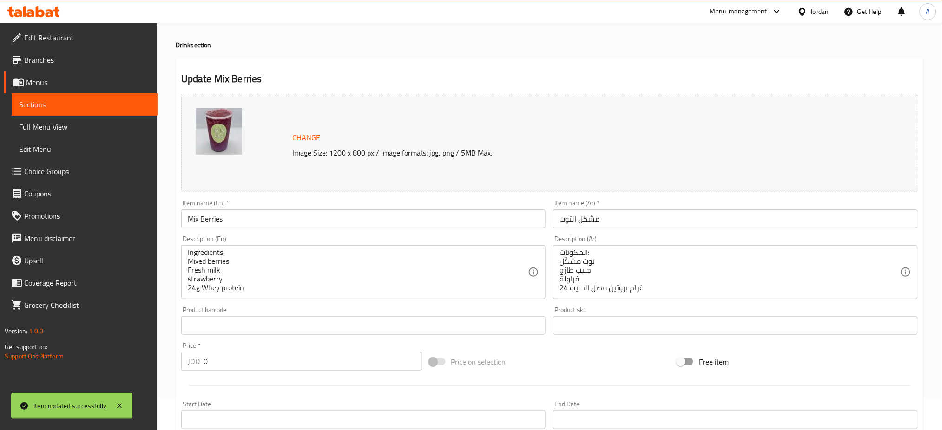
scroll to position [0, 0]
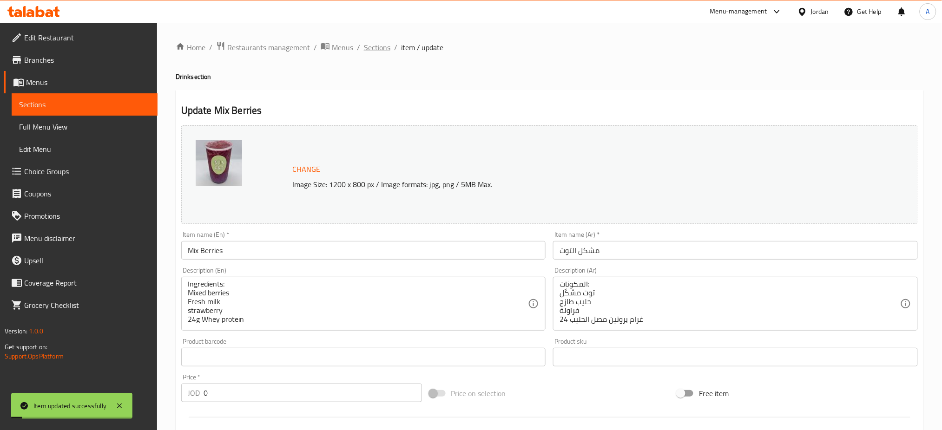
click at [381, 43] on span "Sections" at bounding box center [377, 47] width 26 height 11
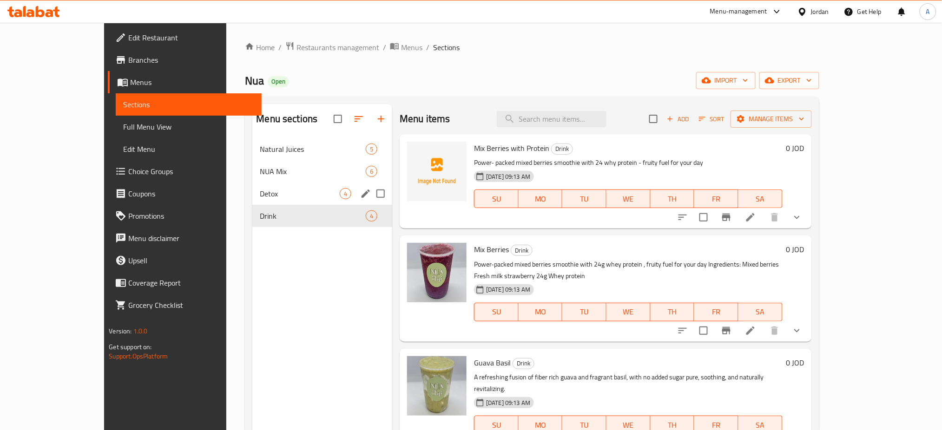
drag, startPoint x: 216, startPoint y: 316, endPoint x: 220, endPoint y: 312, distance: 6.0
click at [252, 316] on div "Menu sections Natural Juices 5 NUA Mix 6 Detox 4 Drink 4" at bounding box center [322, 319] width 140 height 430
click at [260, 218] on span "Drink" at bounding box center [313, 216] width 106 height 11
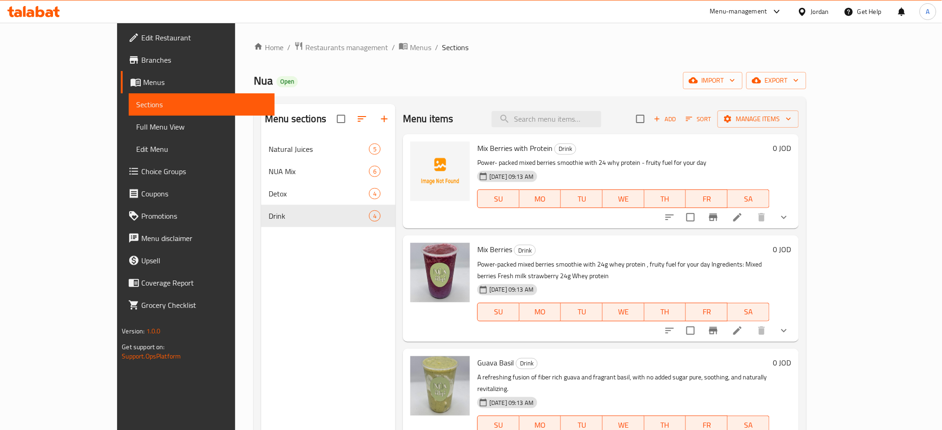
click at [277, 155] on span "Natural Juices" at bounding box center [319, 149] width 100 height 11
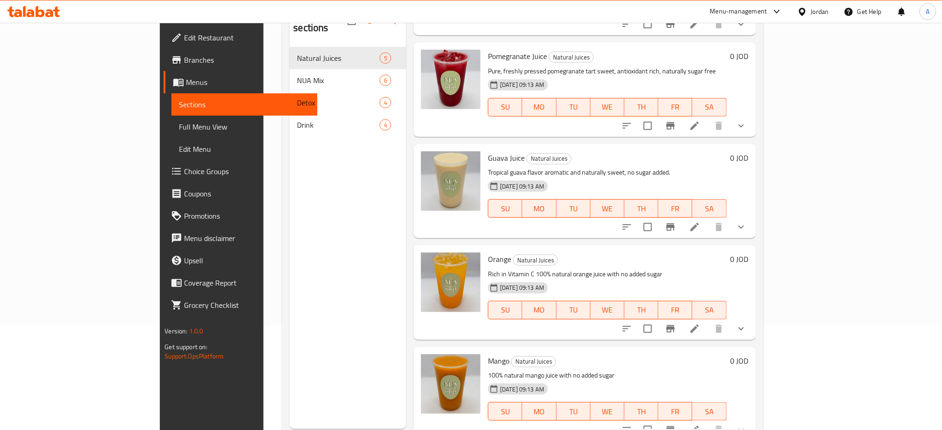
scroll to position [124, 0]
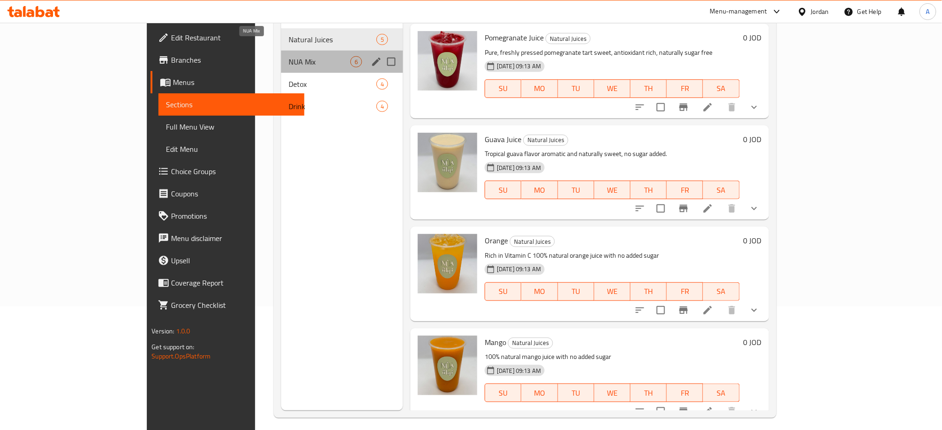
click at [289, 56] on span "NUA Mix" at bounding box center [320, 61] width 62 height 11
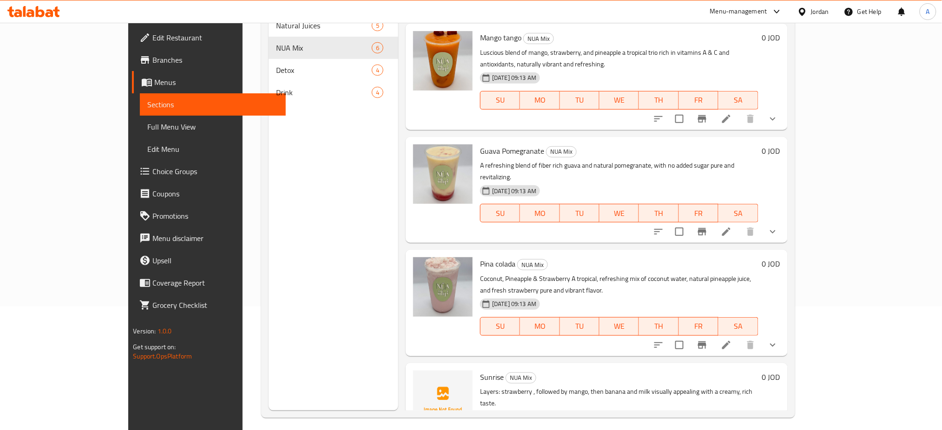
scroll to position [162, 0]
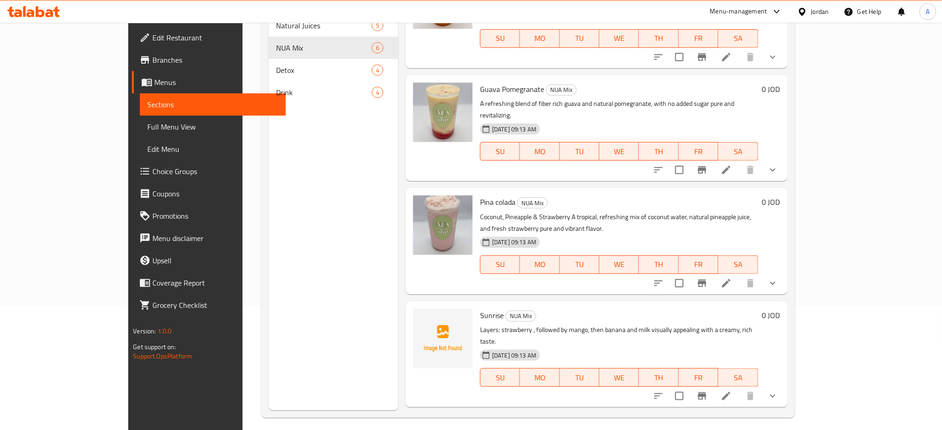
click at [732, 391] on icon at bounding box center [726, 396] width 11 height 11
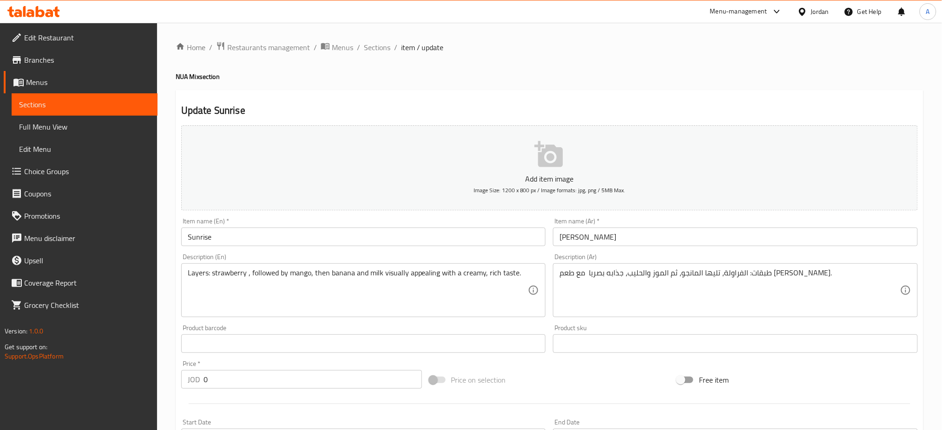
drag, startPoint x: 224, startPoint y: 316, endPoint x: 237, endPoint y: 302, distance: 18.8
click at [224, 316] on div "Layers: strawberry , followed by mango, then banana and milk visually appealing…" at bounding box center [363, 291] width 365 height 54
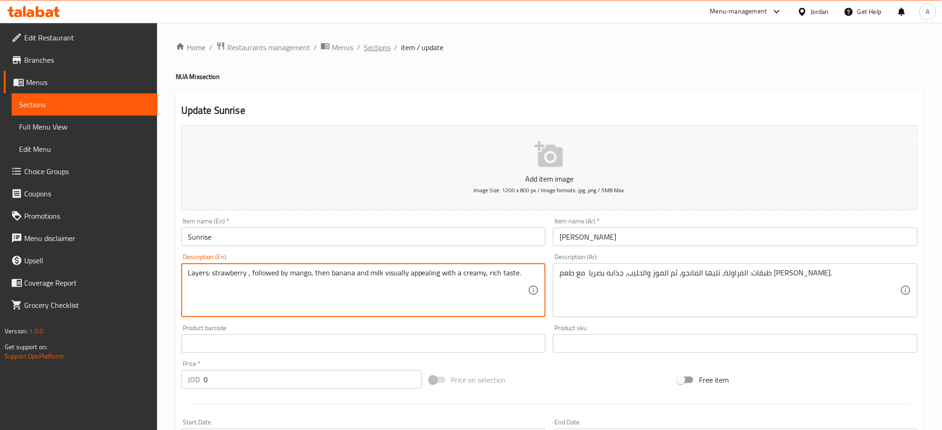
click at [376, 53] on span "Sections" at bounding box center [377, 47] width 26 height 11
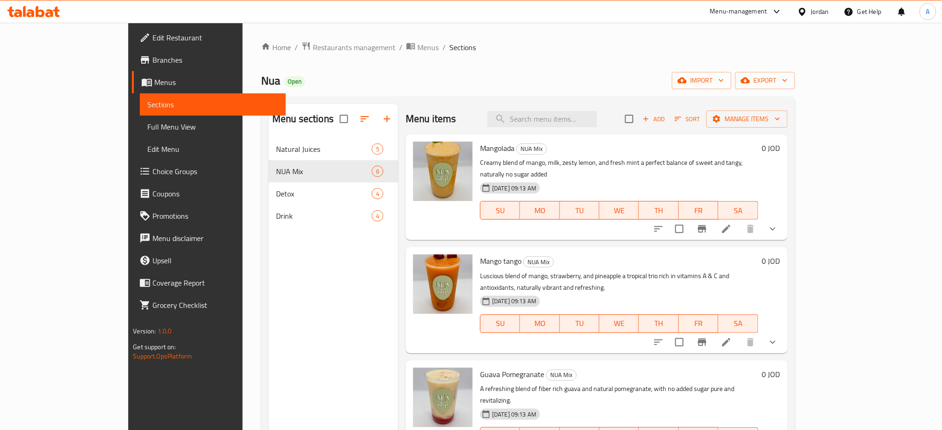
drag, startPoint x: 267, startPoint y: 309, endPoint x: 378, endPoint y: 272, distance: 117.4
click at [269, 309] on div "Menu sections Natural Juices 5 NUA Mix 6 Detox 4 Drink 4" at bounding box center [334, 319] width 130 height 430
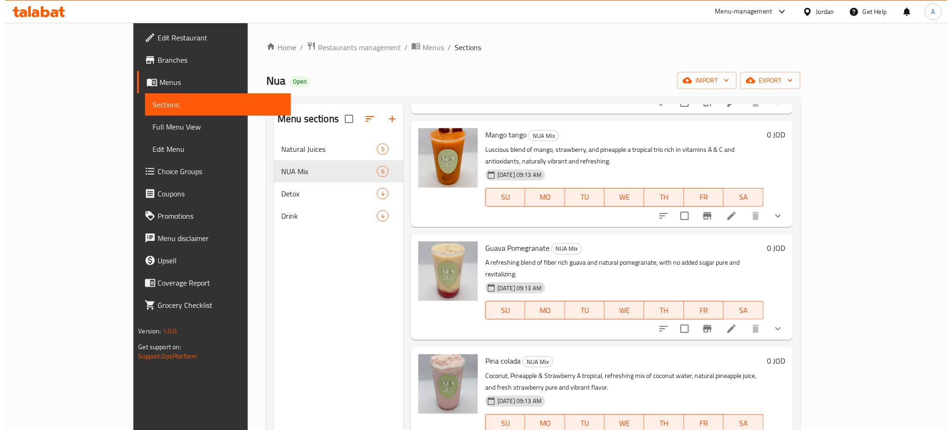
scroll to position [202, 0]
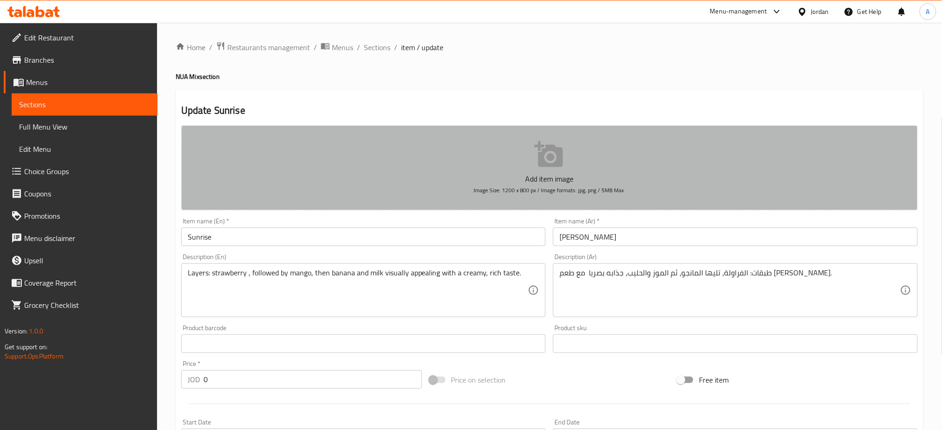
click at [608, 178] on p "Add item image" at bounding box center [550, 178] width 708 height 11
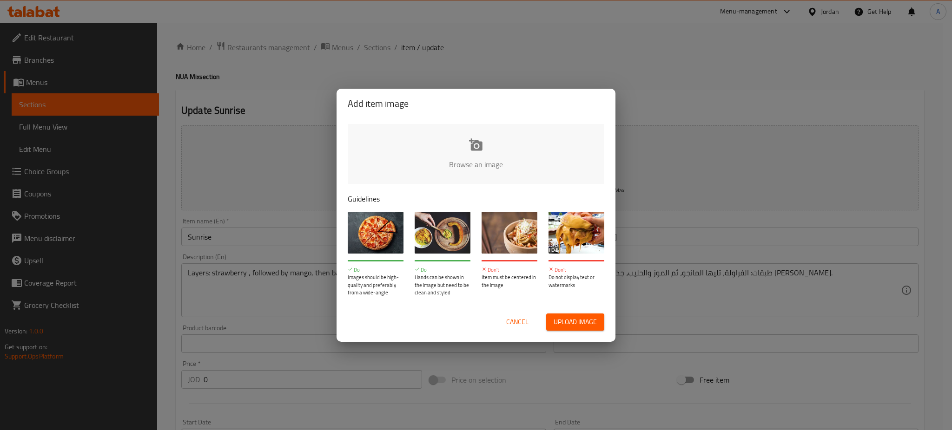
click at [468, 150] on input "file" at bounding box center [790, 167] width 885 height 87
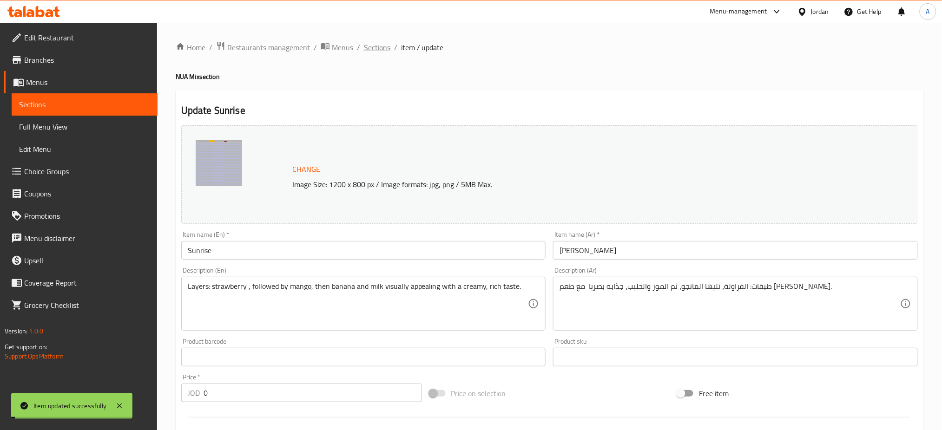
click at [374, 48] on span "Sections" at bounding box center [377, 47] width 26 height 11
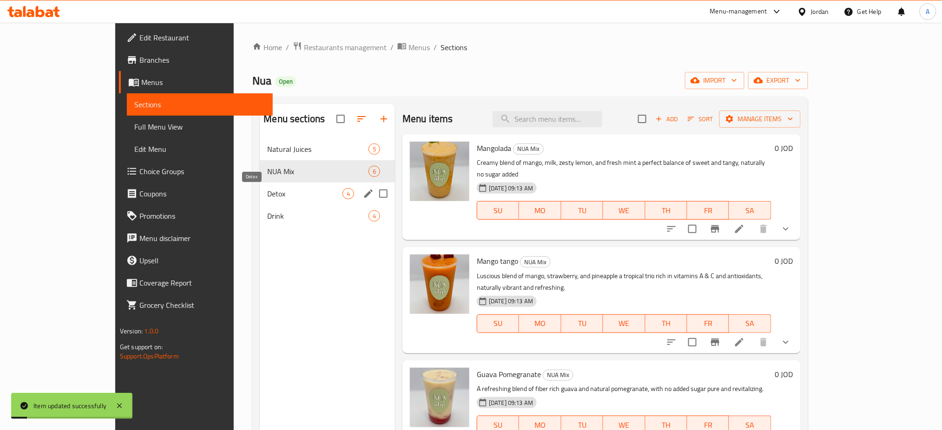
click at [267, 191] on span "Detox" at bounding box center [304, 193] width 75 height 11
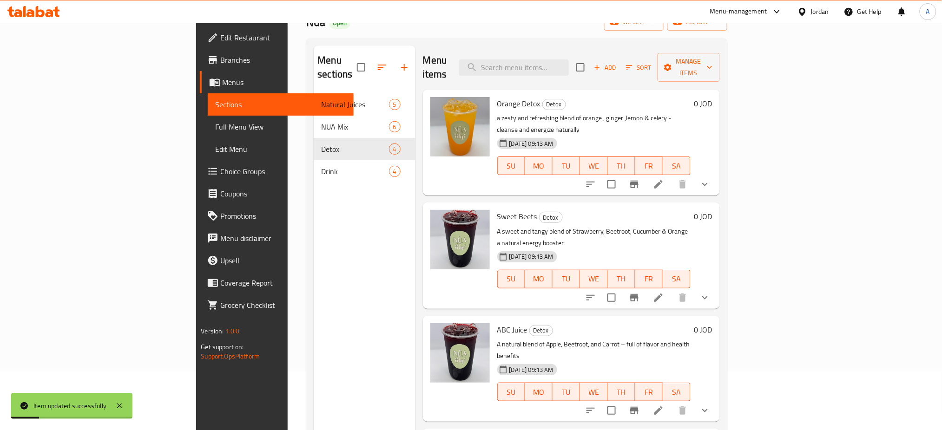
scroll to position [130, 0]
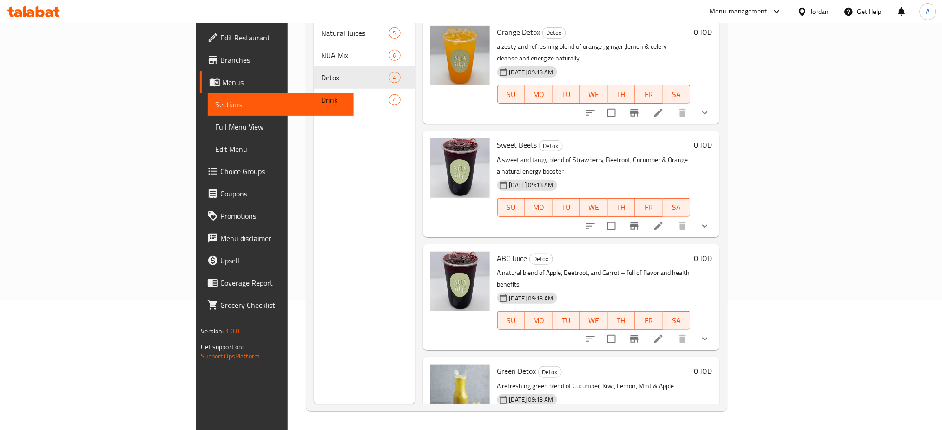
click at [314, 200] on div "Menu sections Natural Juices 5 NUA Mix 6 Detox 4 Drink 4" at bounding box center [364, 189] width 101 height 430
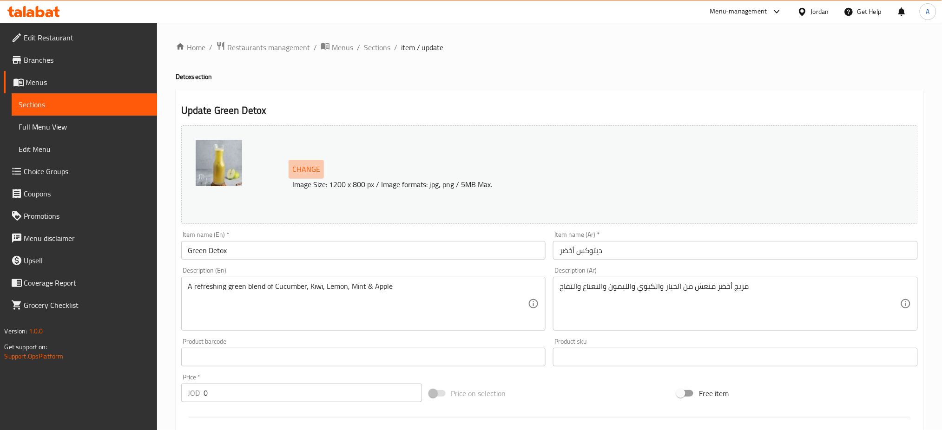
click at [310, 171] on span "Change" at bounding box center [306, 169] width 28 height 13
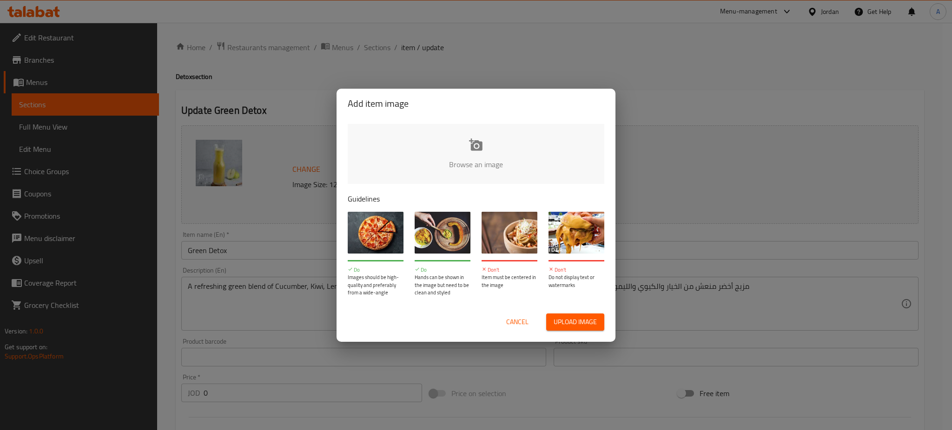
click at [498, 154] on input "file" at bounding box center [790, 167] width 885 height 87
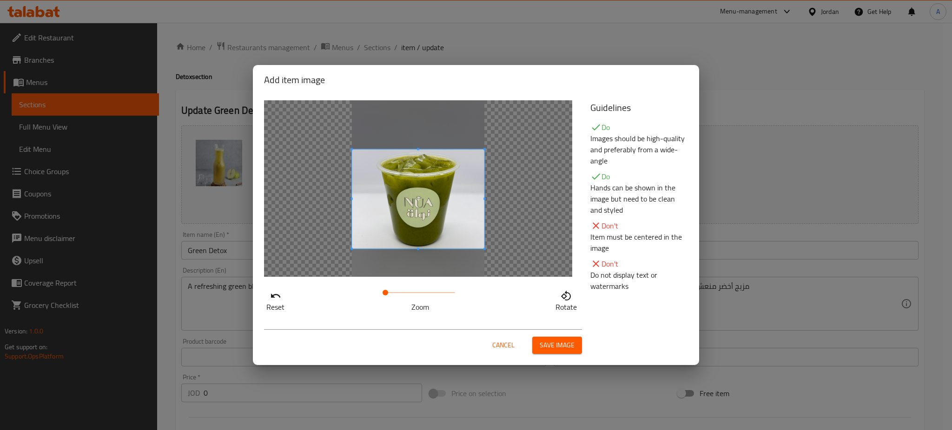
click at [402, 189] on span at bounding box center [418, 199] width 132 height 99
click at [571, 343] on span "Save image" at bounding box center [557, 346] width 35 height 12
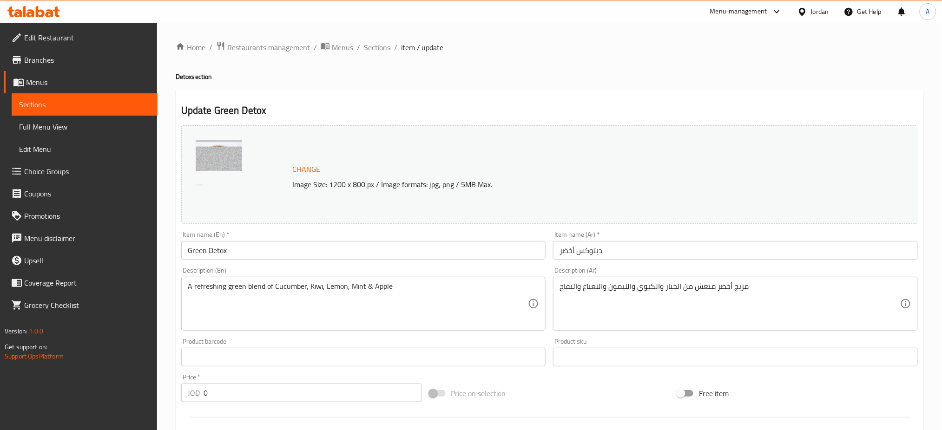
scroll to position [287, 0]
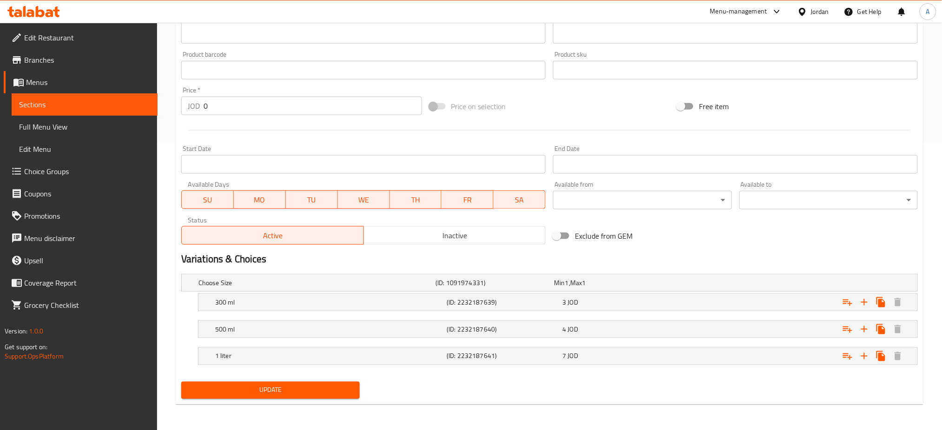
click at [276, 387] on span "Update" at bounding box center [271, 391] width 164 height 12
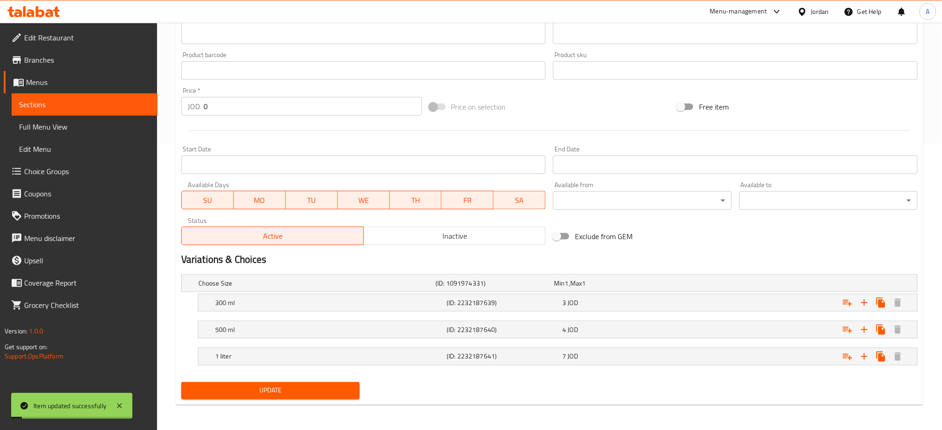
scroll to position [0, 0]
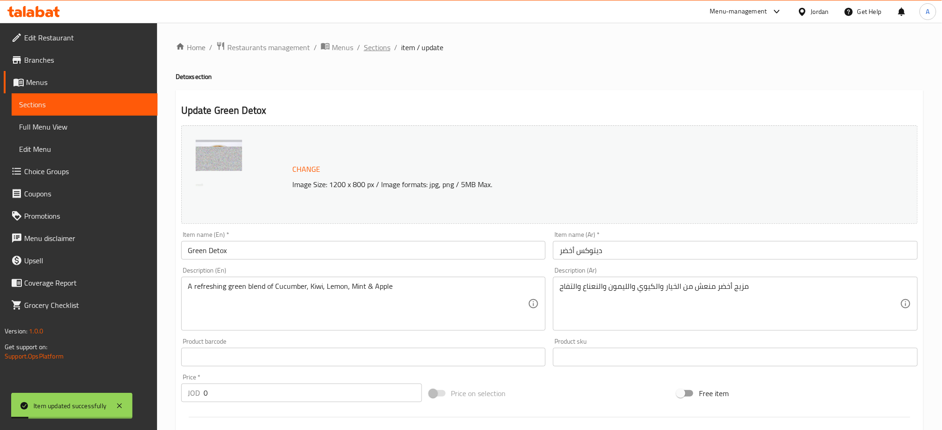
click at [376, 46] on span "Sections" at bounding box center [377, 47] width 26 height 11
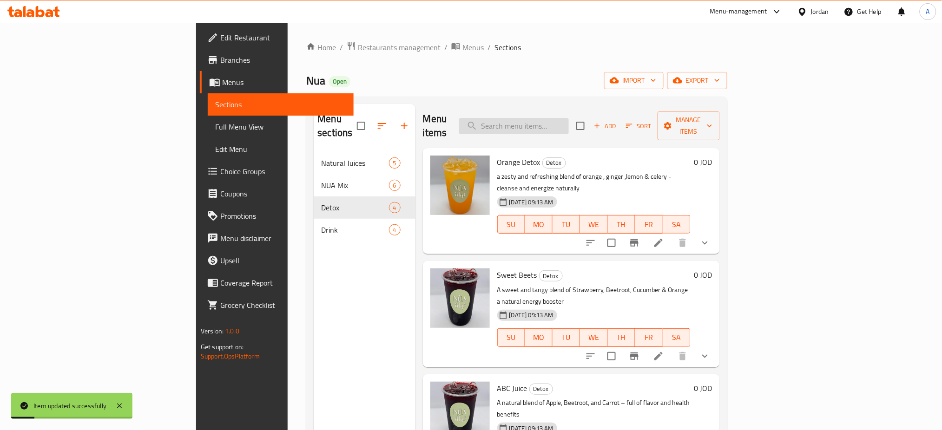
click at [569, 118] on input "search" at bounding box center [514, 126] width 110 height 16
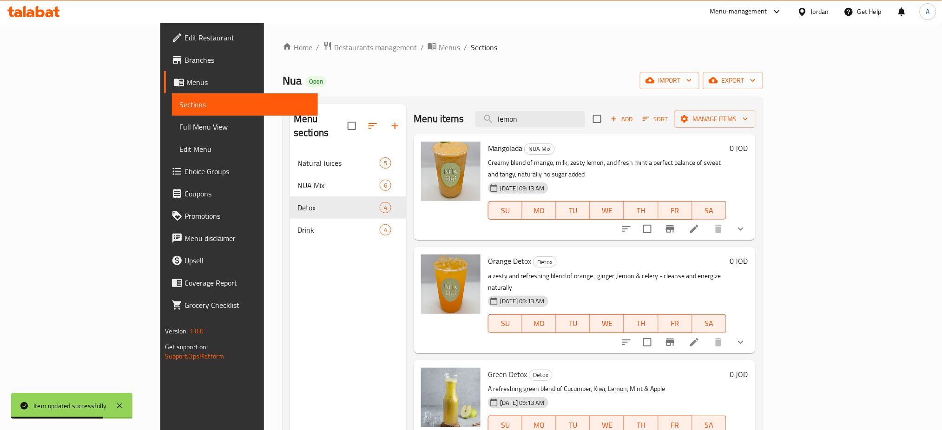
drag, startPoint x: 592, startPoint y: 119, endPoint x: 373, endPoint y: 97, distance: 219.9
click at [414, 109] on div "Menu items lemon Add Sort Manage items" at bounding box center [585, 119] width 342 height 30
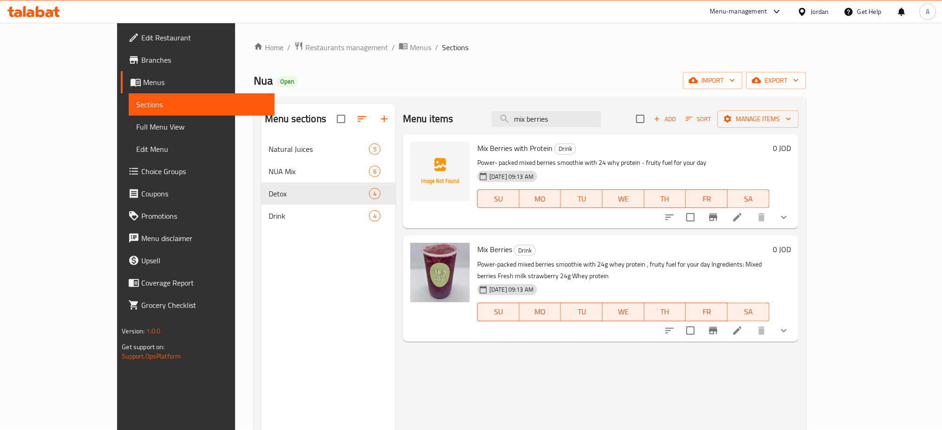
type input "mix berries"
drag, startPoint x: 230, startPoint y: 274, endPoint x: 252, endPoint y: 268, distance: 23.1
click at [261, 274] on div "Menu sections Natural Juices 5 NUA Mix 6 Detox 4 Drink 4" at bounding box center [328, 319] width 134 height 430
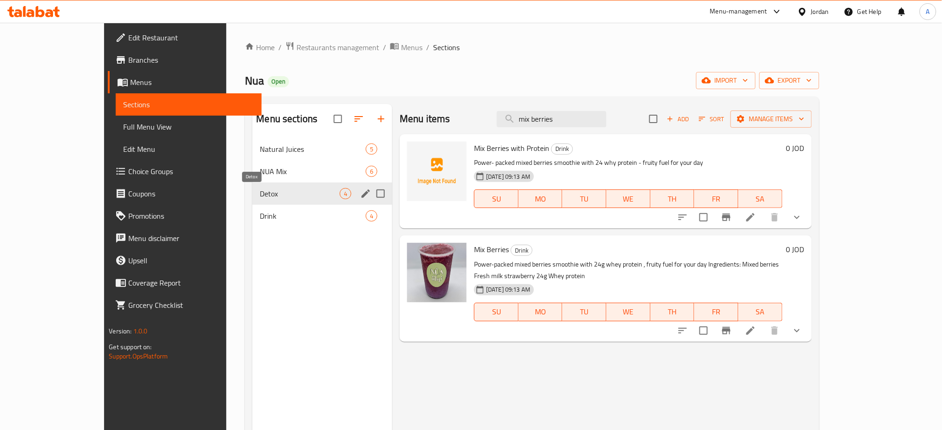
click at [270, 207] on div "Drink 4" at bounding box center [322, 216] width 140 height 22
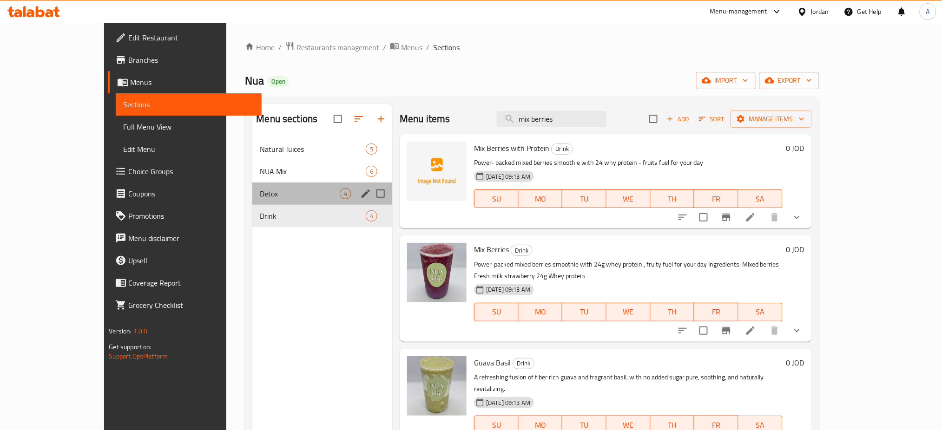
click at [276, 193] on span "Detox" at bounding box center [300, 193] width 80 height 11
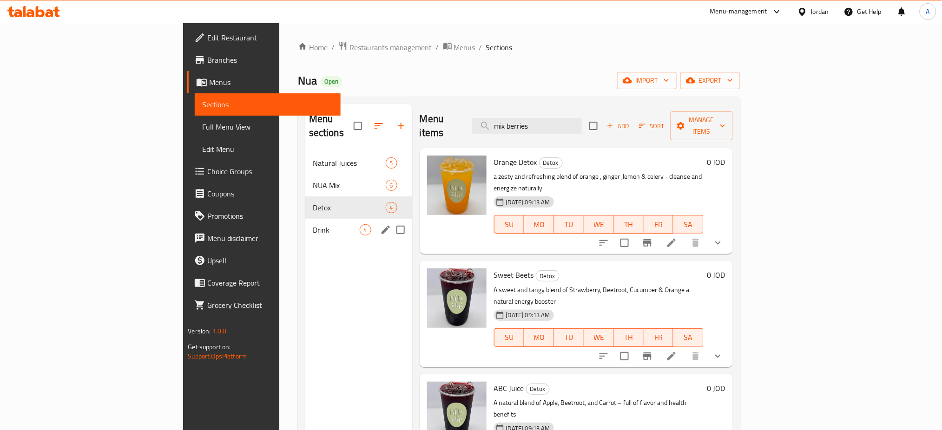
click at [305, 219] on div "Drink 4" at bounding box center [358, 230] width 107 height 22
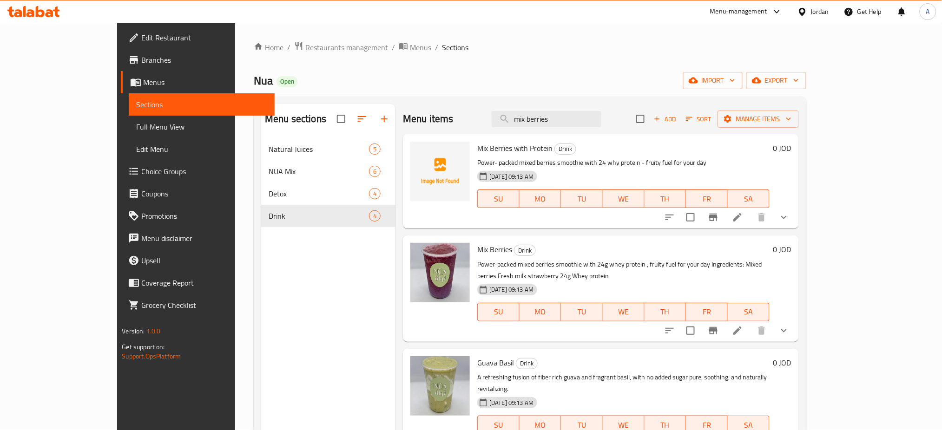
click at [261, 285] on div "Menu sections Natural Juices 5 NUA Mix 6 Detox 4 Drink 4" at bounding box center [328, 319] width 134 height 430
click at [261, 338] on div "Menu sections Natural Juices 5 NUA Mix 6 Detox 4 Drink 4" at bounding box center [328, 319] width 134 height 430
click at [743, 220] on icon at bounding box center [737, 217] width 11 height 11
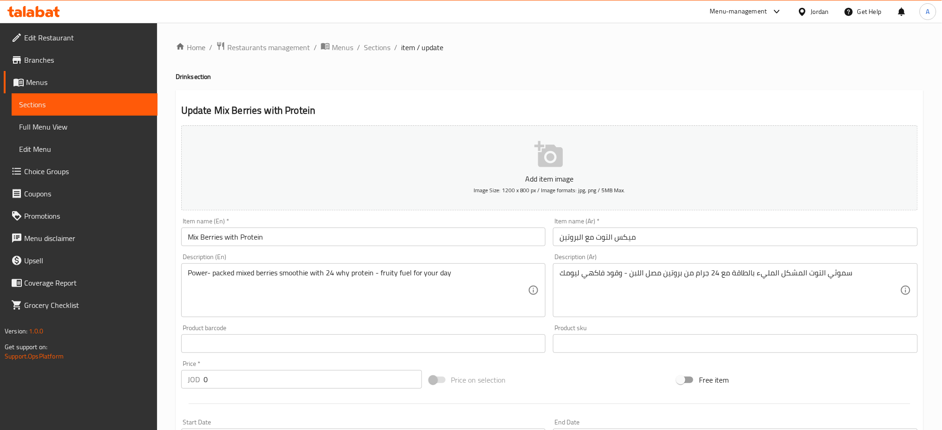
drag, startPoint x: 323, startPoint y: 227, endPoint x: 232, endPoint y: 231, distance: 91.2
click at [232, 231] on div "Item name (En)   * Mix Berries with Protein Item name (En) *" at bounding box center [363, 232] width 365 height 28
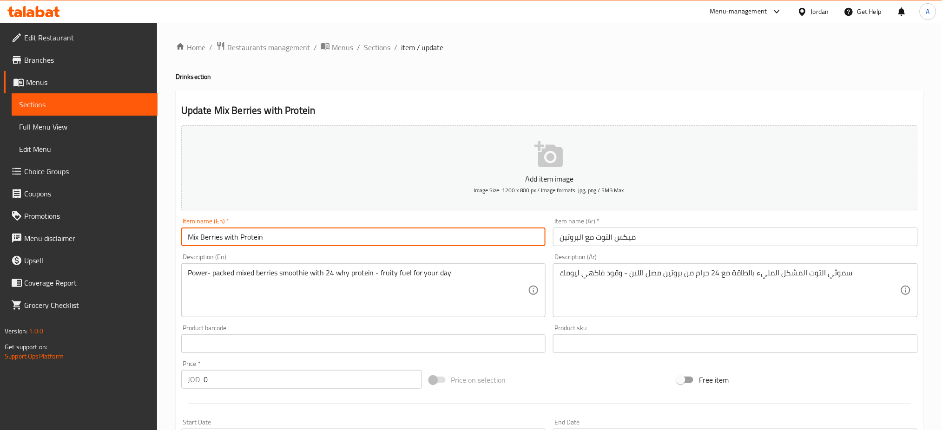
drag, startPoint x: 302, startPoint y: 236, endPoint x: 137, endPoint y: 236, distance: 164.5
click at [137, 236] on div "Edit Restaurant Branches Menus Sections Full Menu View Edit Menu Choice Groups …" at bounding box center [471, 350] width 942 height 655
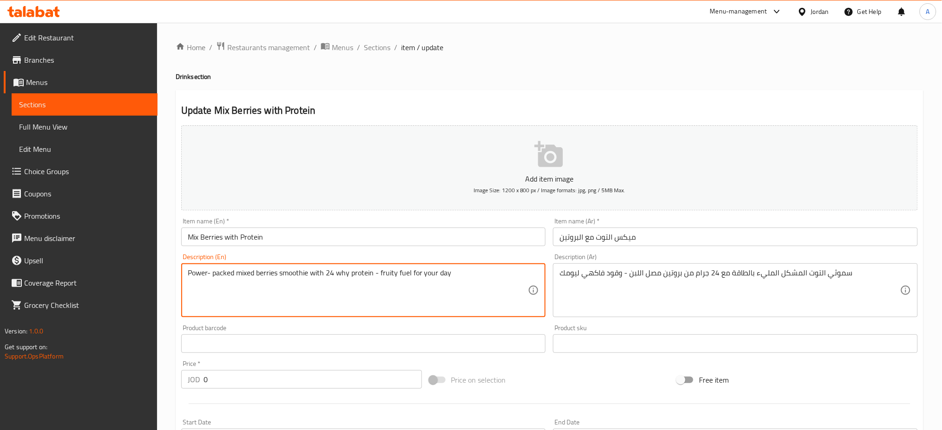
click at [250, 292] on textarea "Power- packed mixed berries smoothie with 24 why protein - fruity fuel for your…" at bounding box center [358, 291] width 341 height 44
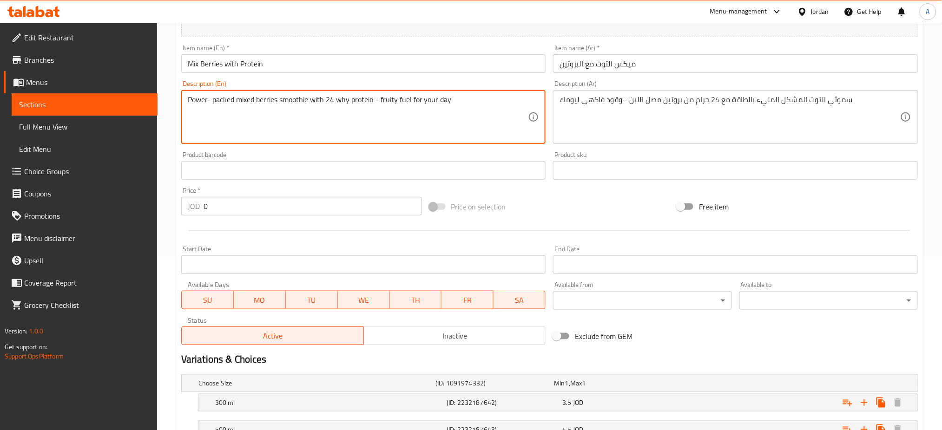
scroll to position [186, 0]
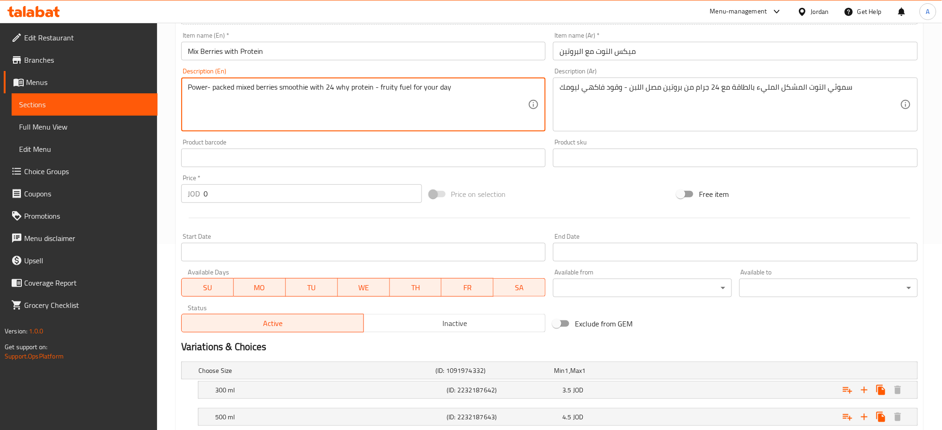
click at [326, 131] on div "Power- packed mixed berries smoothie with 24 why protein - fruity fuel for your…" at bounding box center [363, 105] width 365 height 54
click at [249, 88] on textarea "Power- packed mixed berries smoothie with 24 why protein - fruity fuel for your…" at bounding box center [358, 105] width 341 height 44
click at [190, 93] on textarea "Power- packed mixed berries smoothie with 24 why protein - fruity fuel for your…" at bounding box center [358, 105] width 341 height 44
click at [191, 87] on textarea "Power- packed mixed berries smoothie with 24 why protein - fruity fuel for your…" at bounding box center [358, 105] width 341 height 44
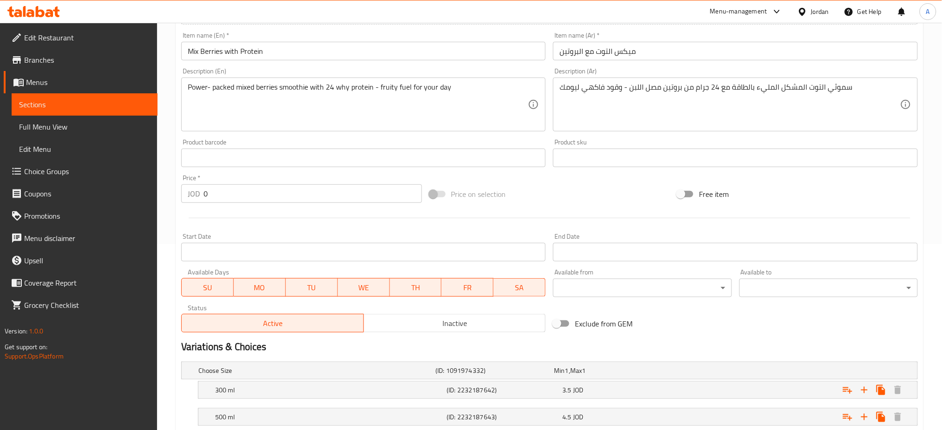
click at [198, 80] on div "Power- packed mixed berries smoothie with 24 why protein - fruity fuel for your…" at bounding box center [363, 105] width 365 height 54
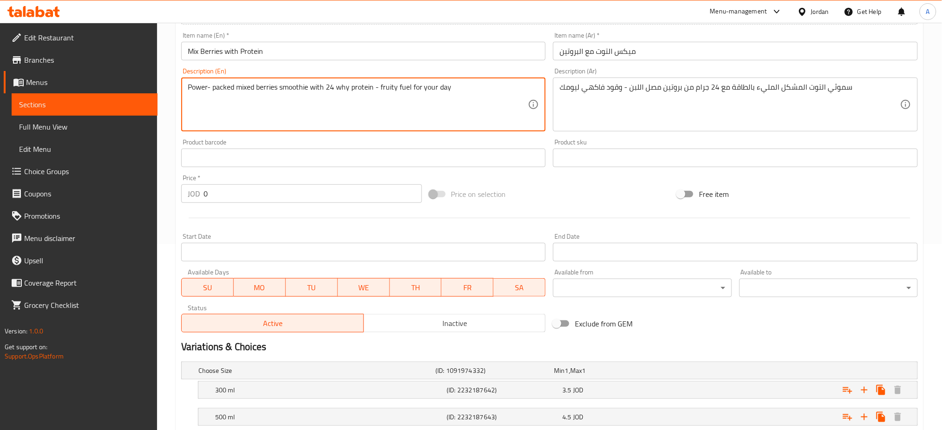
click at [194, 85] on textarea "Power- packed mixed berries smoothie with 24 why protein - fruity fuel for your…" at bounding box center [358, 105] width 341 height 44
click at [191, 86] on textarea "Power- packed mixed berries smoothie with 24 why protein - fruity fuel for your…" at bounding box center [358, 105] width 341 height 44
type textarea "Power- packed mixed berries smoothie with 24 why protein - fruity fuel for your…"
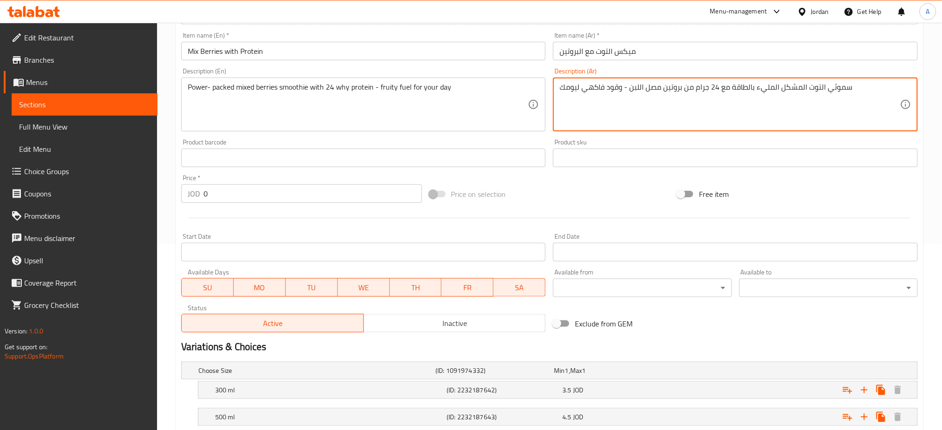
click at [698, 86] on textarea "سموثي التوت المشكل المليء بالطاقة مع 24 جرام من بروتين مصل اللبن - وقود فاكهي ل…" at bounding box center [730, 105] width 341 height 44
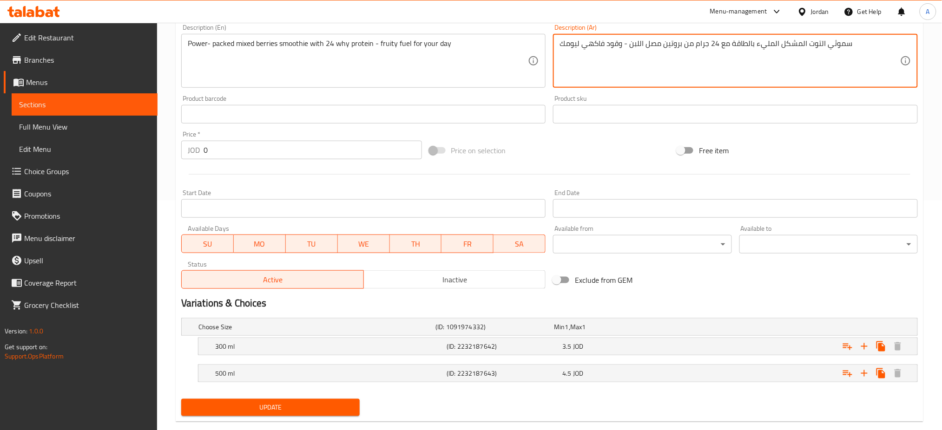
scroll to position [247, 0]
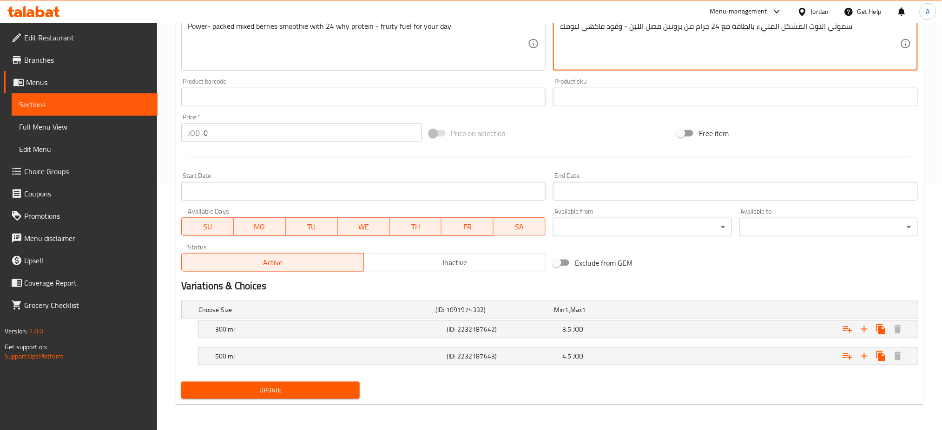
type textarea "سموثي التوت المشكل المليء بالطاقة مع 24 جرام من بروتين مصل اللبن - وقود فاكهي ل…"
click at [551, 401] on div "Update" at bounding box center [550, 390] width 744 height 25
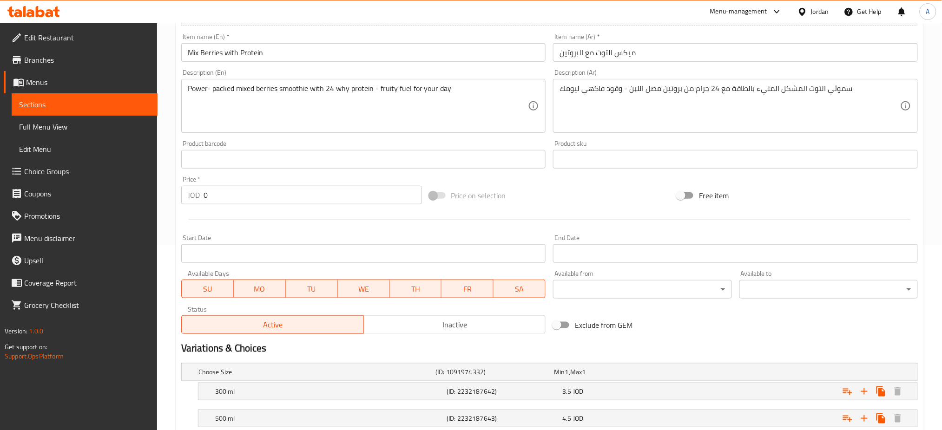
scroll to position [0, 0]
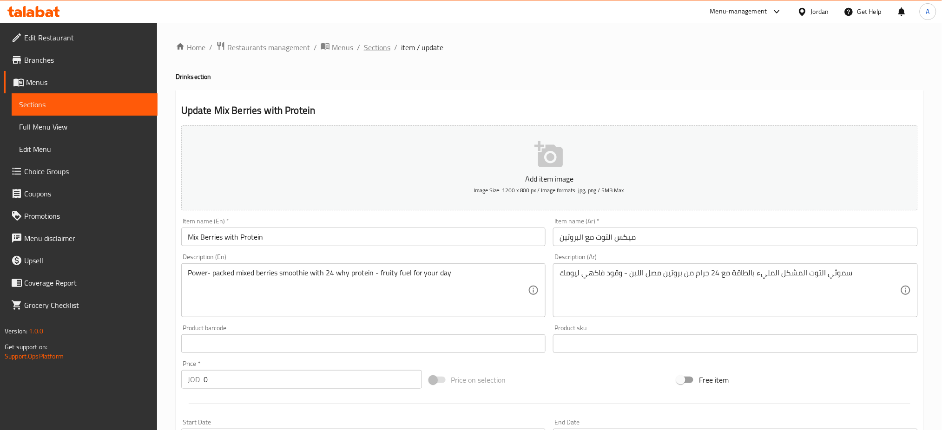
click at [375, 50] on span "Sections" at bounding box center [377, 47] width 26 height 11
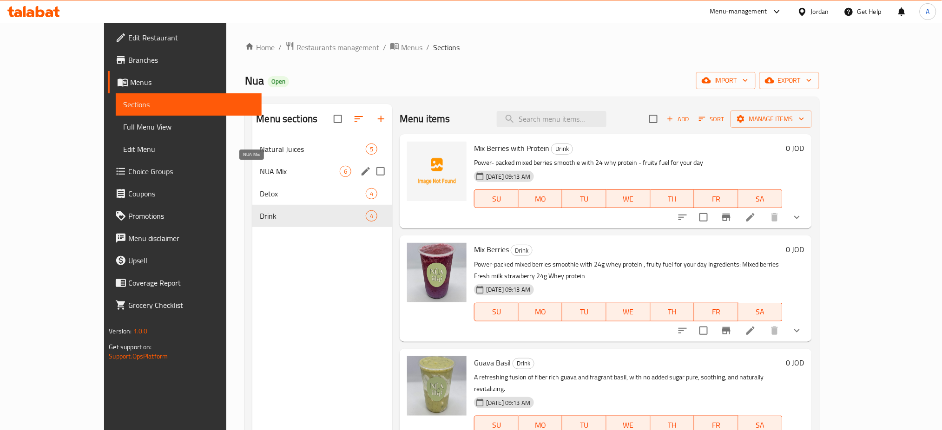
click at [260, 151] on span "Natural Juices" at bounding box center [313, 149] width 106 height 11
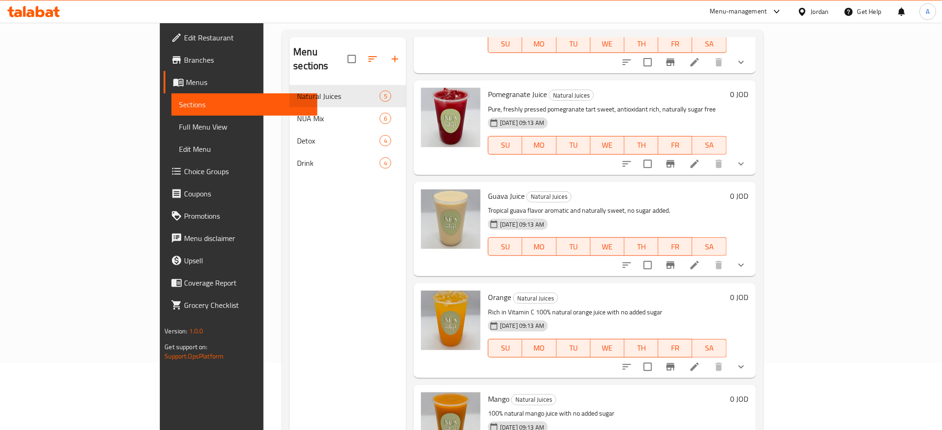
scroll to position [130, 0]
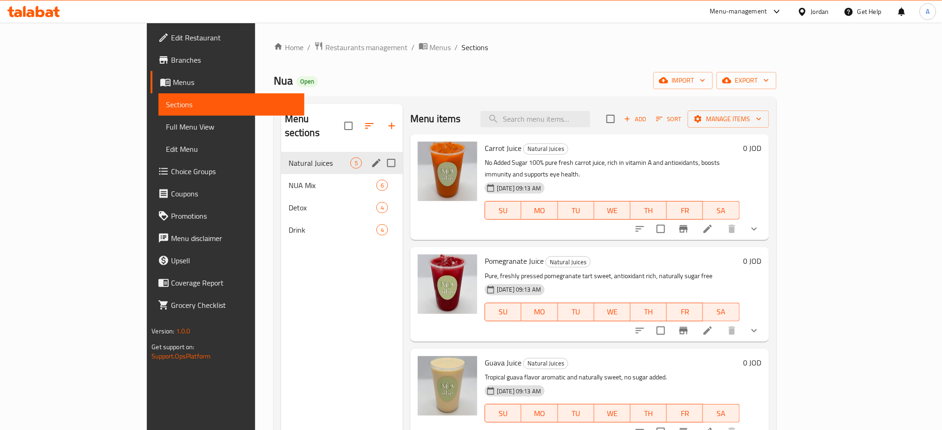
click at [289, 180] on span "NUA Mix" at bounding box center [333, 185] width 88 height 11
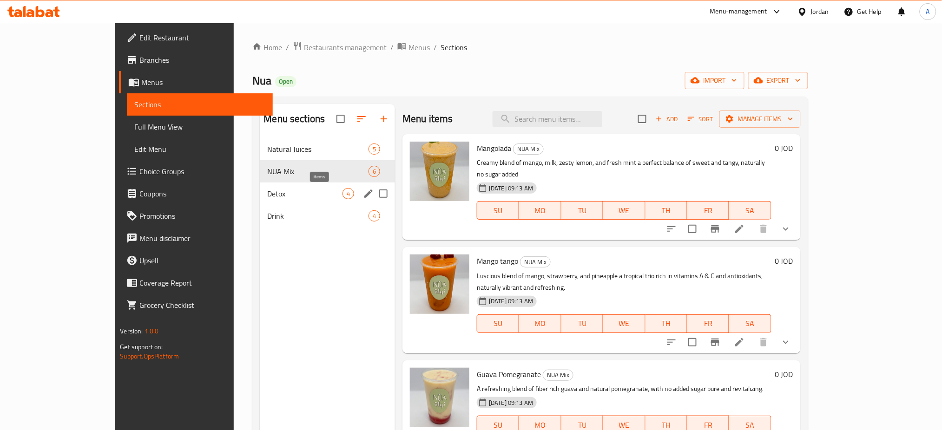
click at [343, 191] on span "4" at bounding box center [348, 194] width 11 height 9
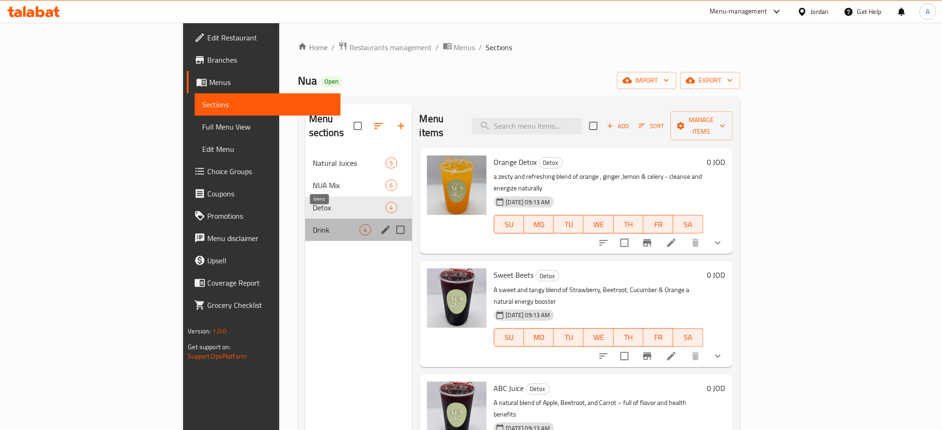
click at [360, 226] on span "4" at bounding box center [365, 230] width 11 height 9
